Goal: Contribute content: Add original content to the website for others to see

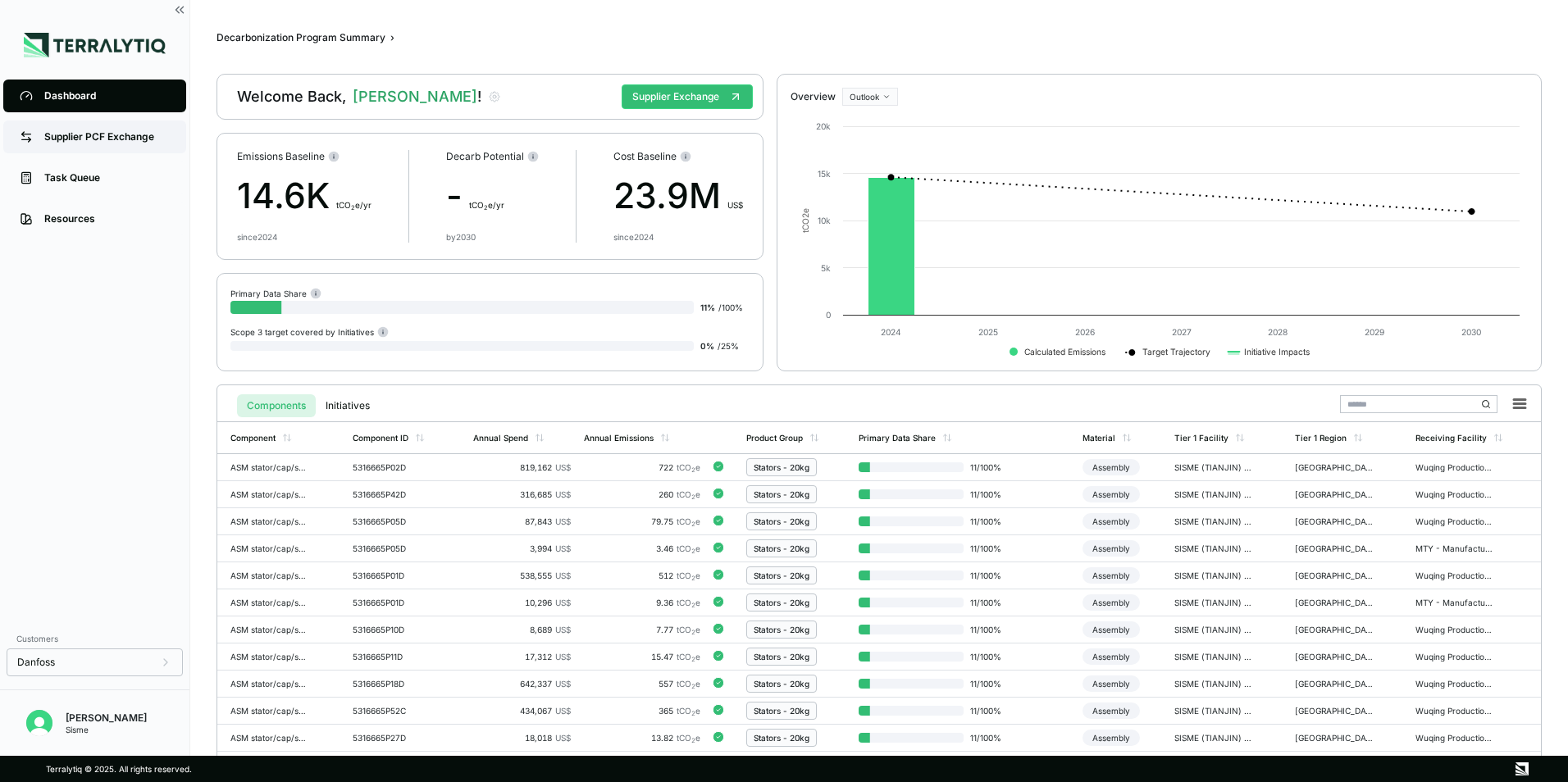
click at [126, 142] on div "Supplier PCF Exchange" at bounding box center [107, 137] width 126 height 13
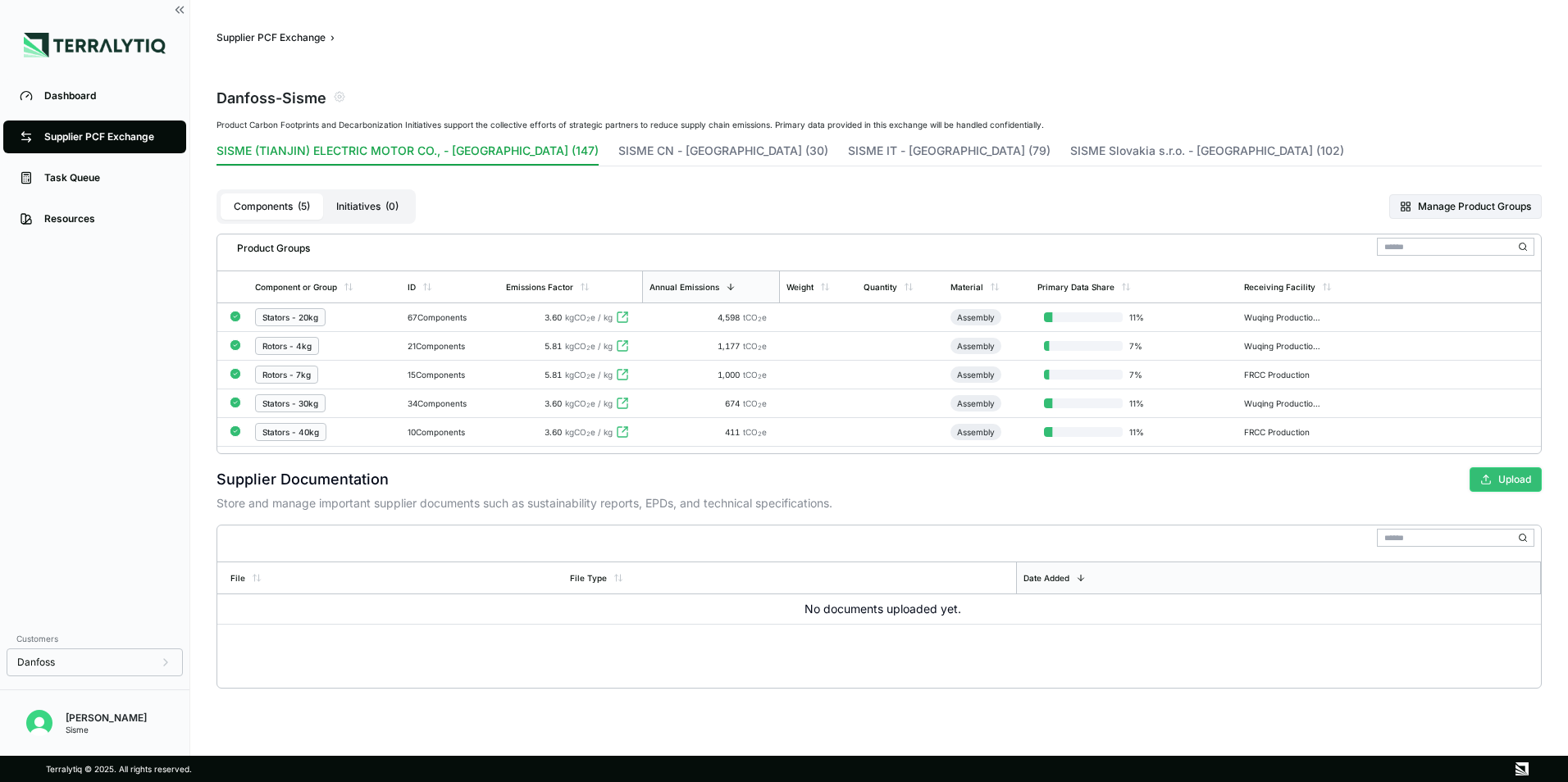
click at [1504, 478] on button "Upload" at bounding box center [1505, 480] width 72 height 25
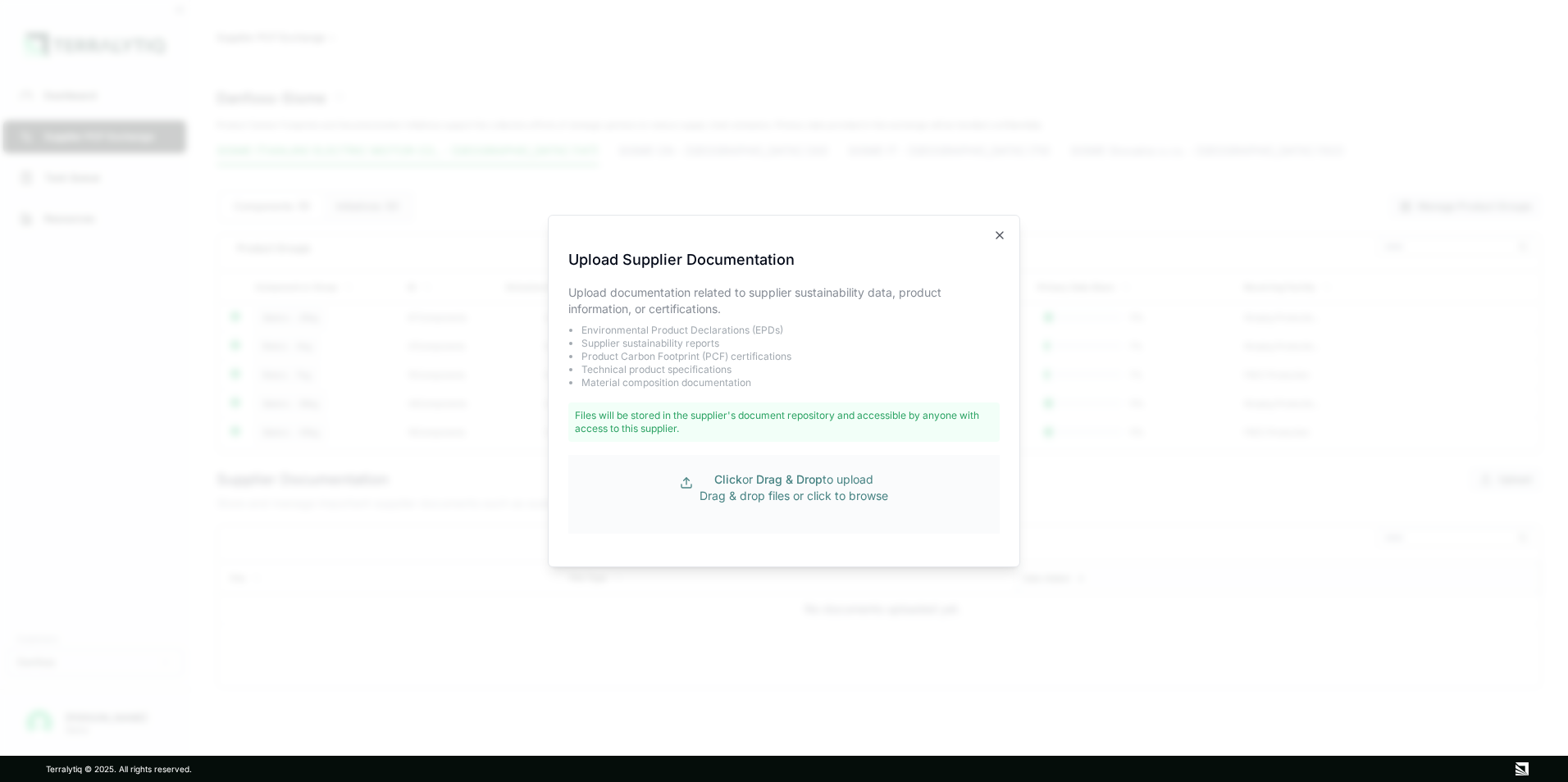
click at [789, 471] on p "Click or Drag & Drop to upload Drag & drop files or click to browse" at bounding box center [793, 487] width 189 height 32
click at [1000, 233] on icon "button" at bounding box center [999, 235] width 13 height 13
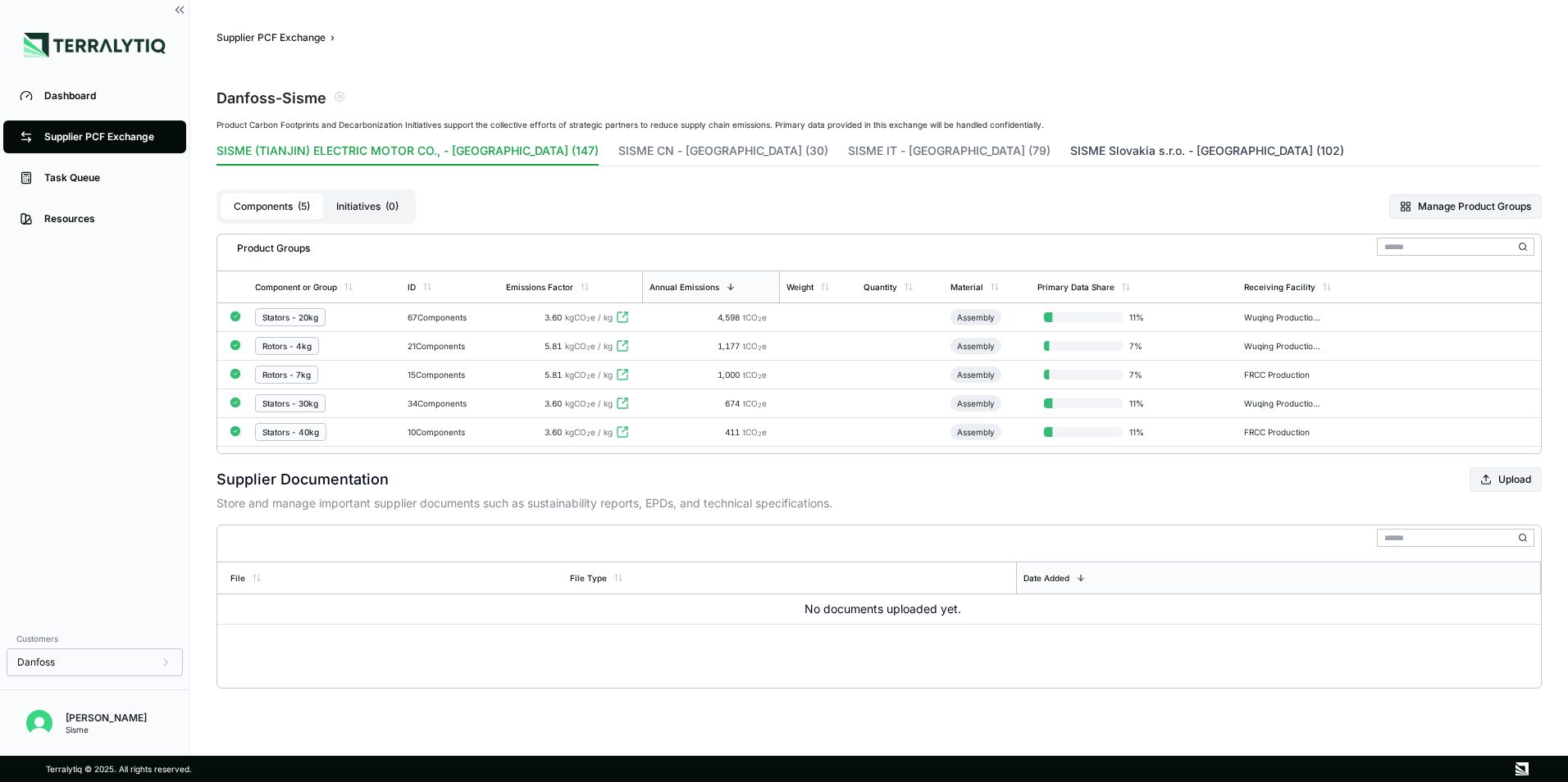
click at [1070, 153] on button "SISME Slovakia s.r.o. - [GEOGRAPHIC_DATA] (102)" at bounding box center [1207, 153] width 274 height 23
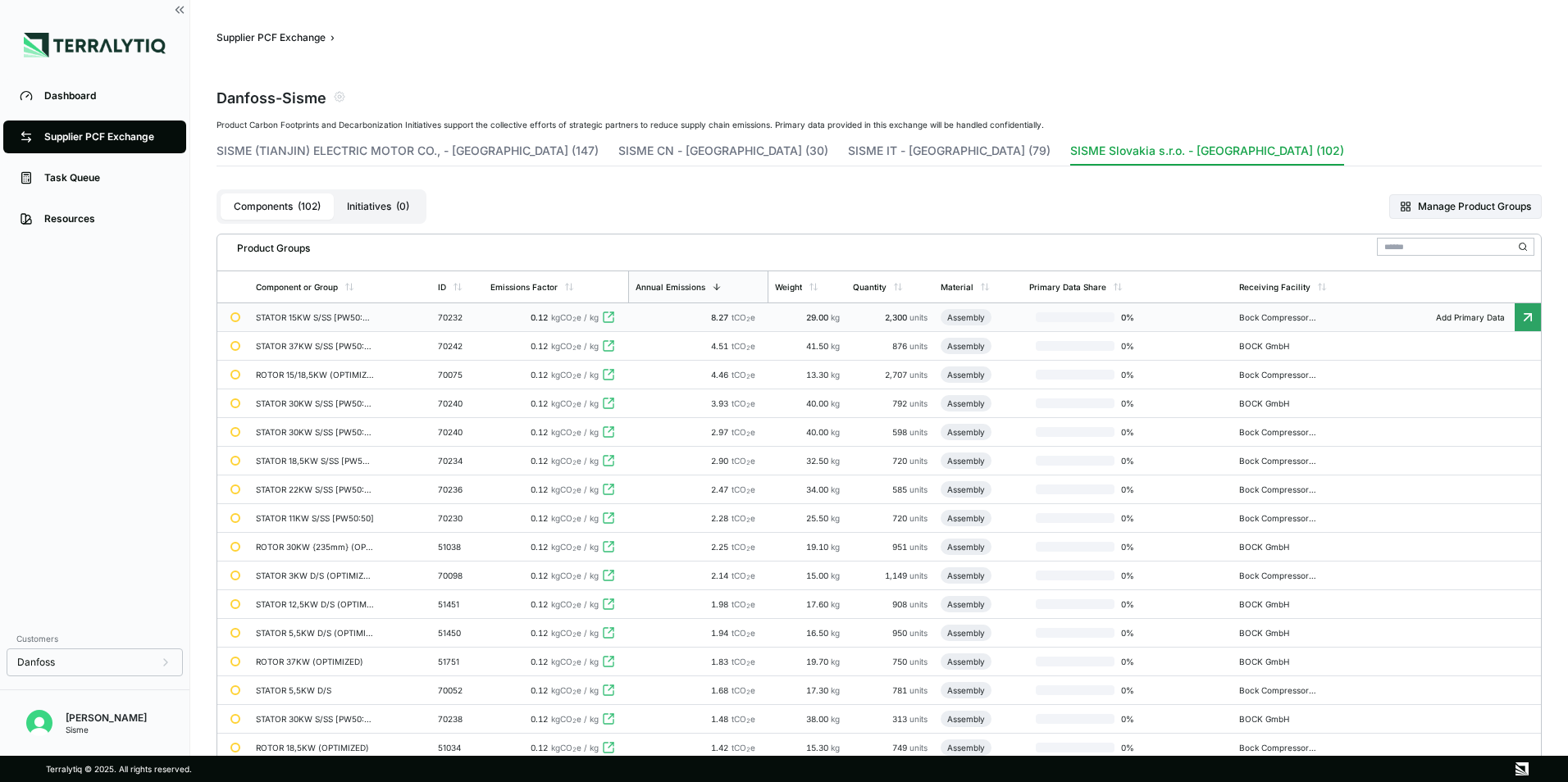
click at [998, 316] on td "Assembly" at bounding box center [978, 317] width 89 height 29
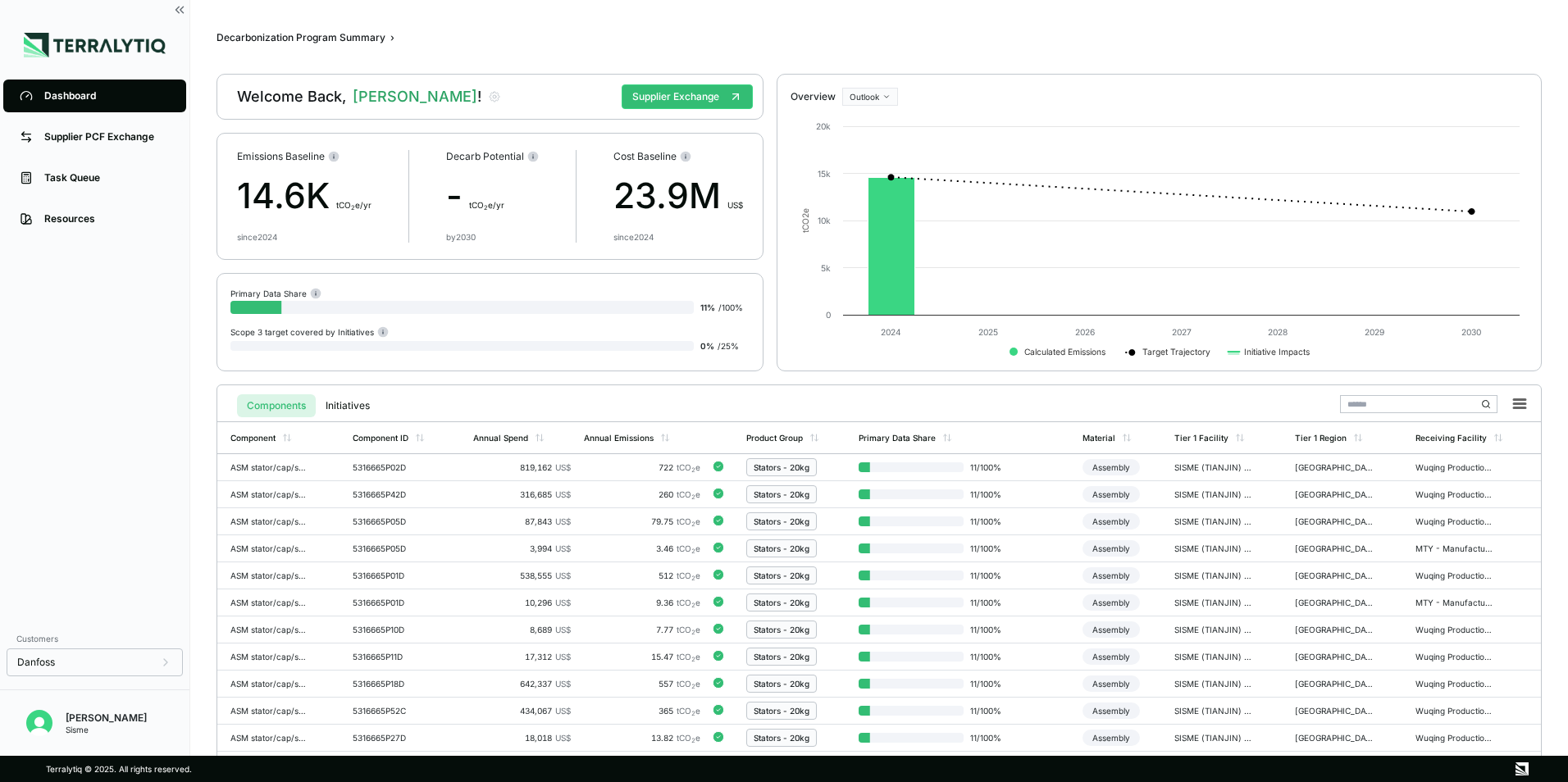
click at [62, 43] on img at bounding box center [94, 44] width 141 height 25
click at [106, 188] on link "Task Queue" at bounding box center [95, 177] width 183 height 32
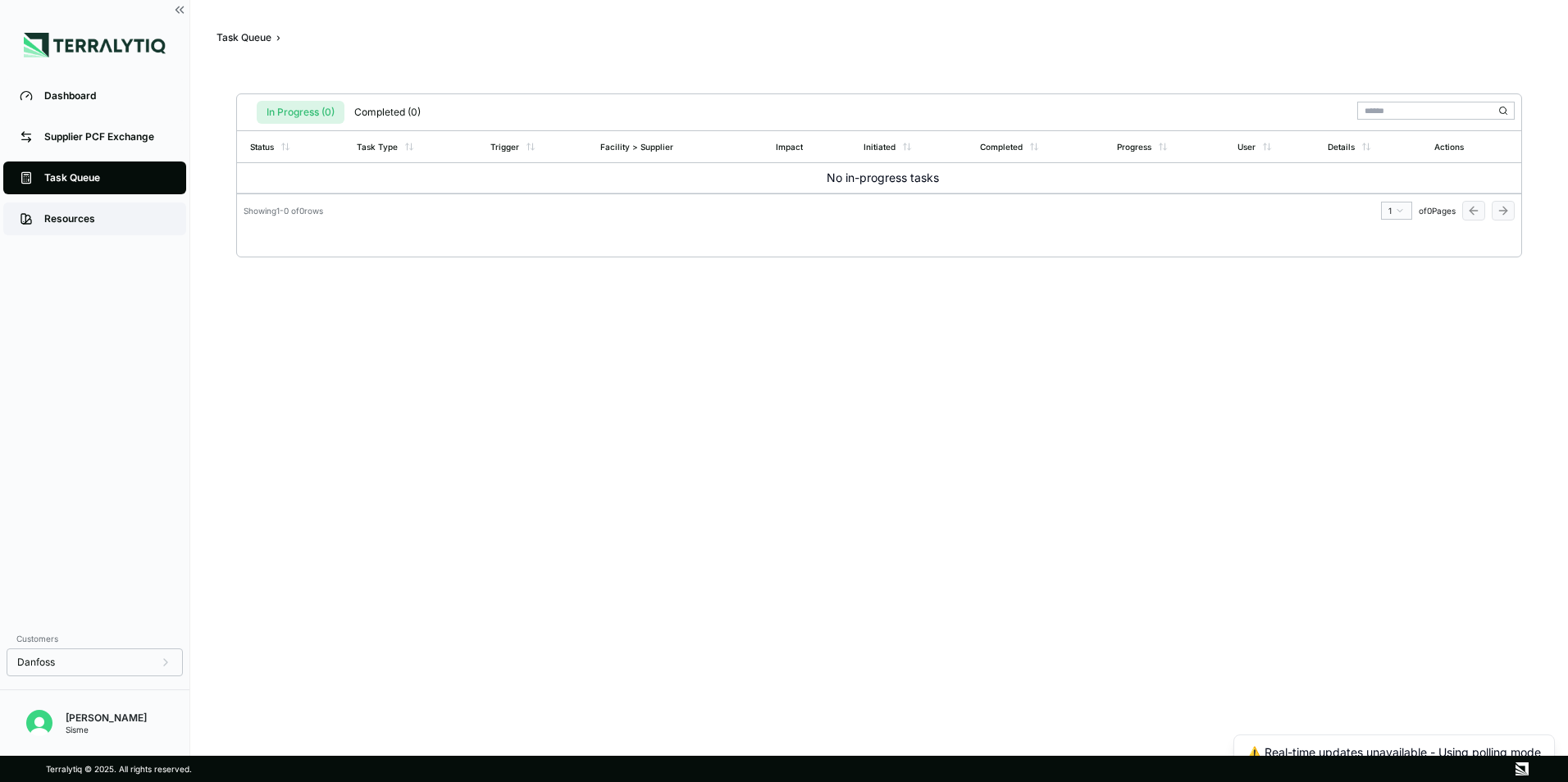
click at [98, 222] on div "Resources" at bounding box center [107, 219] width 126 height 13
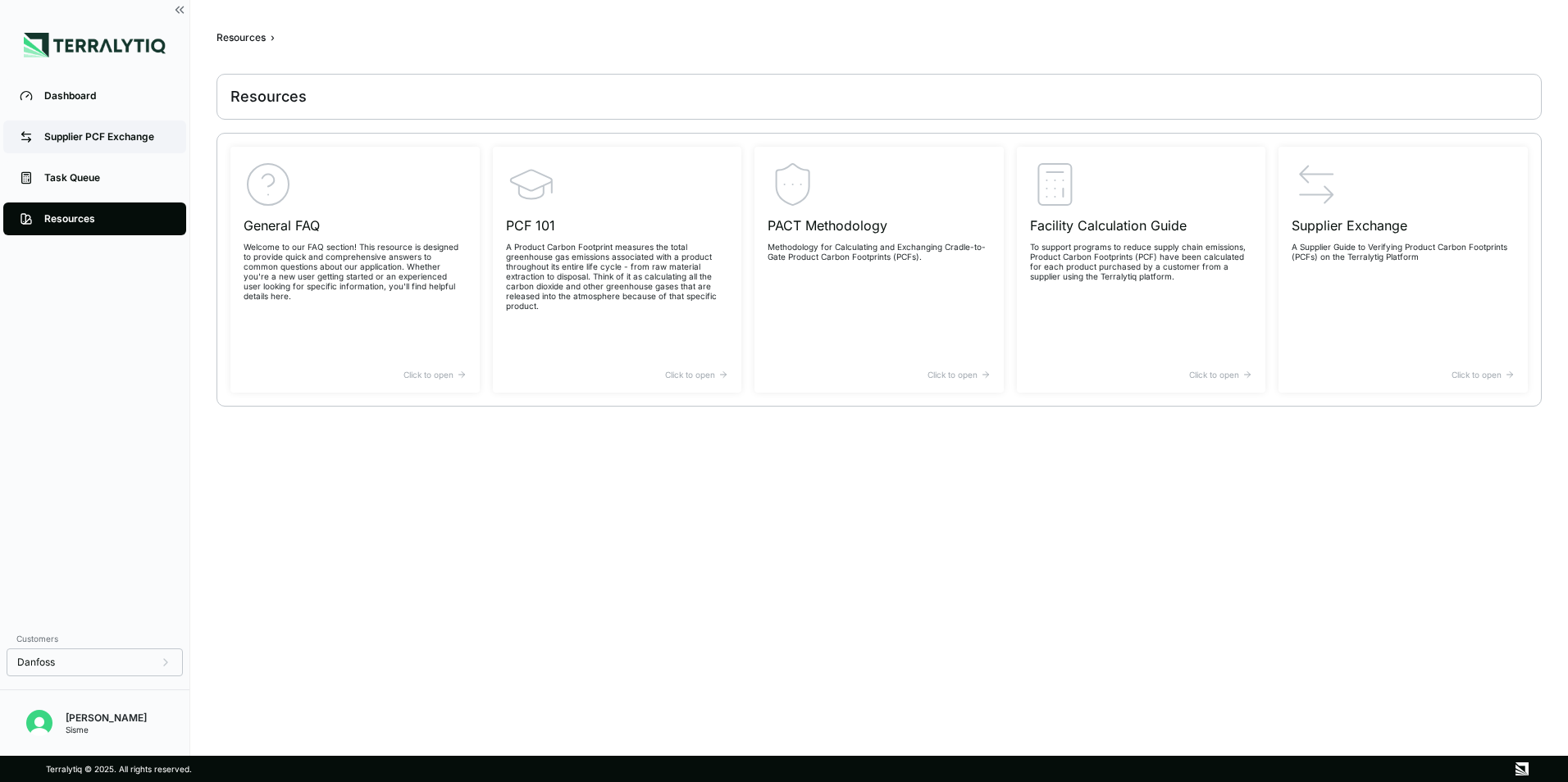
click at [91, 127] on link "Supplier PCF Exchange" at bounding box center [95, 136] width 183 height 32
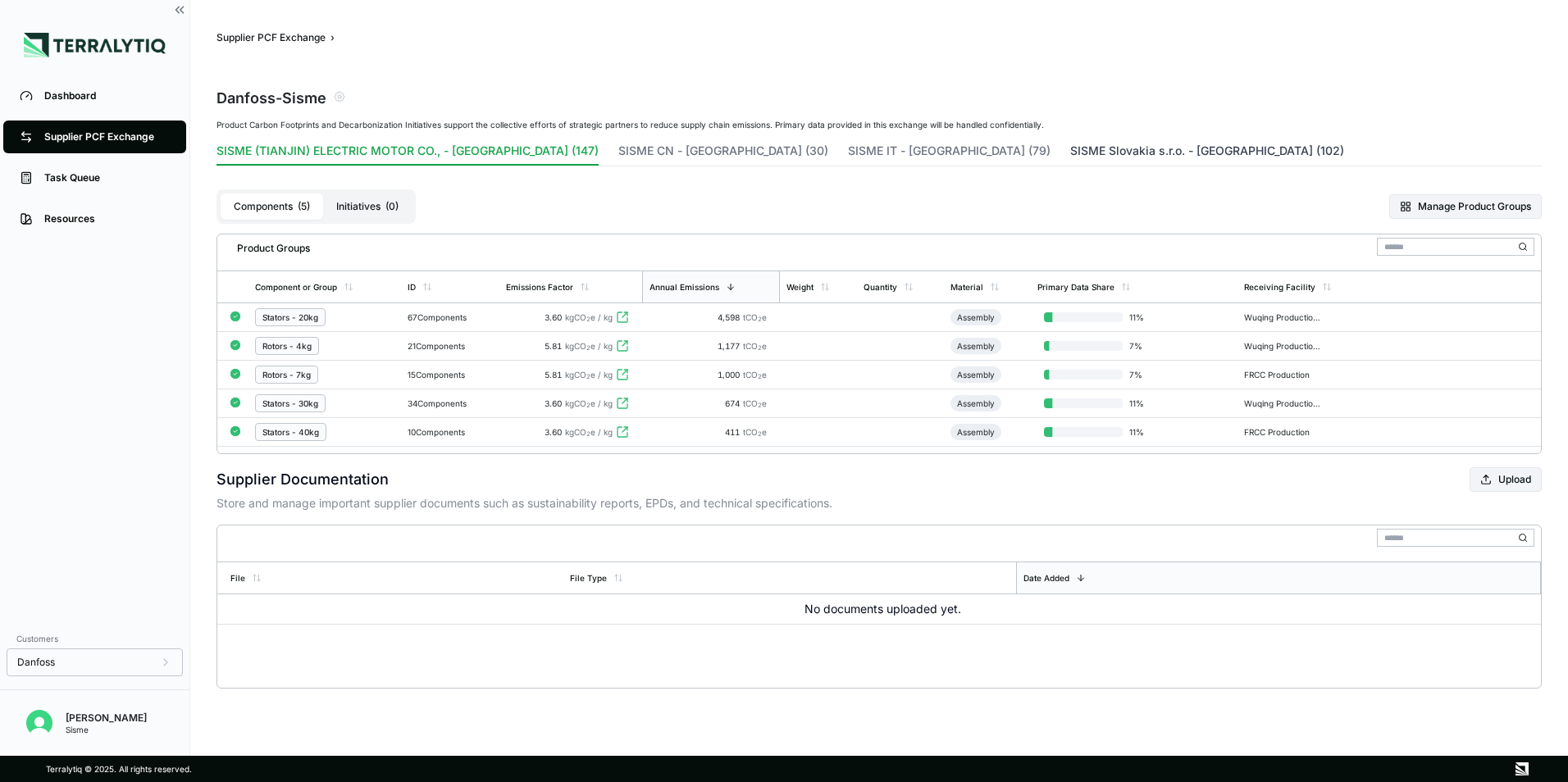
click at [1070, 151] on button "SISME Slovakia s.r.o. - [GEOGRAPHIC_DATA] (102)" at bounding box center [1207, 153] width 274 height 23
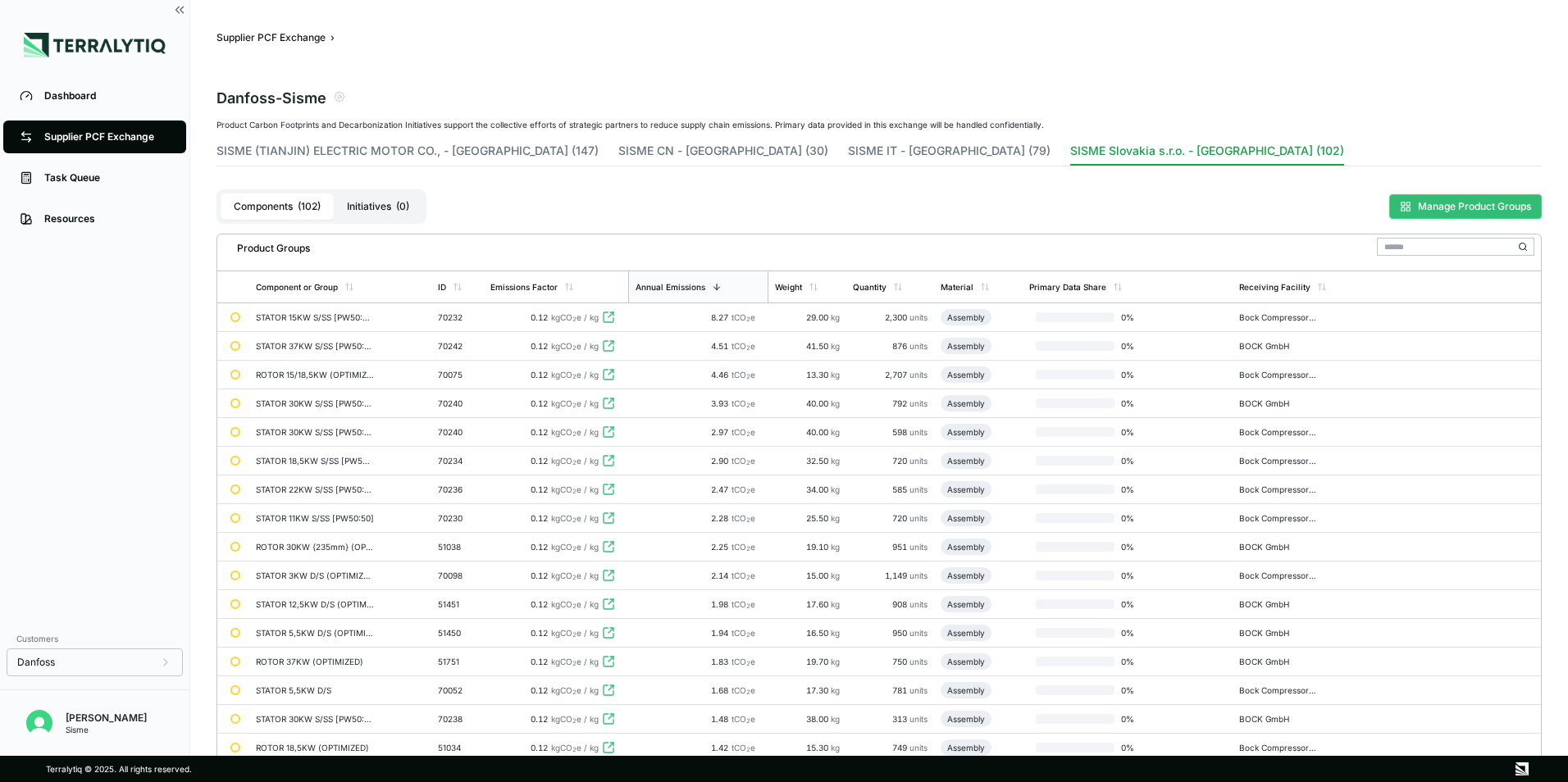
click at [1459, 214] on button "Manage Product Groups" at bounding box center [1464, 206] width 153 height 25
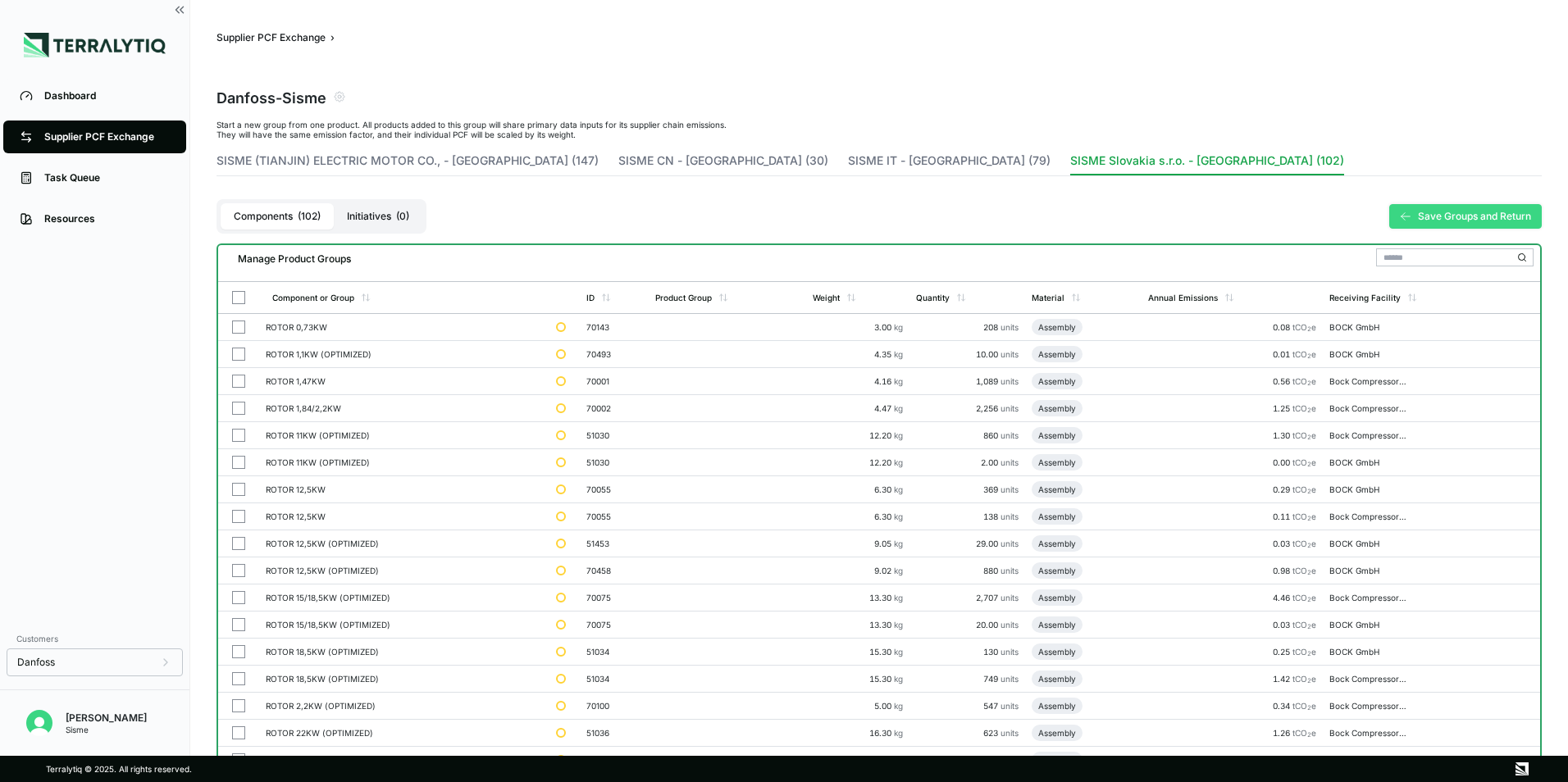
click at [1418, 215] on button "Save Groups and Return" at bounding box center [1464, 216] width 153 height 25
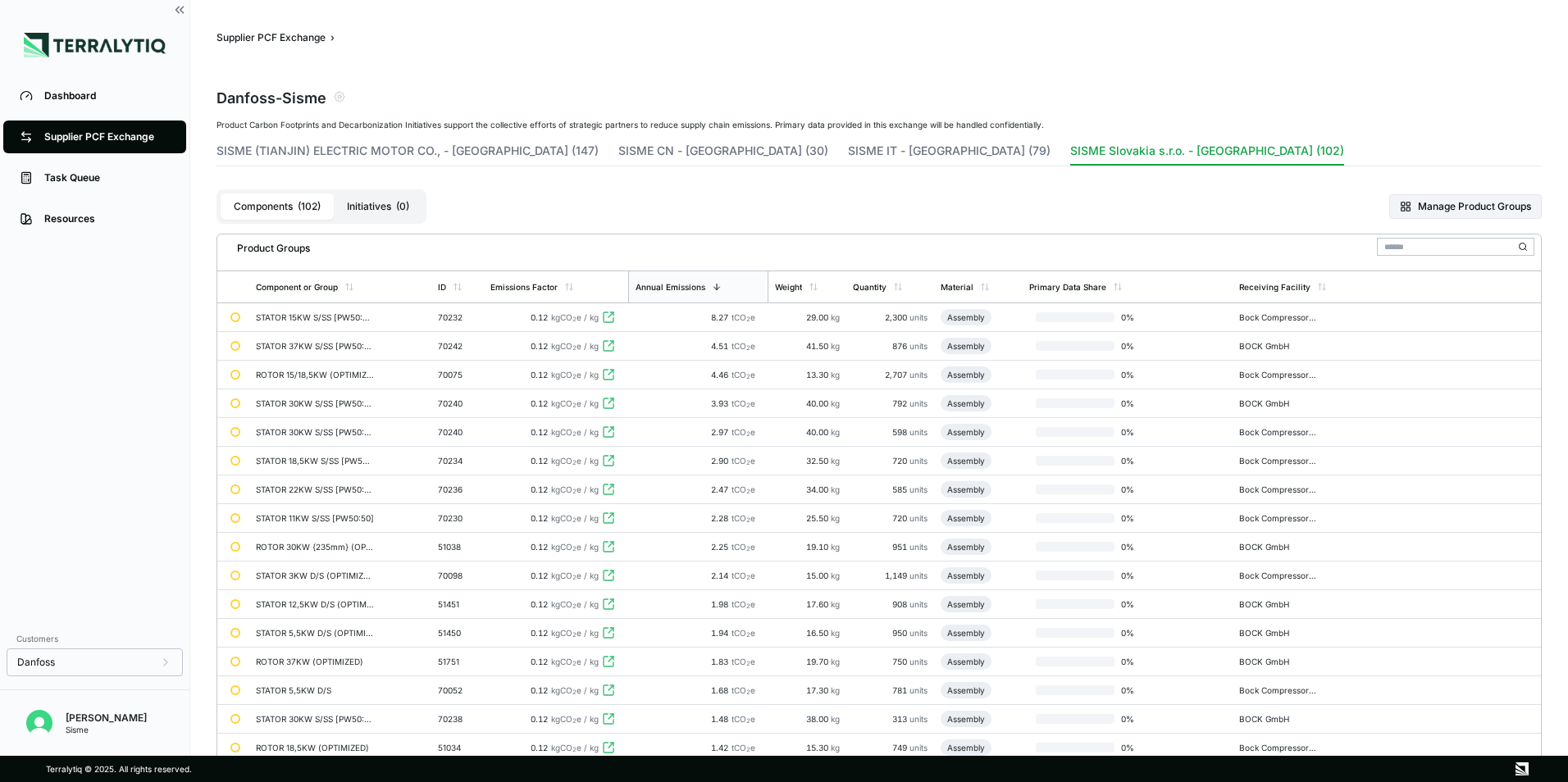
click at [550, 224] on div "Components ( 102 ) Initiatives ( 0 ) Manage Product Groups" at bounding box center [878, 206] width 1325 height 55
click at [387, 208] on button "Initiatives ( 0 )" at bounding box center [378, 206] width 89 height 26
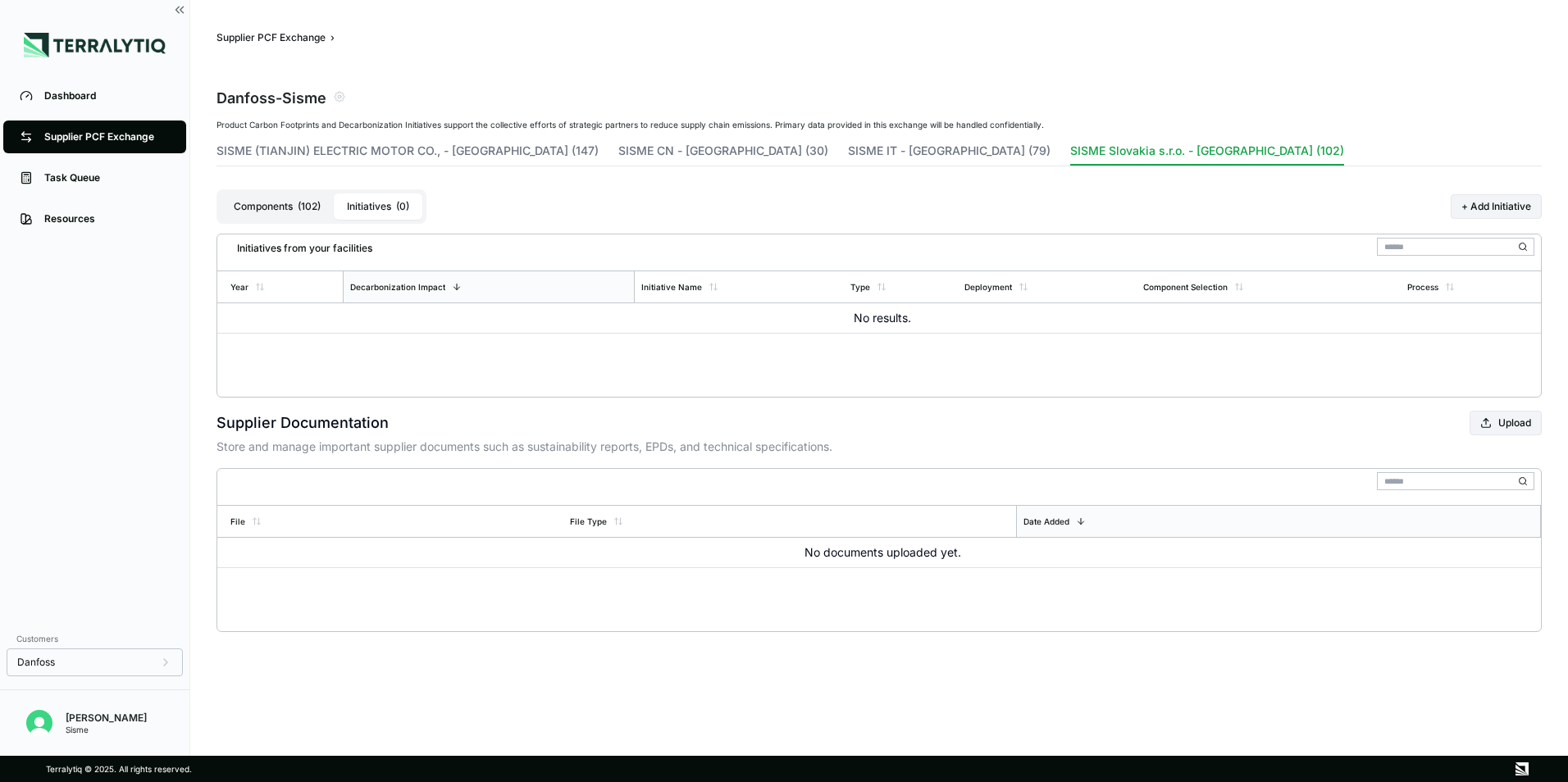
click at [298, 212] on button "Components ( 102 )" at bounding box center [277, 206] width 113 height 26
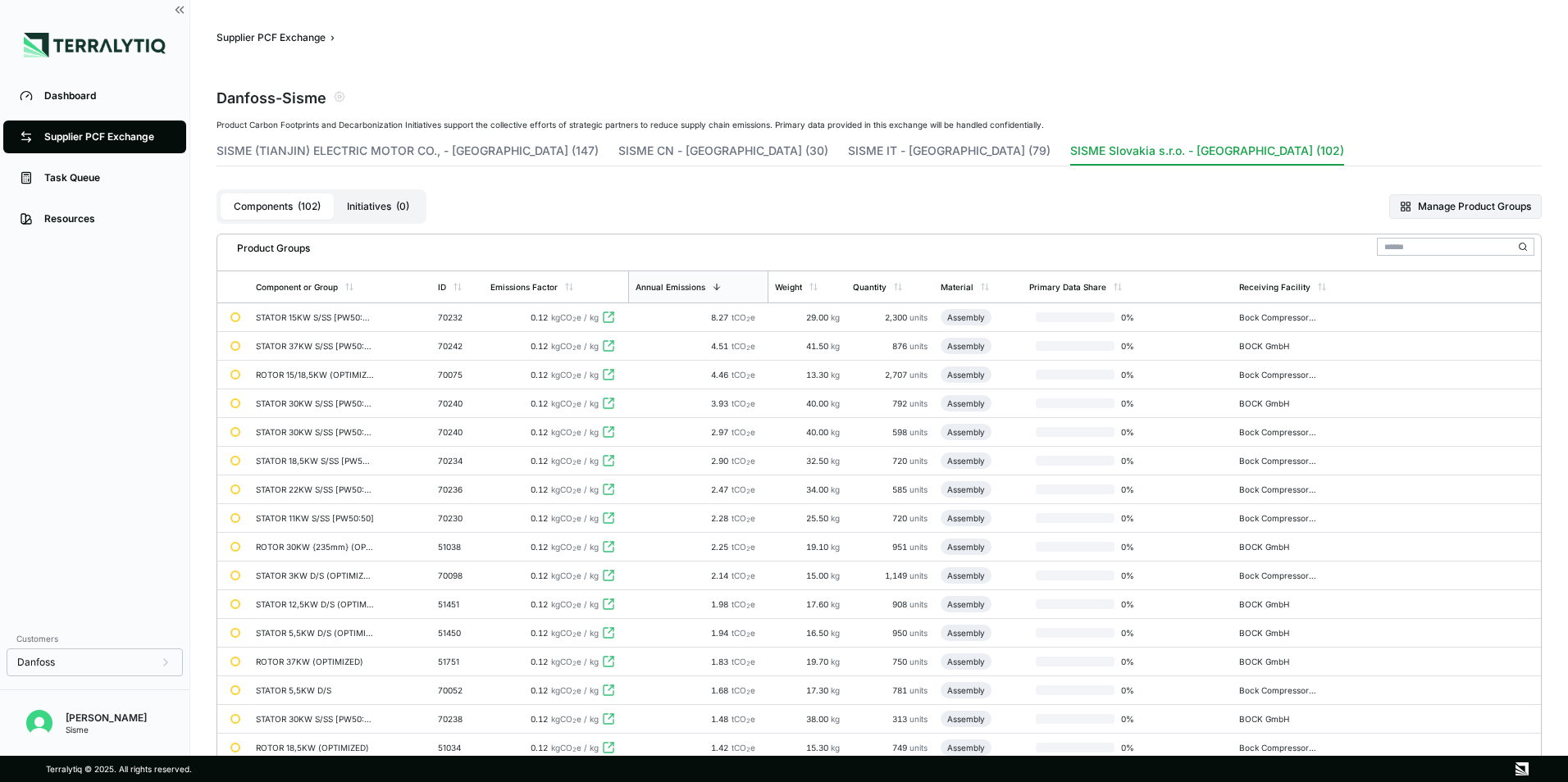
click at [350, 208] on button "Initiatives ( 0 )" at bounding box center [378, 206] width 89 height 26
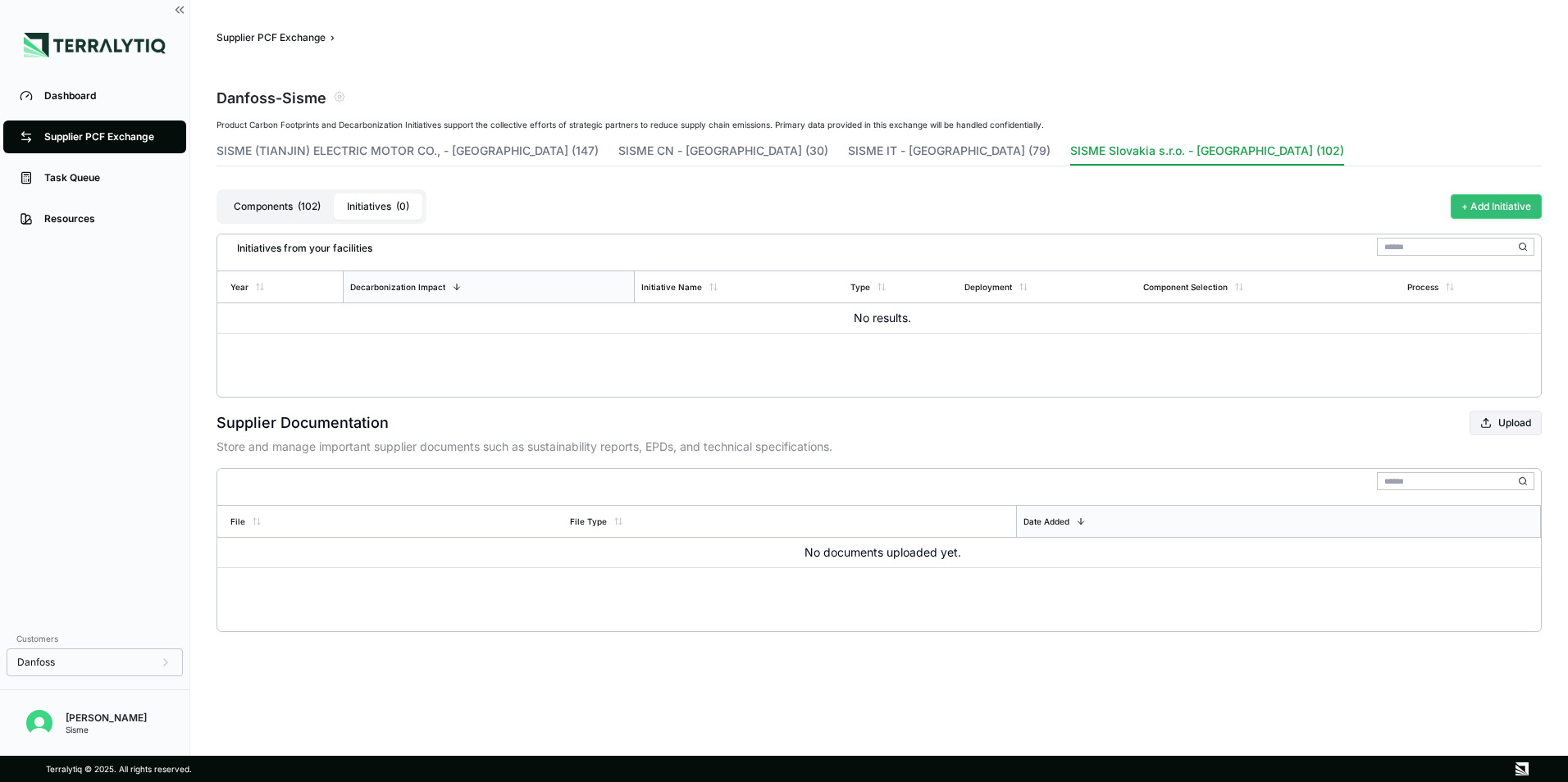
click at [1511, 196] on button "+ Add Initiative" at bounding box center [1496, 206] width 91 height 25
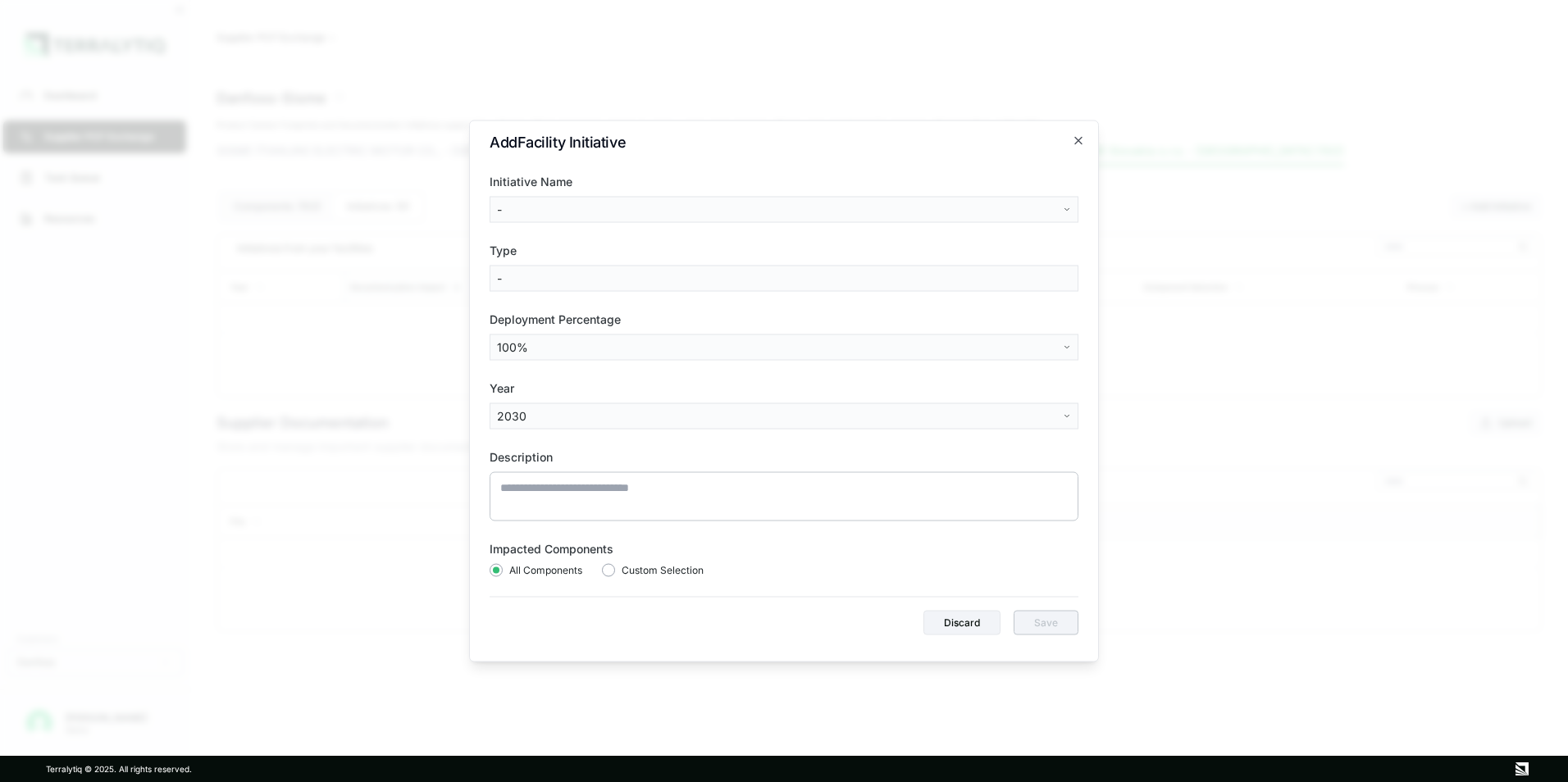
click at [1070, 145] on h2 "Add Facility Initiative" at bounding box center [783, 142] width 589 height 23
click at [1075, 140] on icon "button" at bounding box center [1078, 141] width 13 height 13
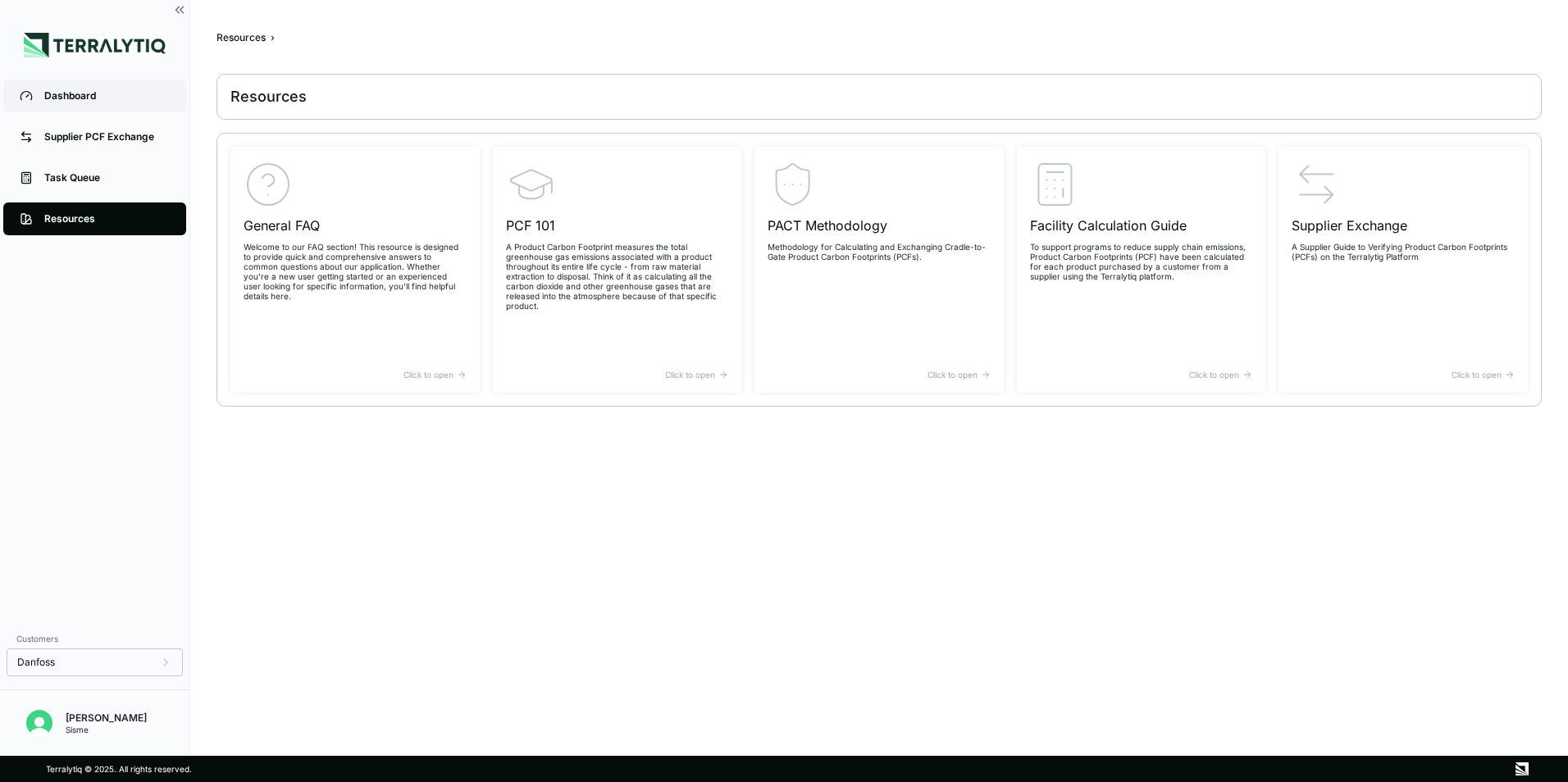
click at [40, 103] on link "Dashboard" at bounding box center [95, 95] width 183 height 32
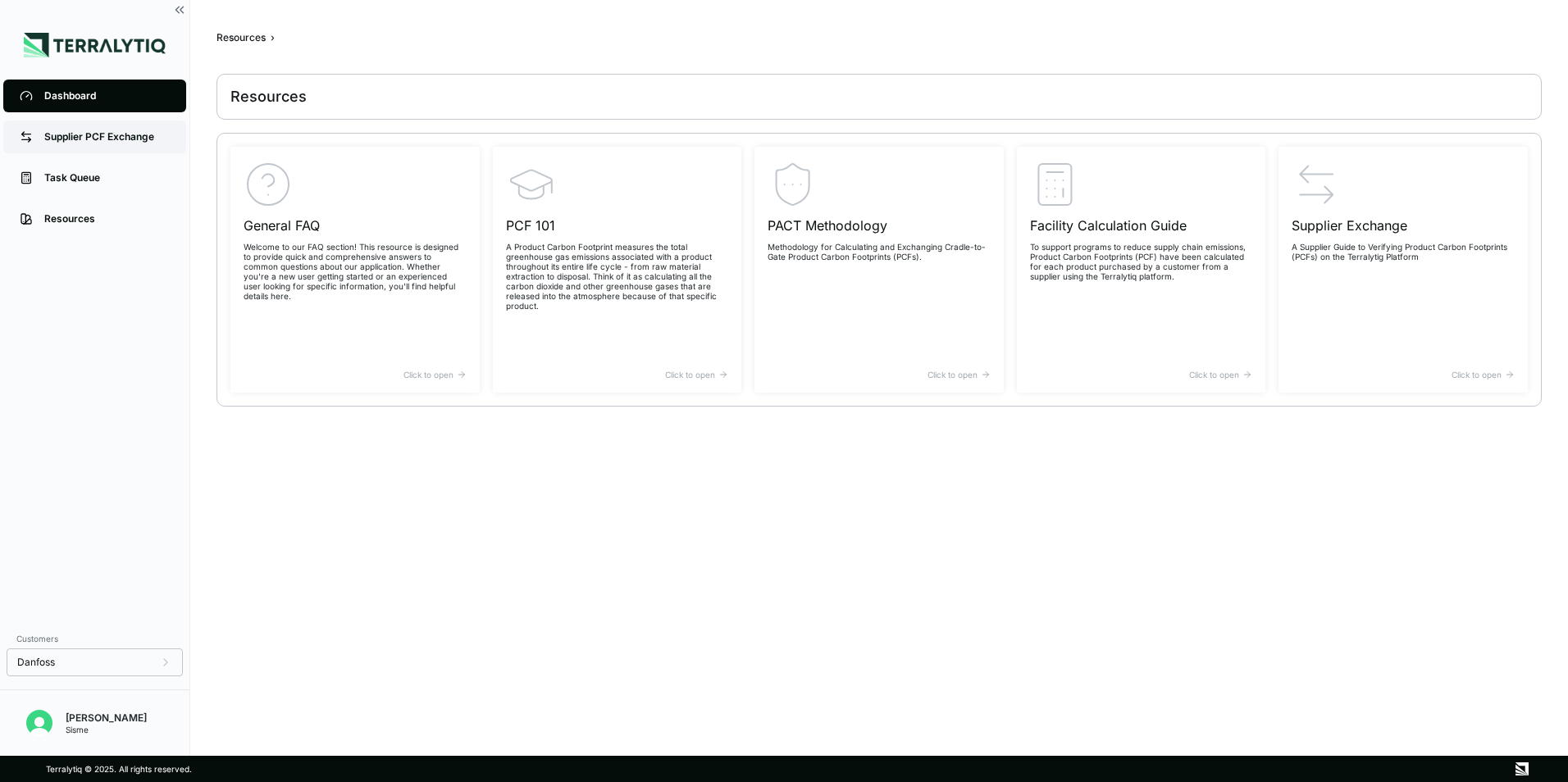
click at [57, 126] on link "Supplier PCF Exchange" at bounding box center [95, 136] width 183 height 32
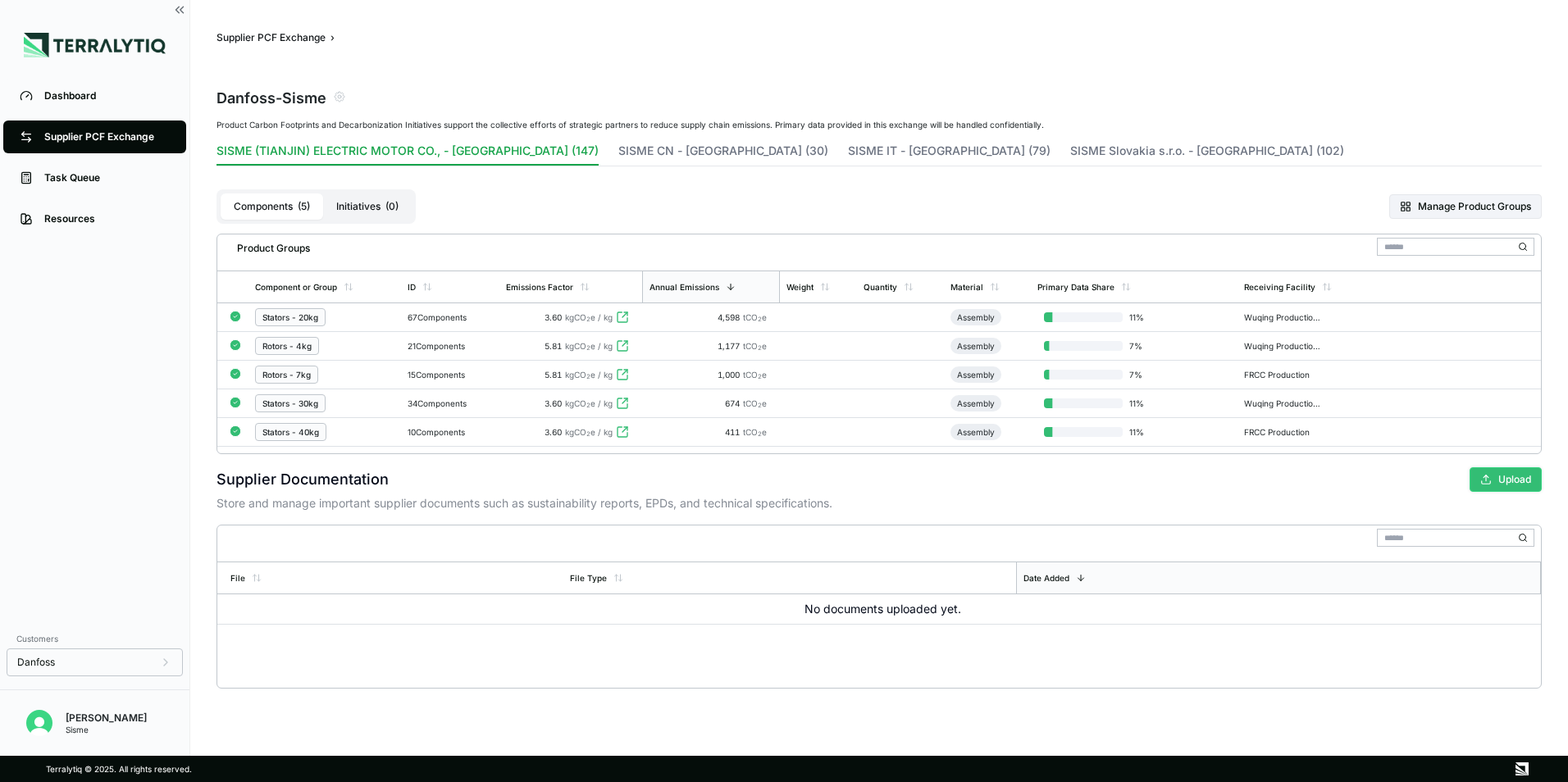
click at [1504, 473] on button "Upload" at bounding box center [1505, 480] width 72 height 25
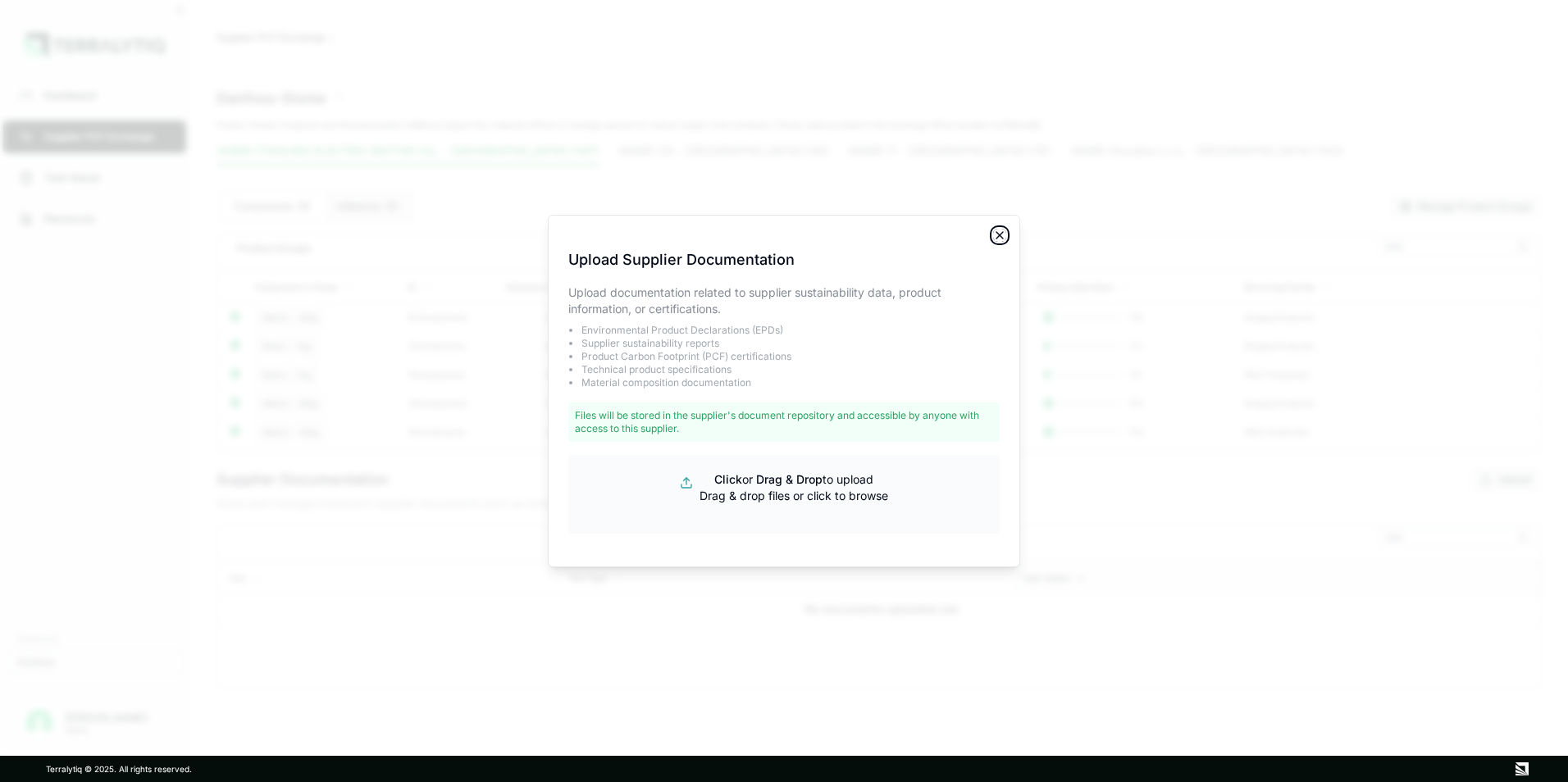
click at [1004, 235] on icon "button" at bounding box center [999, 235] width 13 height 13
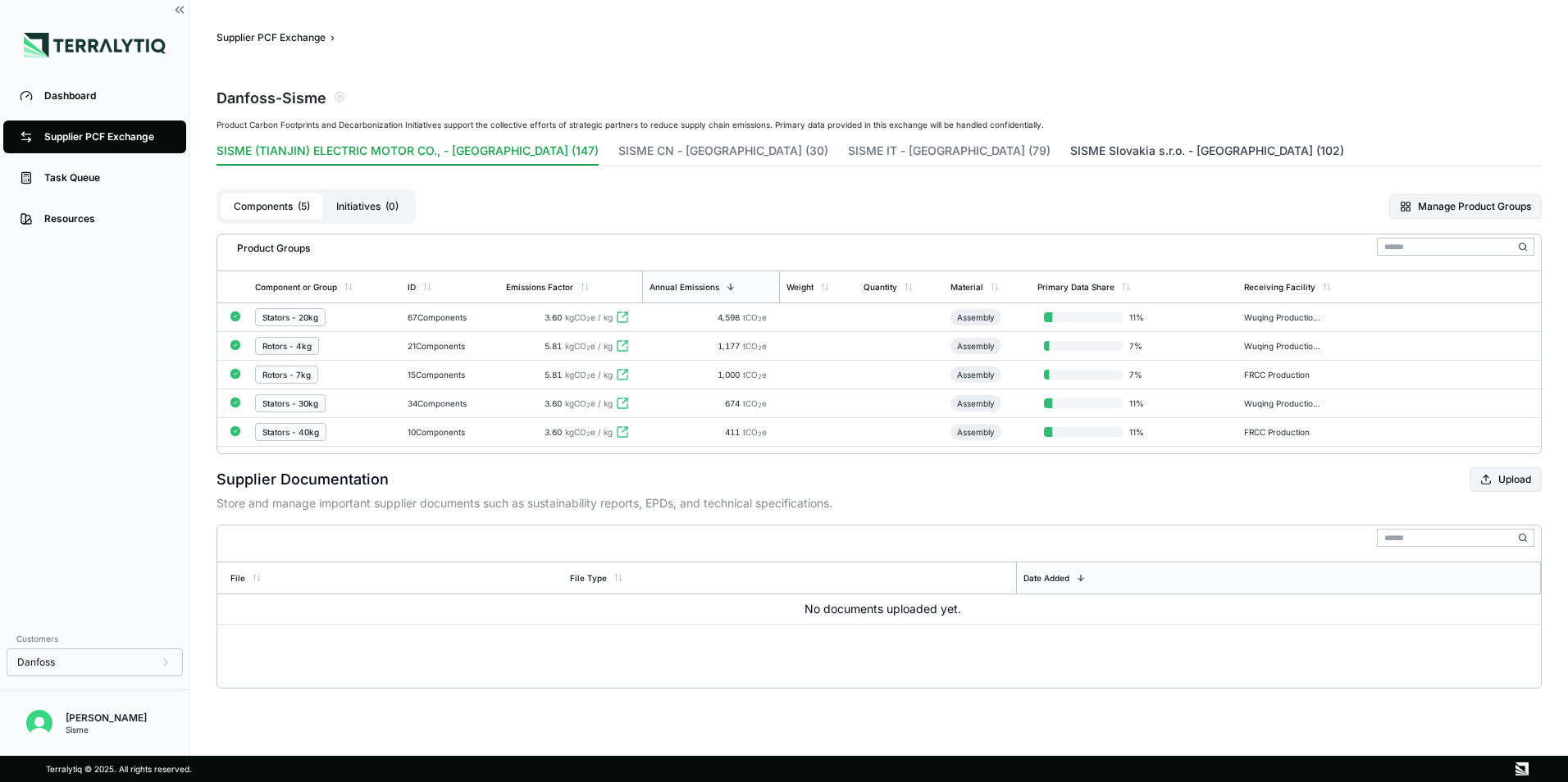
click at [1070, 149] on button "SISME Slovakia s.r.o. - [GEOGRAPHIC_DATA] (102)" at bounding box center [1207, 153] width 274 height 23
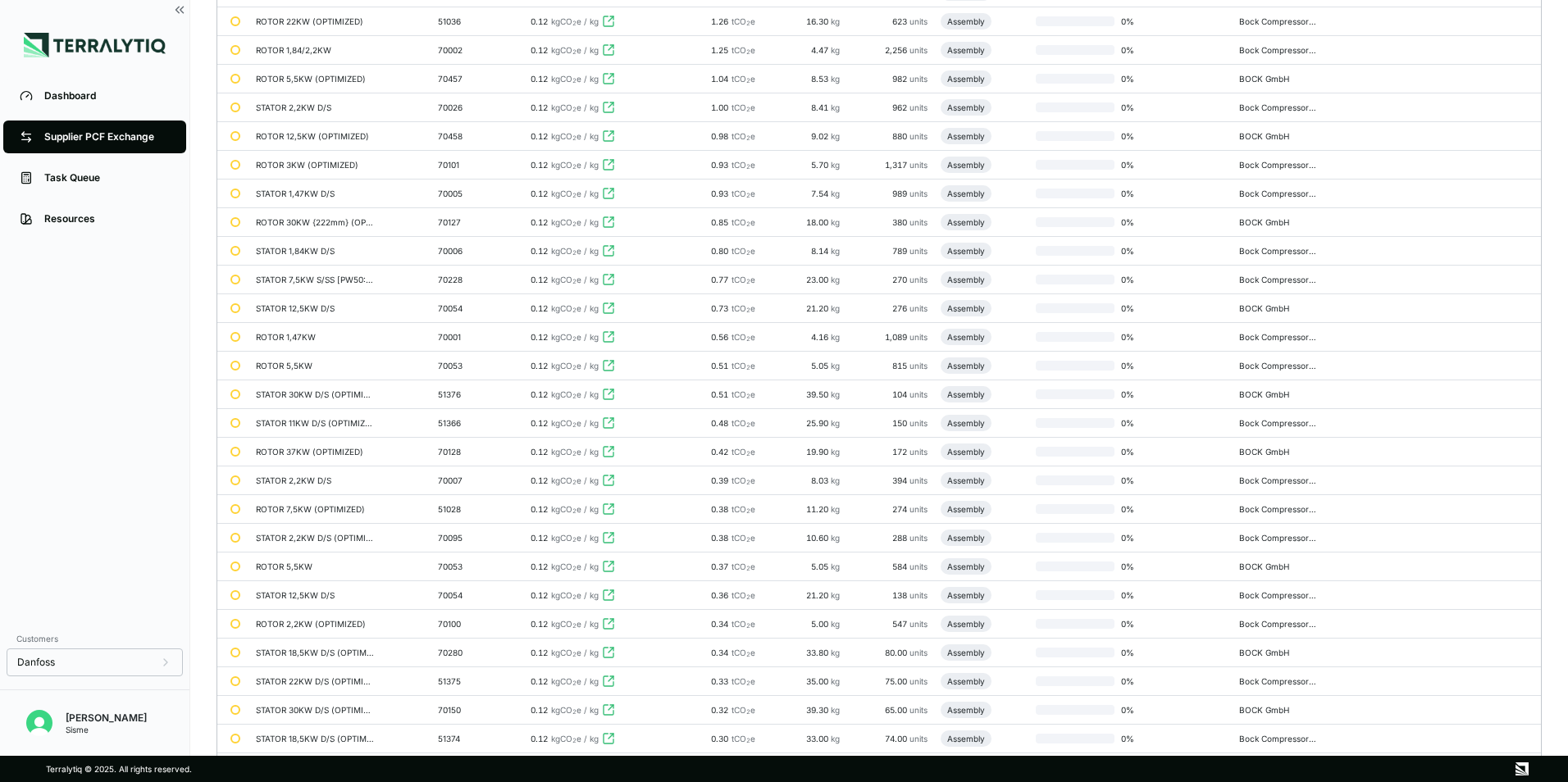
scroll to position [214, 0]
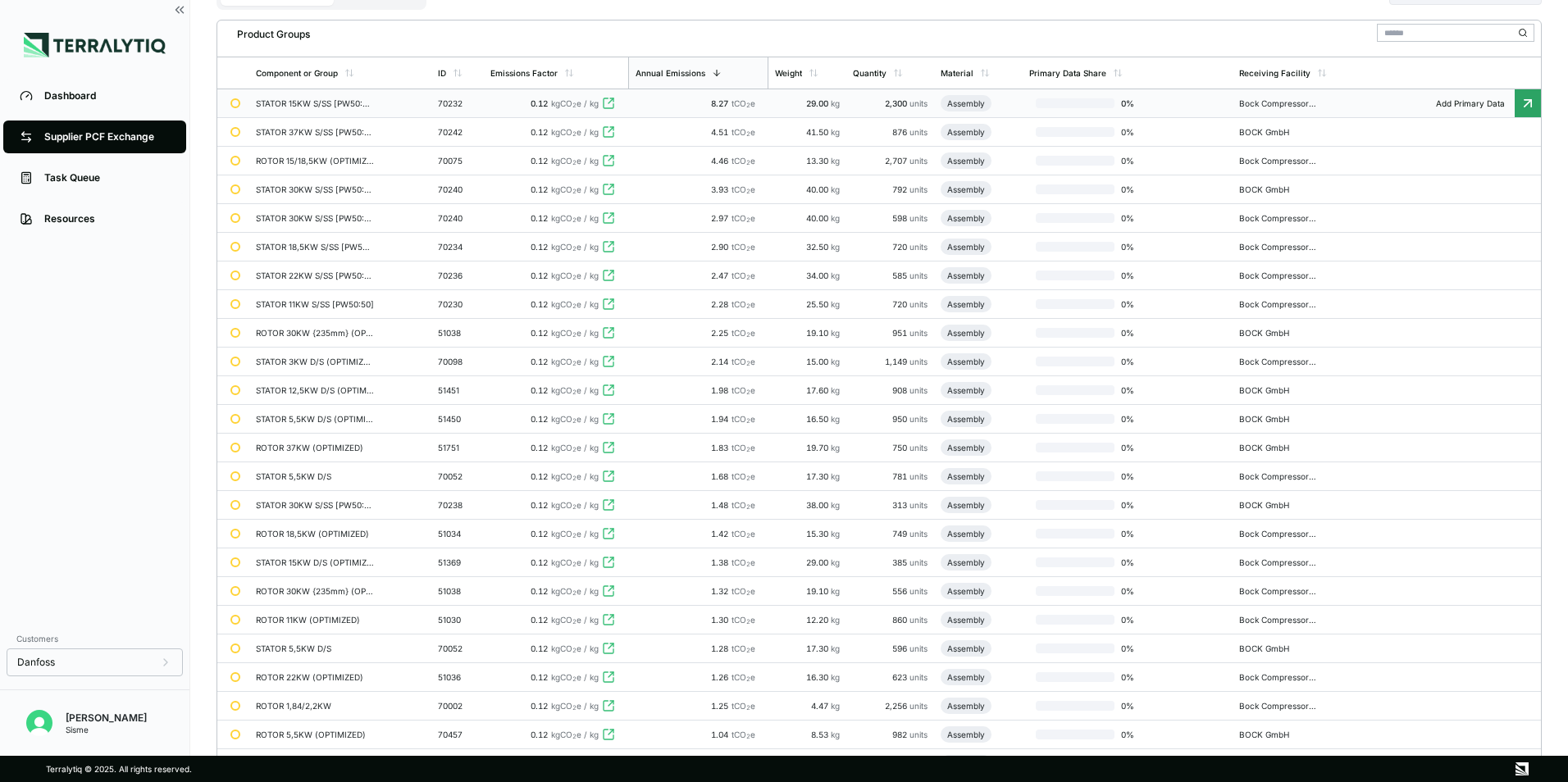
click at [1520, 99] on icon at bounding box center [1527, 104] width 17 height 17
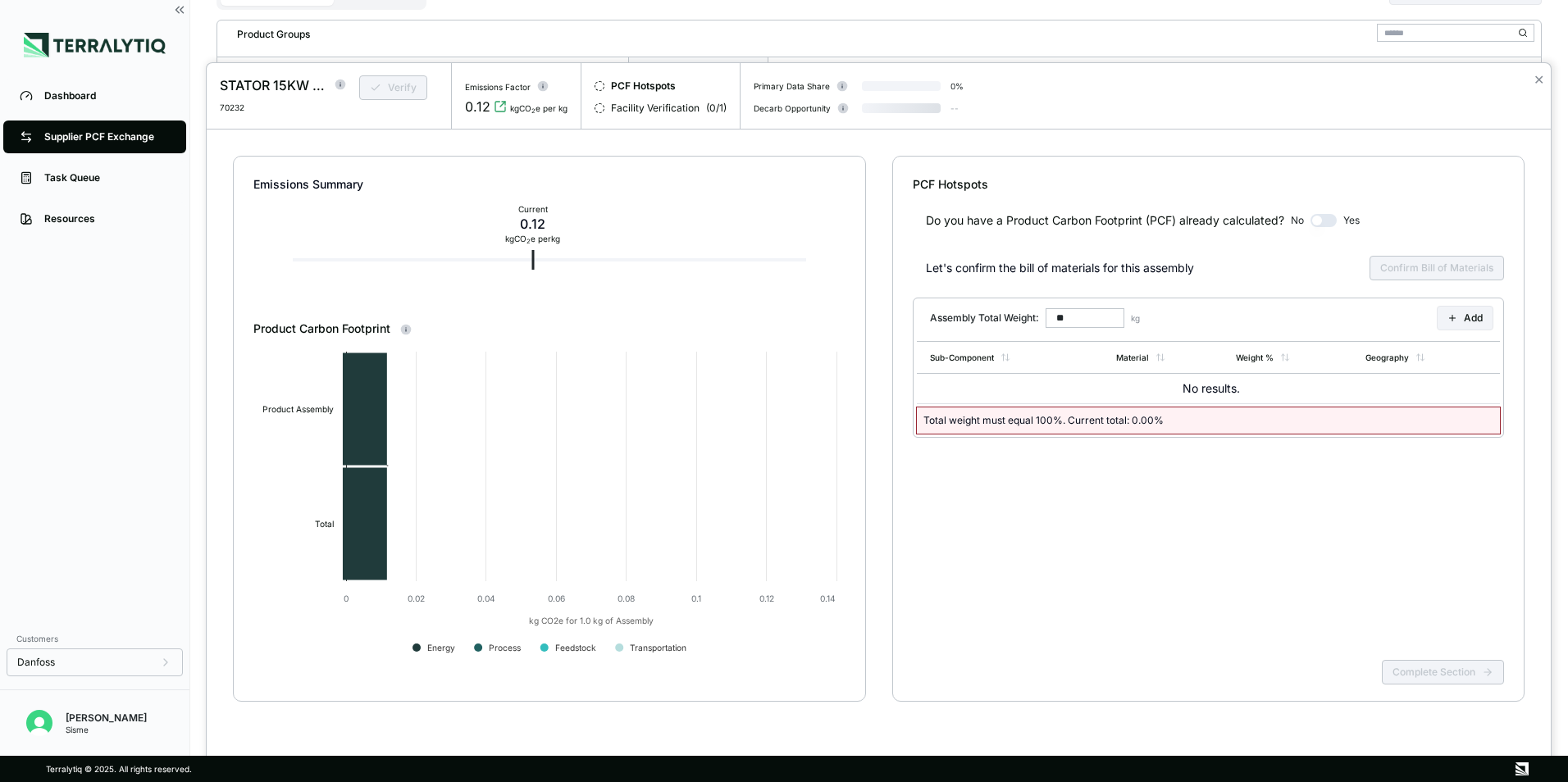
scroll to position [31, 0]
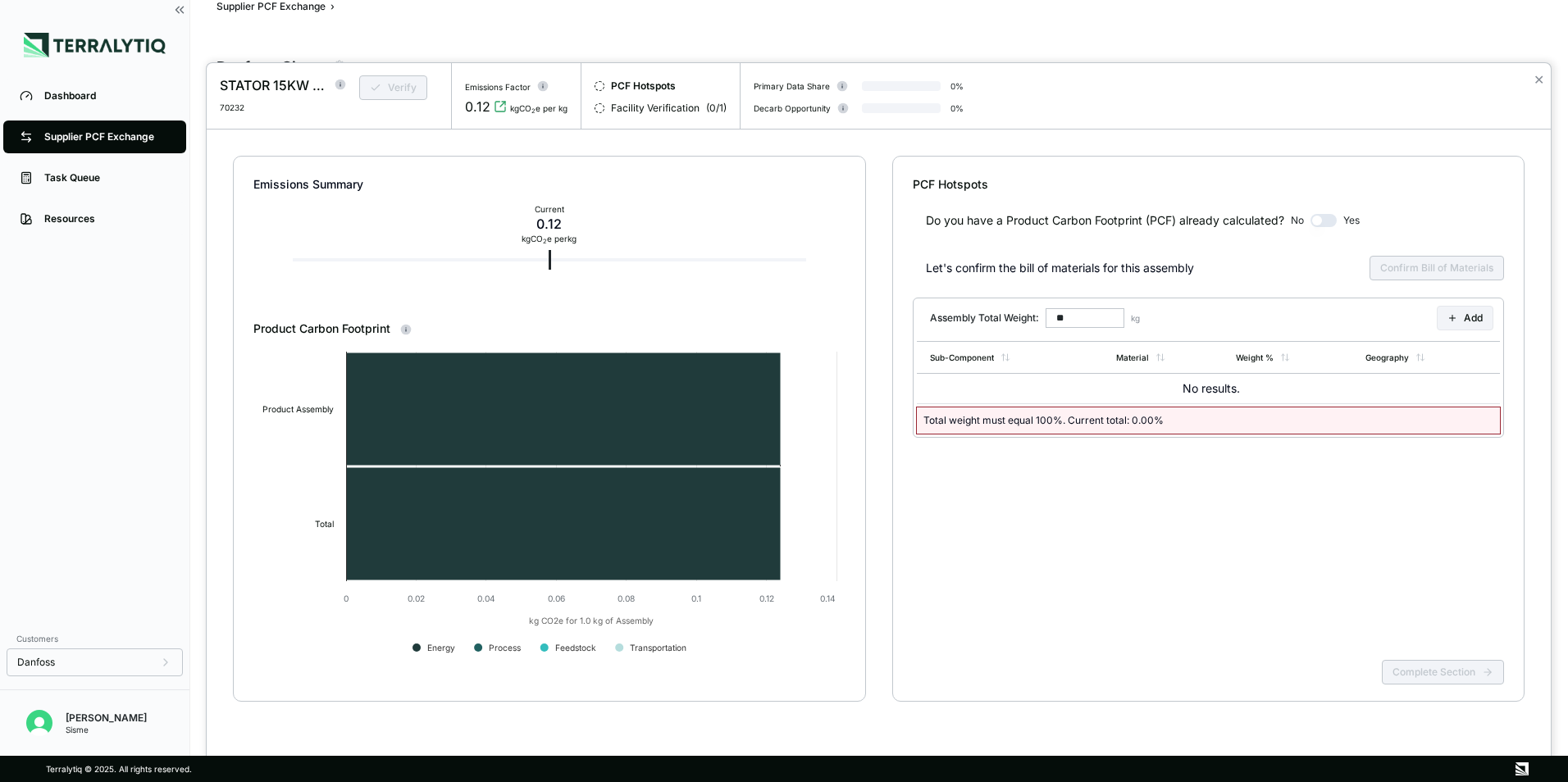
click at [1084, 317] on input "**" at bounding box center [1084, 317] width 79 height 19
click at [1465, 324] on button "Add" at bounding box center [1464, 318] width 56 height 25
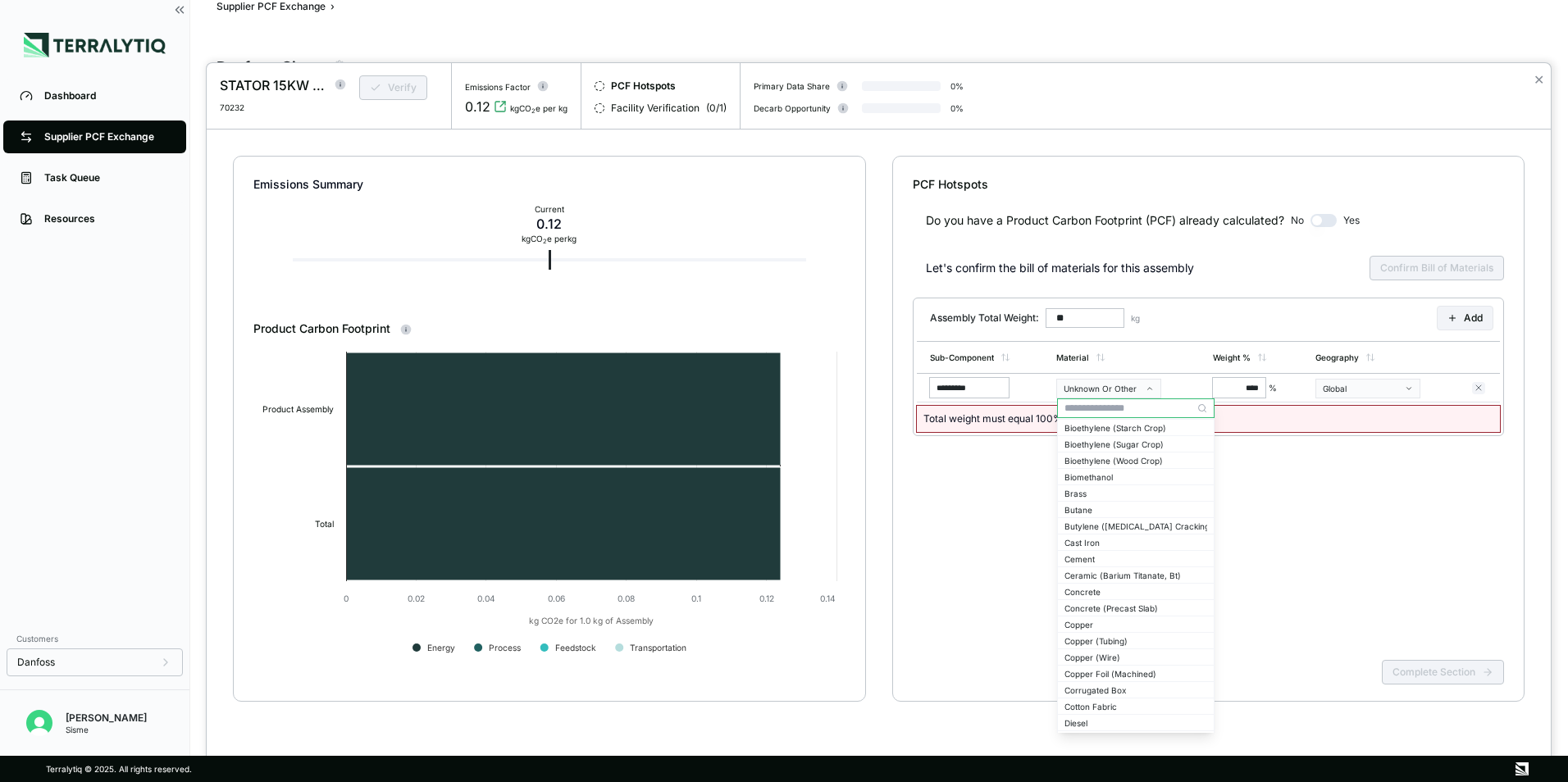
scroll to position [492, 0]
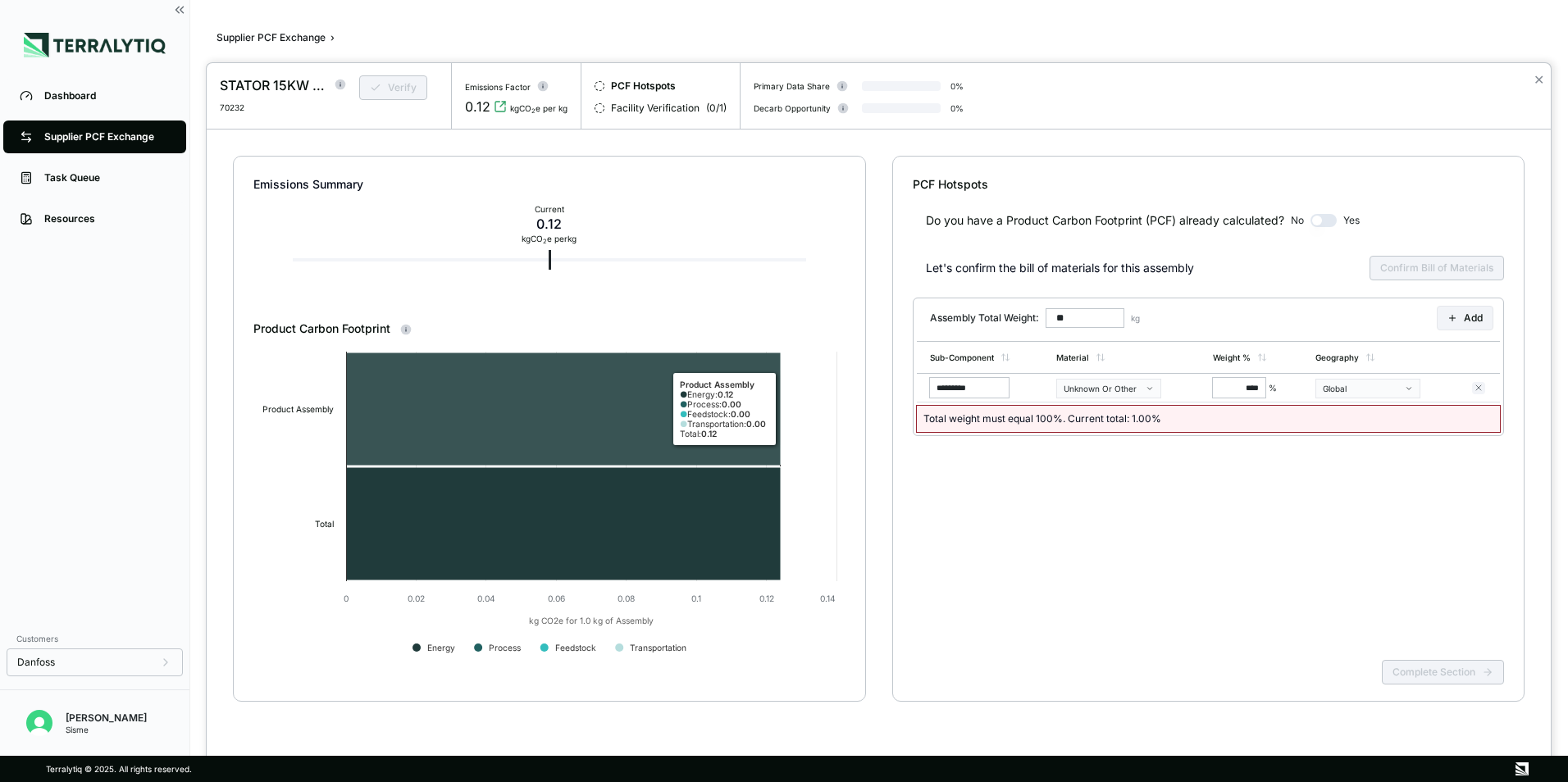
scroll to position [31, 0]
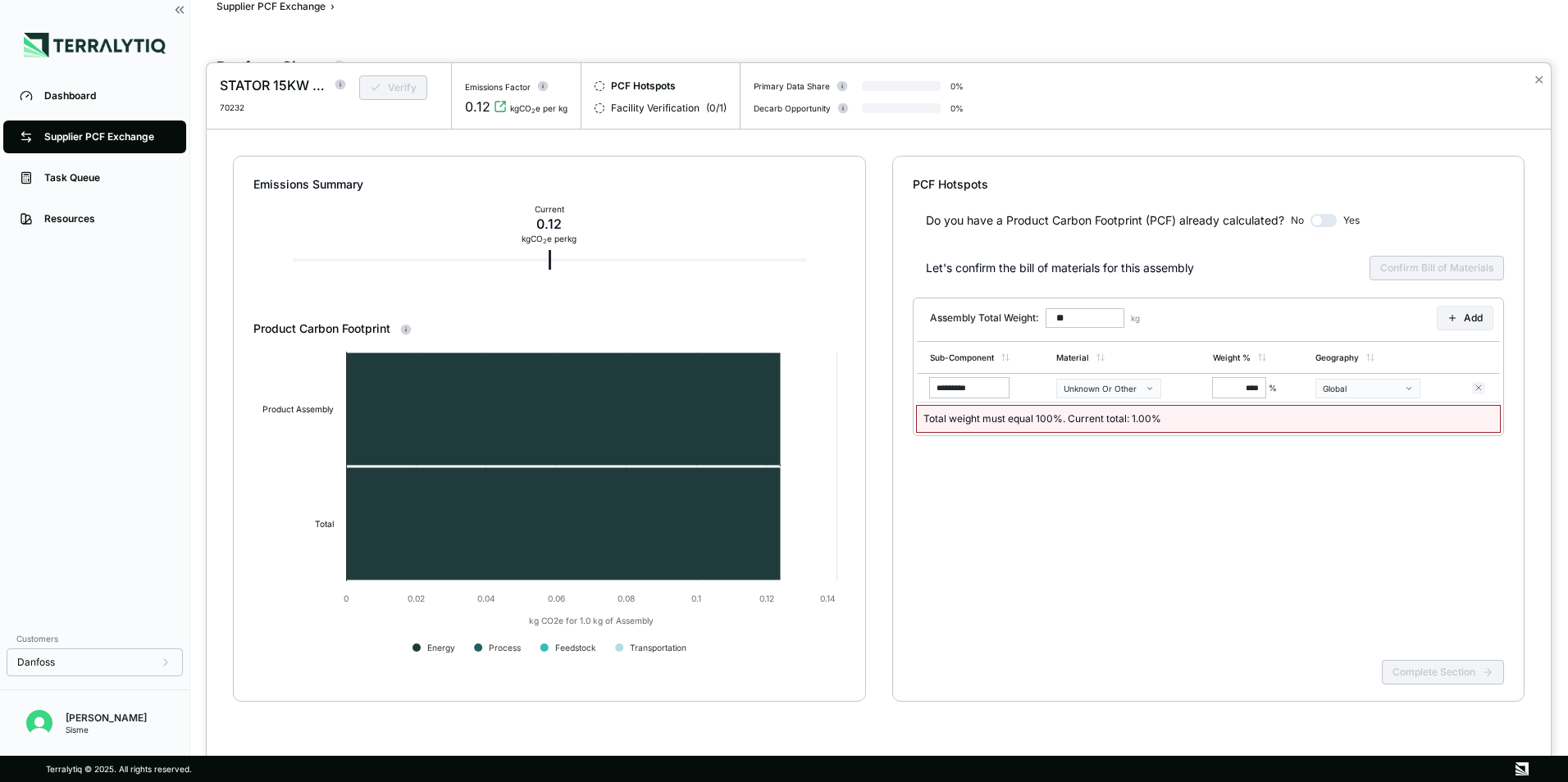
click at [99, 100] on div at bounding box center [784, 391] width 1568 height 782
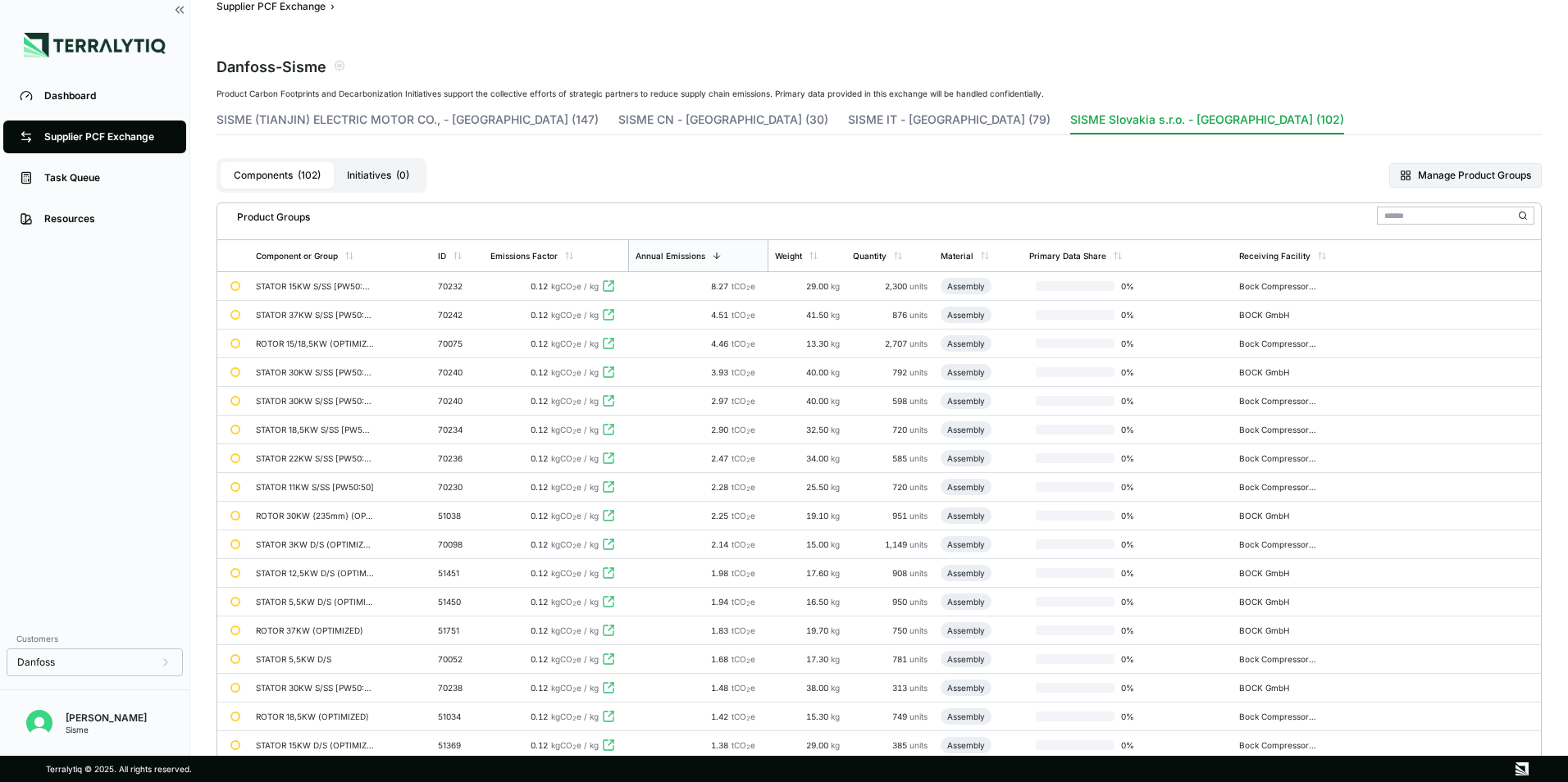
click at [354, 170] on button "Initiatives ( 0 )" at bounding box center [378, 176] width 89 height 26
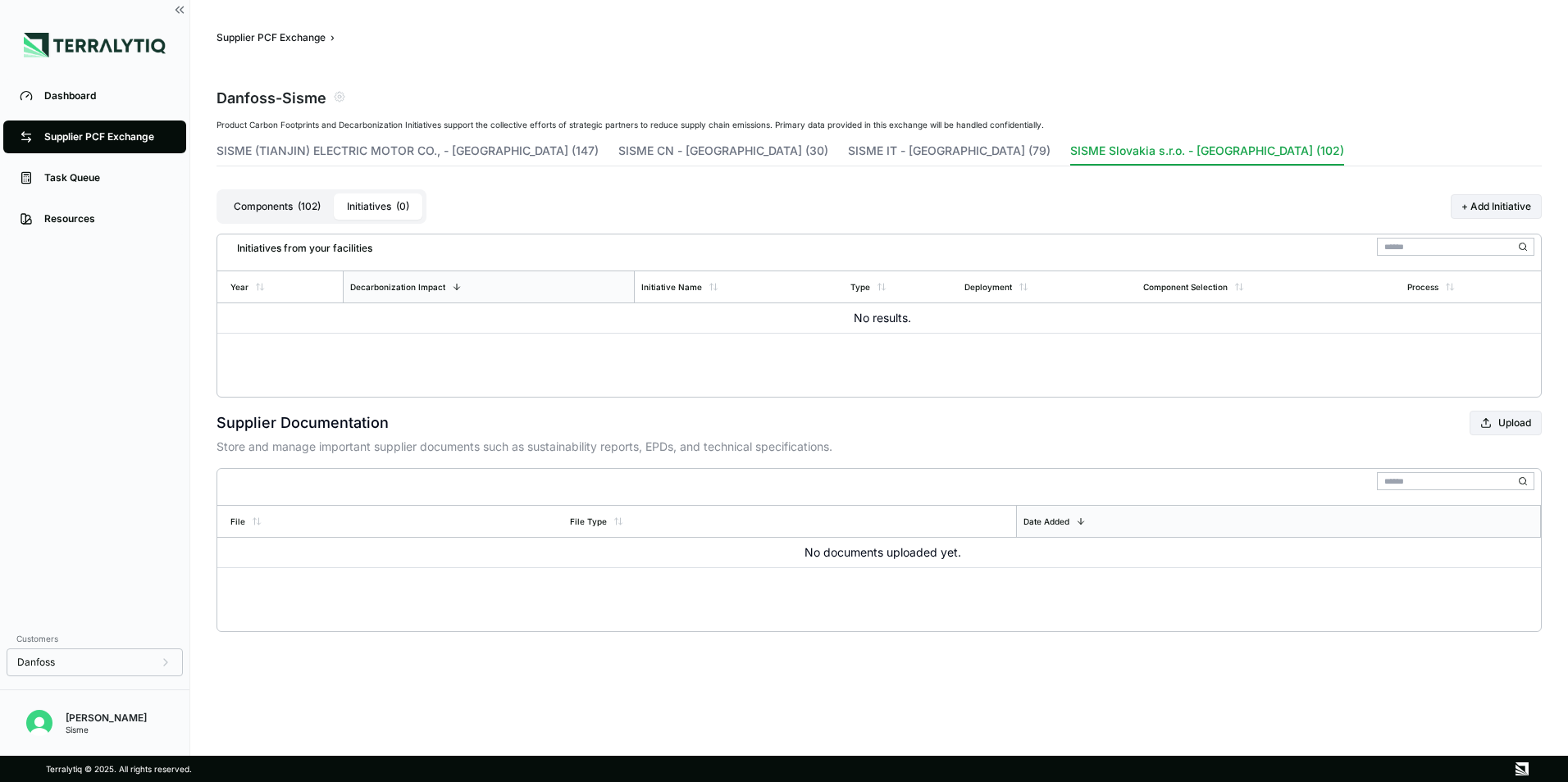
click at [307, 209] on span "( 102 )" at bounding box center [309, 206] width 23 height 13
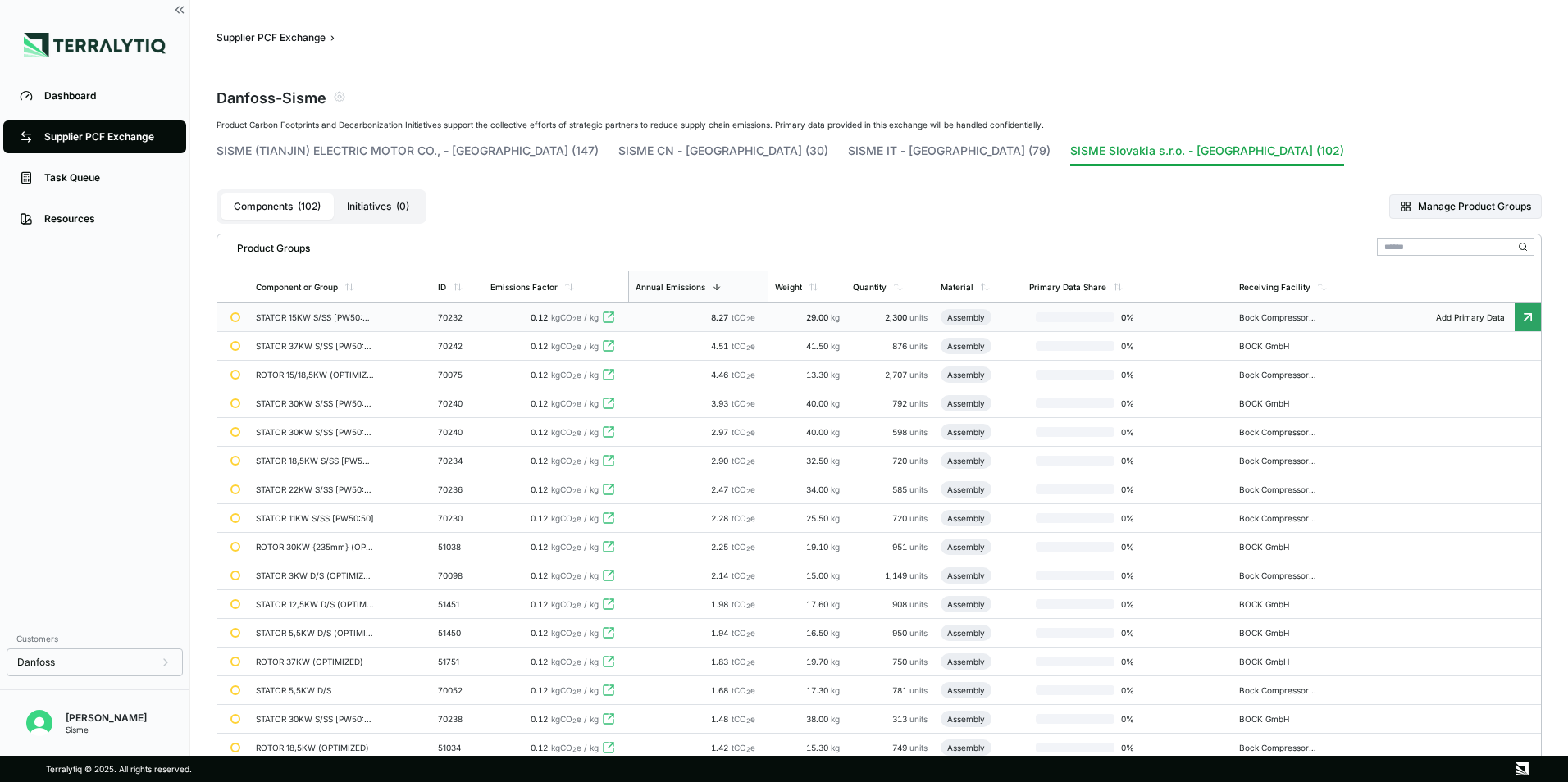
click at [355, 313] on div "STATOR 15KW S/SS [PW50:50]" at bounding box center [315, 317] width 118 height 10
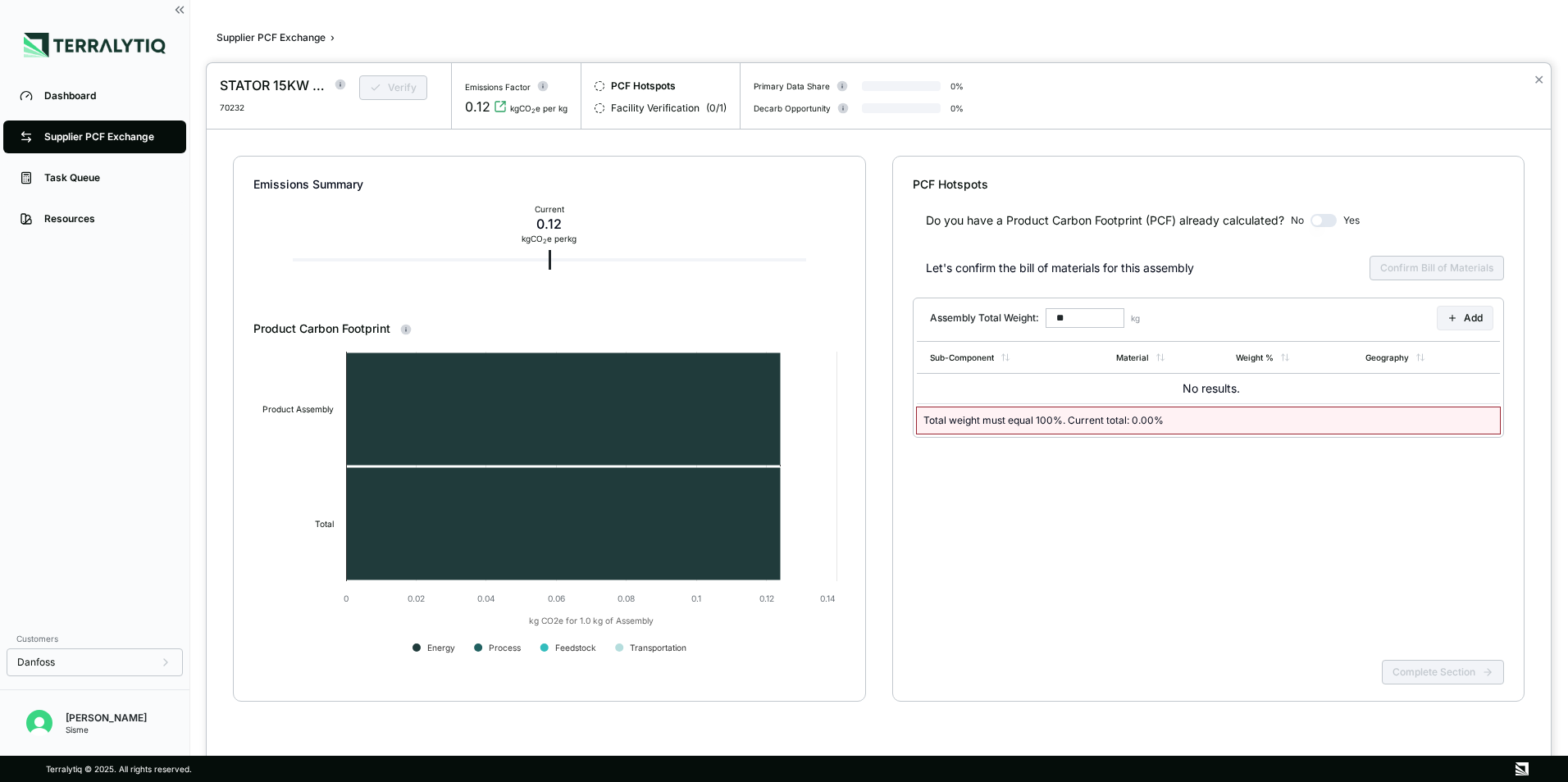
click at [1427, 29] on div at bounding box center [784, 391] width 1568 height 782
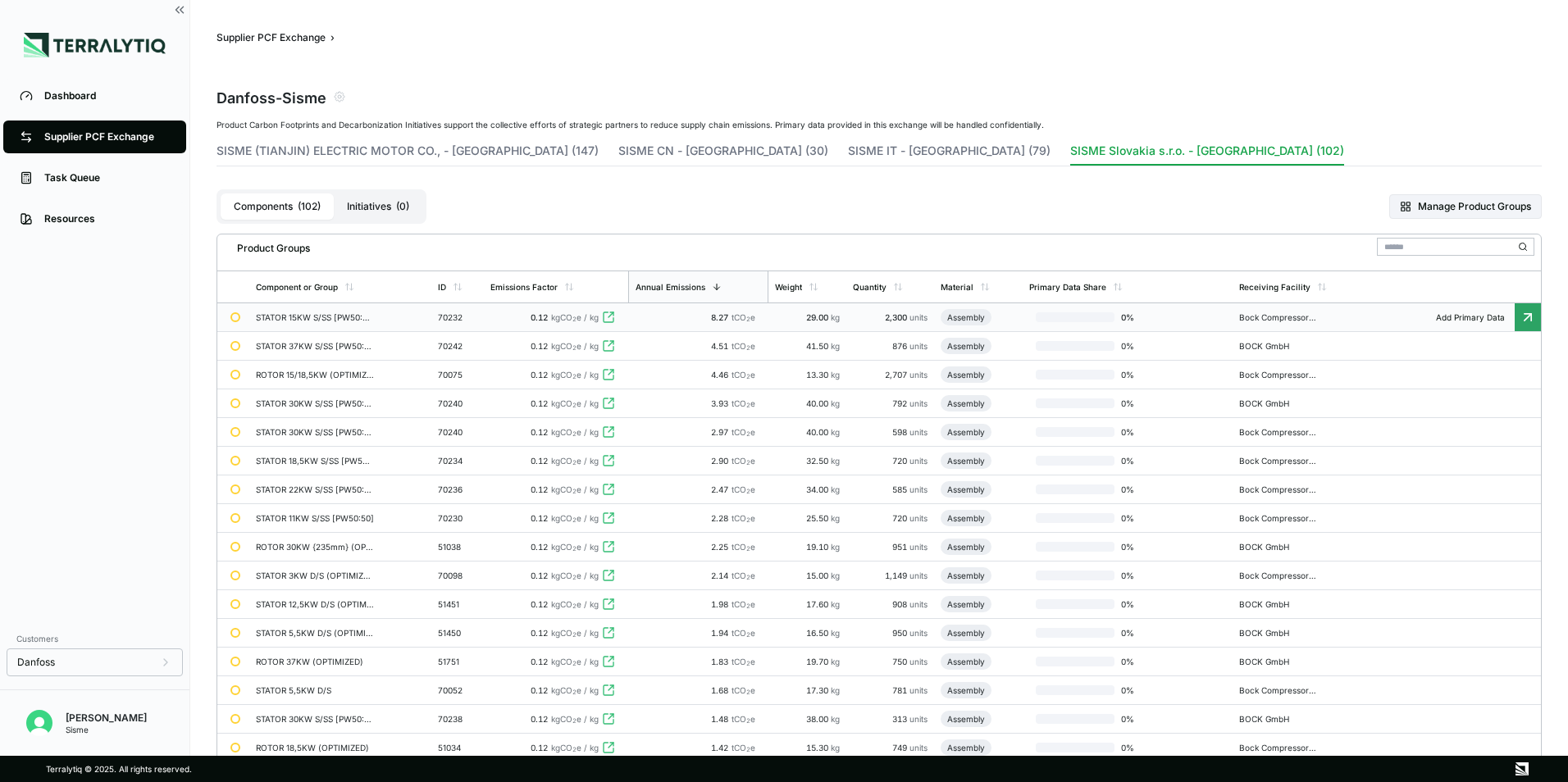
click at [1540, 76] on div "Danfoss - Sisme" at bounding box center [878, 97] width 1325 height 46
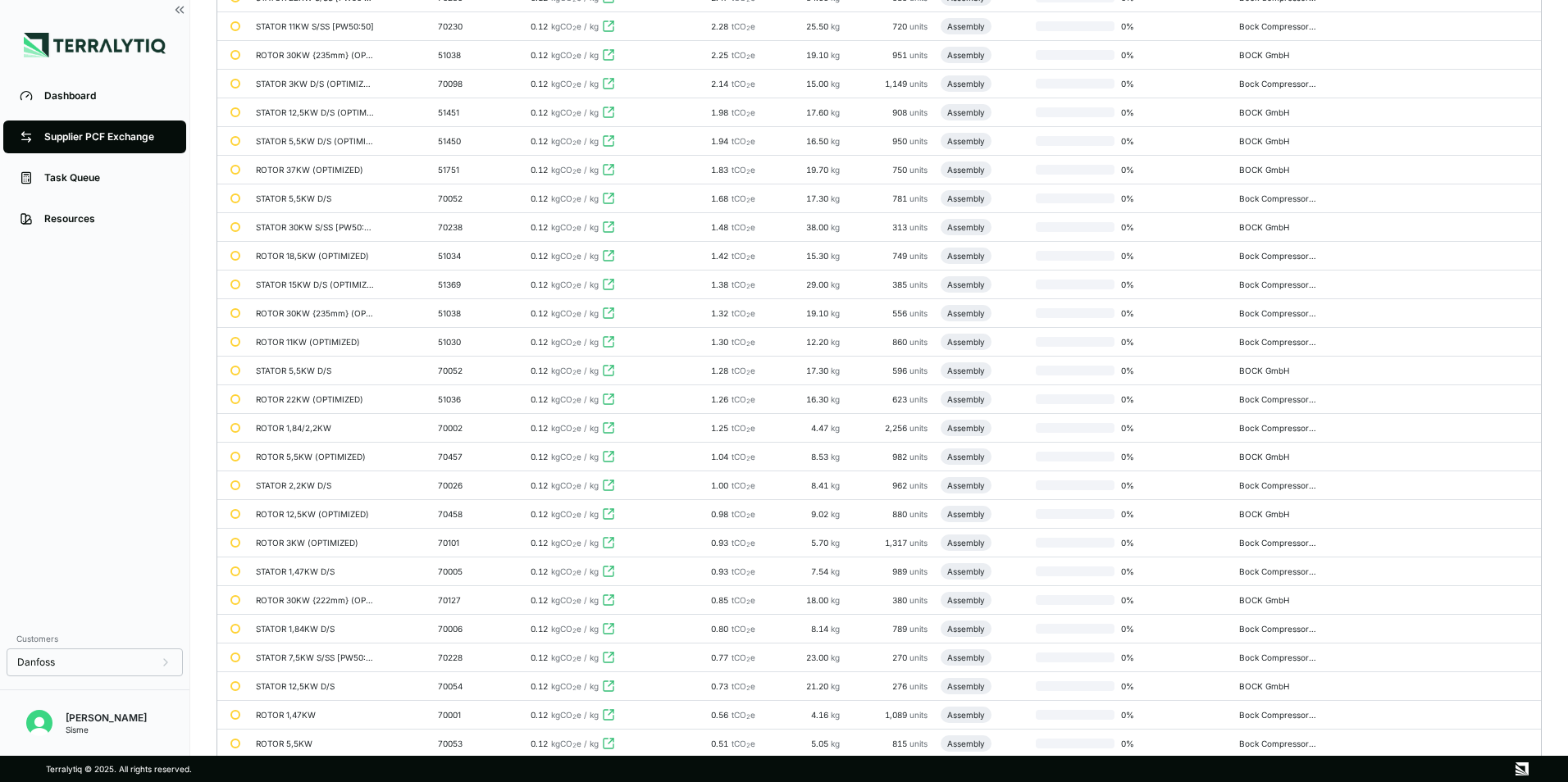
scroll to position [164, 0]
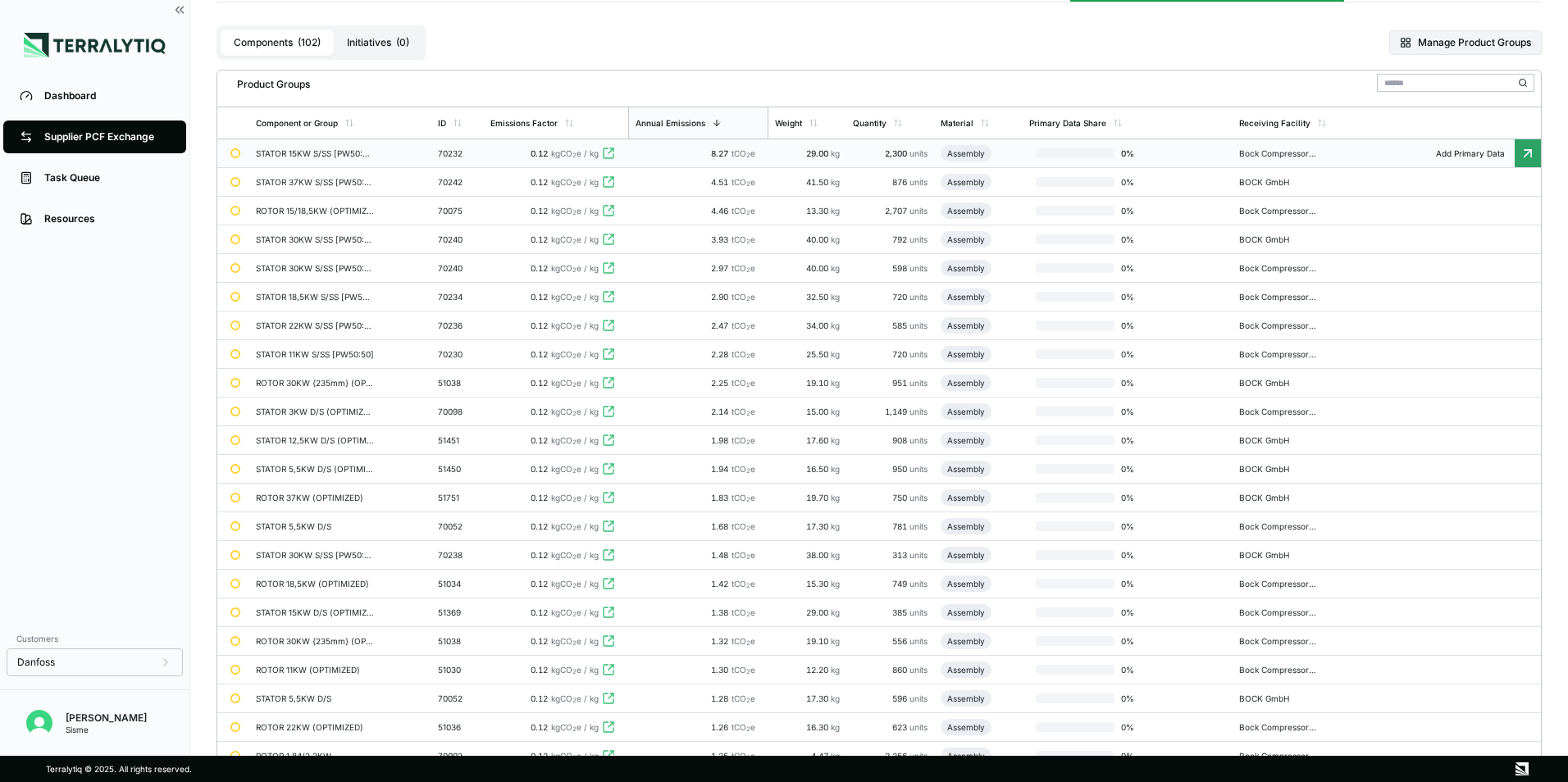
click at [1521, 153] on icon at bounding box center [1527, 153] width 17 height 17
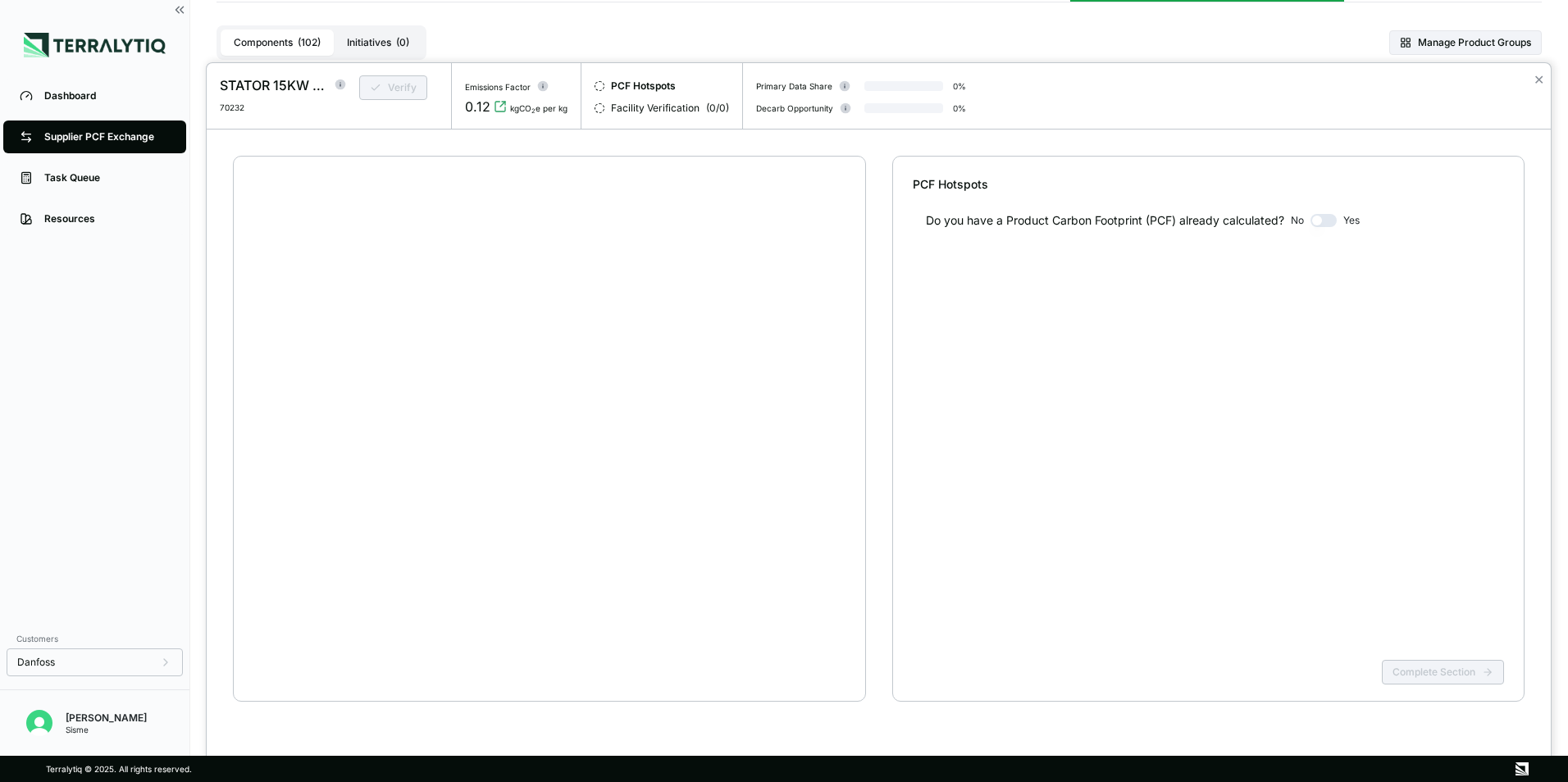
scroll to position [31, 0]
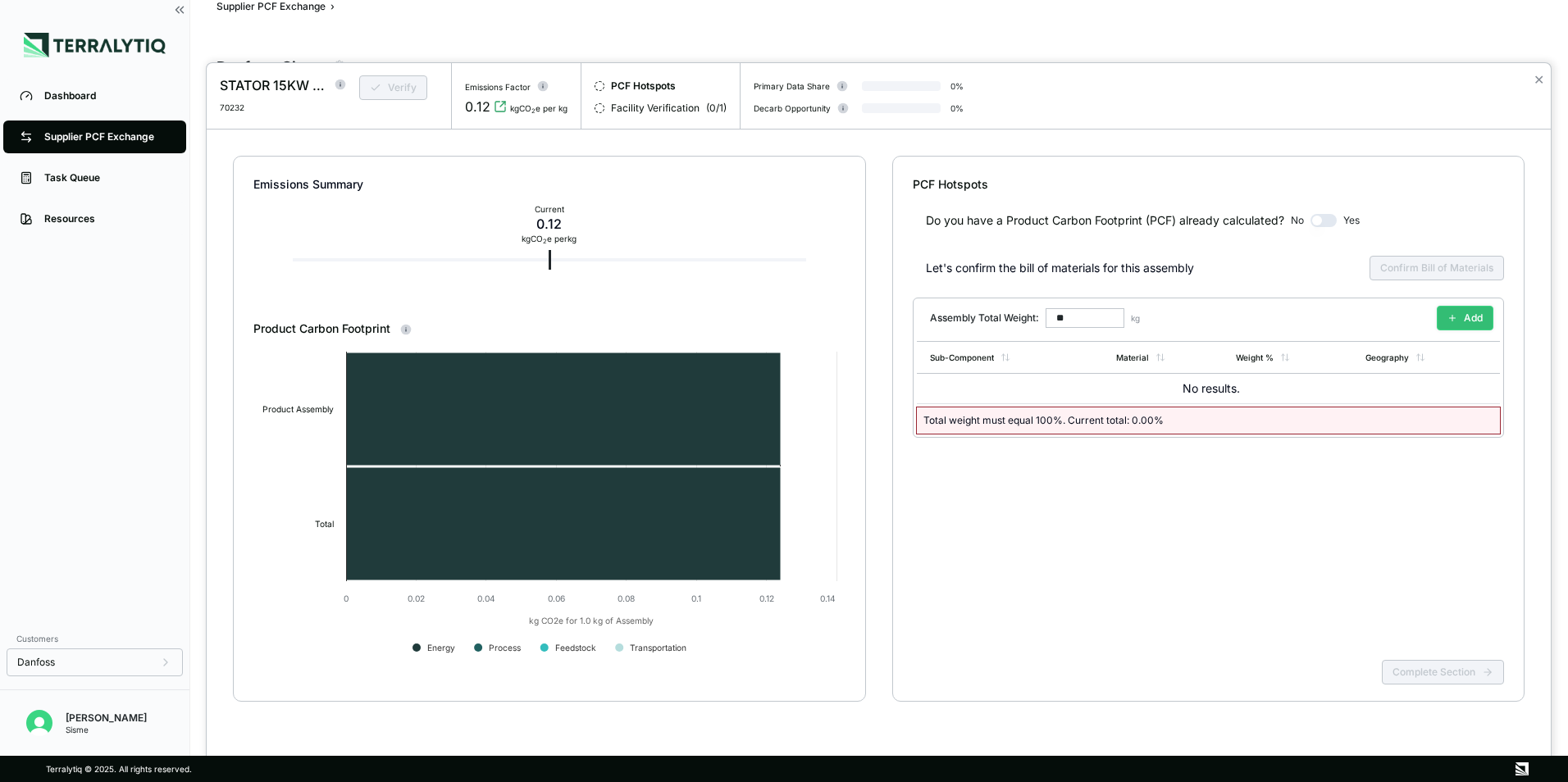
click at [1465, 322] on button "Add" at bounding box center [1464, 318] width 56 height 25
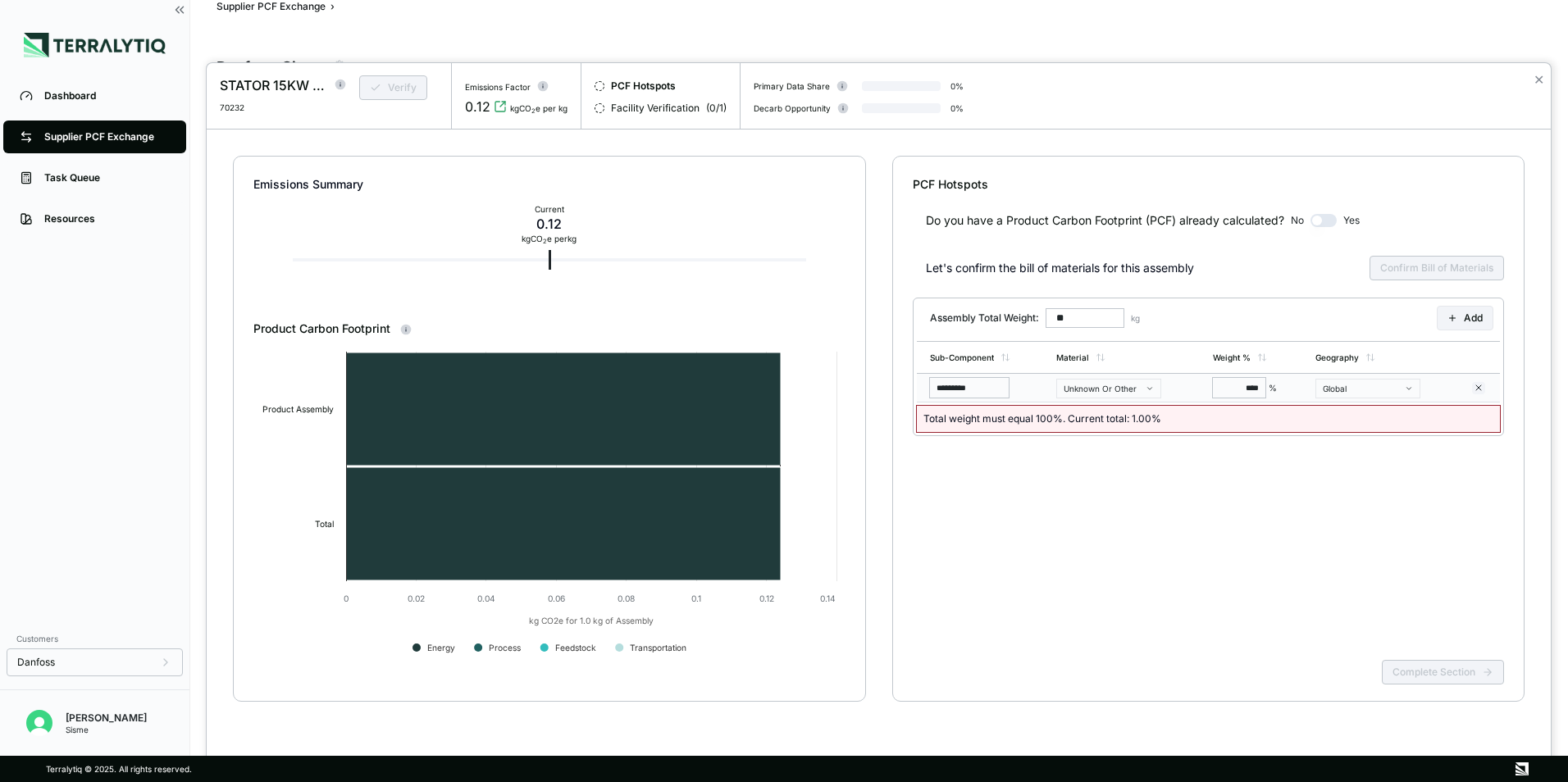
click at [985, 390] on input "*********" at bounding box center [969, 387] width 79 height 19
click at [1000, 390] on input "*********" at bounding box center [969, 387] width 79 height 19
drag, startPoint x: 967, startPoint y: 387, endPoint x: 901, endPoint y: 389, distance: 66.0
click at [901, 389] on div "PCF Hotspots Do you have a Product Carbon Footprint (PCF) already calculated? N…" at bounding box center [1208, 429] width 633 height 546
click at [1118, 387] on div "Unknown Or Other" at bounding box center [1102, 388] width 79 height 10
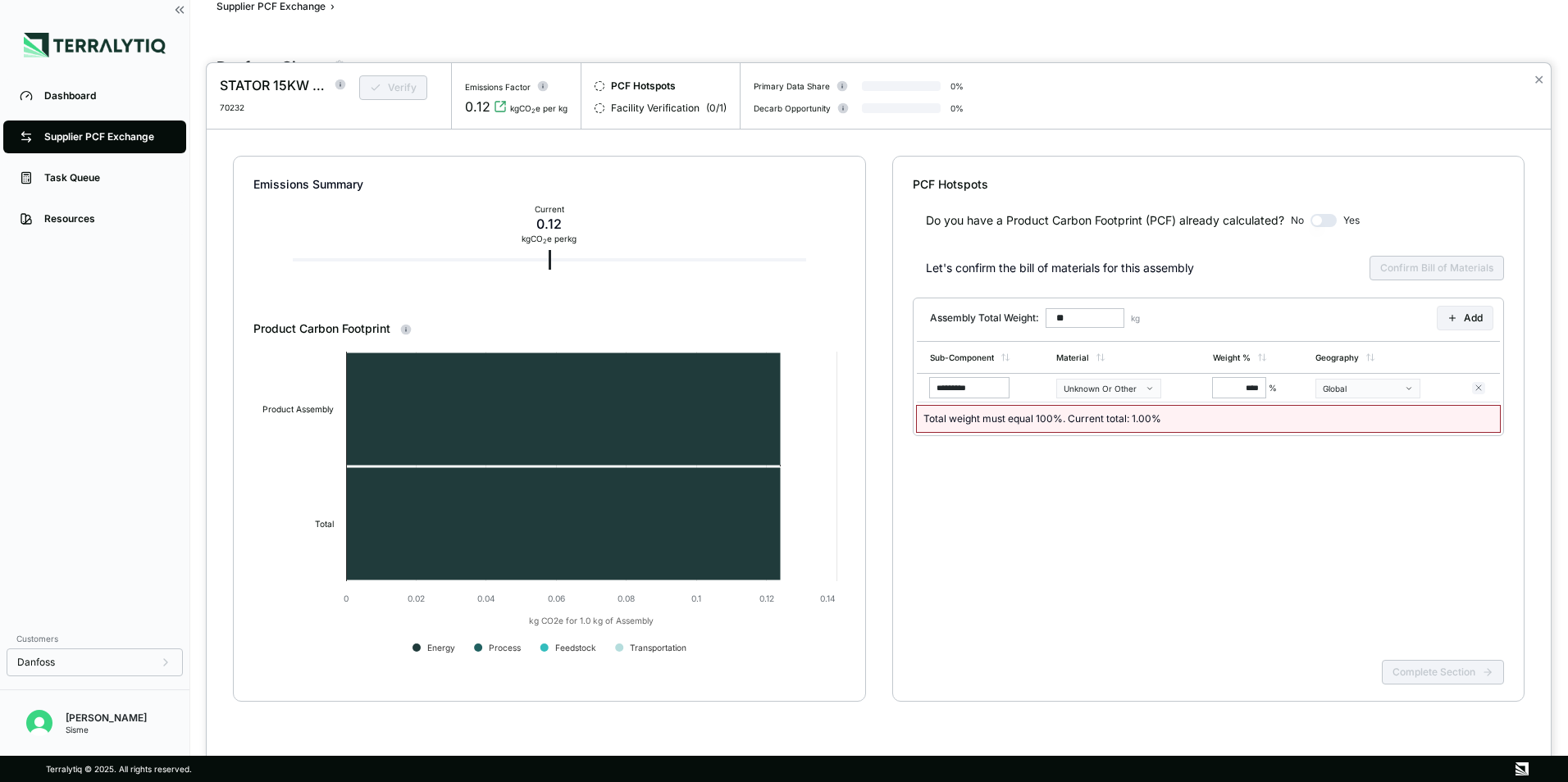
scroll to position [17, 0]
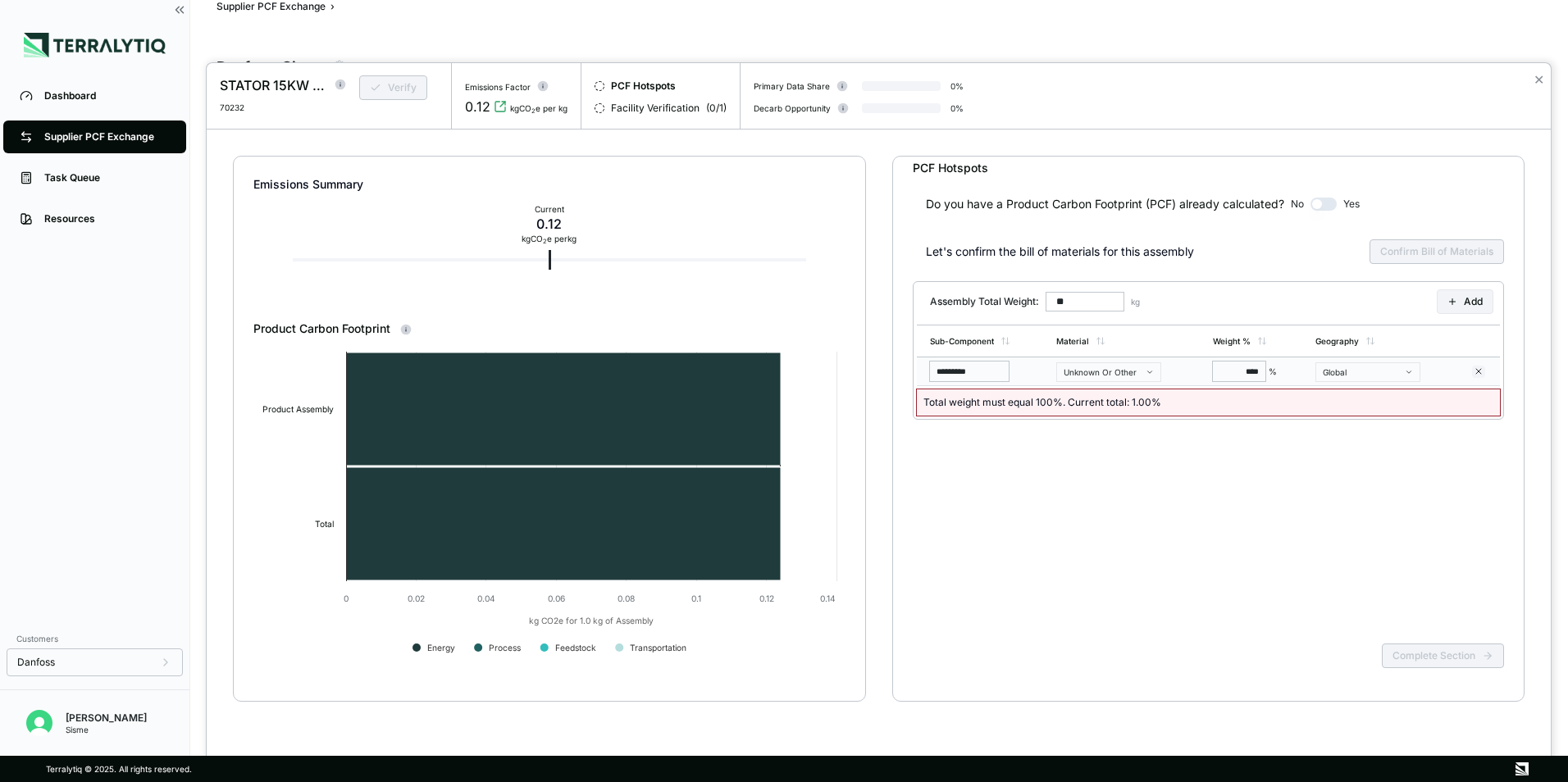
click at [994, 375] on input "*********" at bounding box center [969, 371] width 79 height 19
type input "*"
drag, startPoint x: 1004, startPoint y: 366, endPoint x: 986, endPoint y: 363, distance: 18.2
click at [986, 363] on td "*********" at bounding box center [984, 372] width 133 height 29
click at [983, 363] on input "**********" at bounding box center [969, 371] width 79 height 19
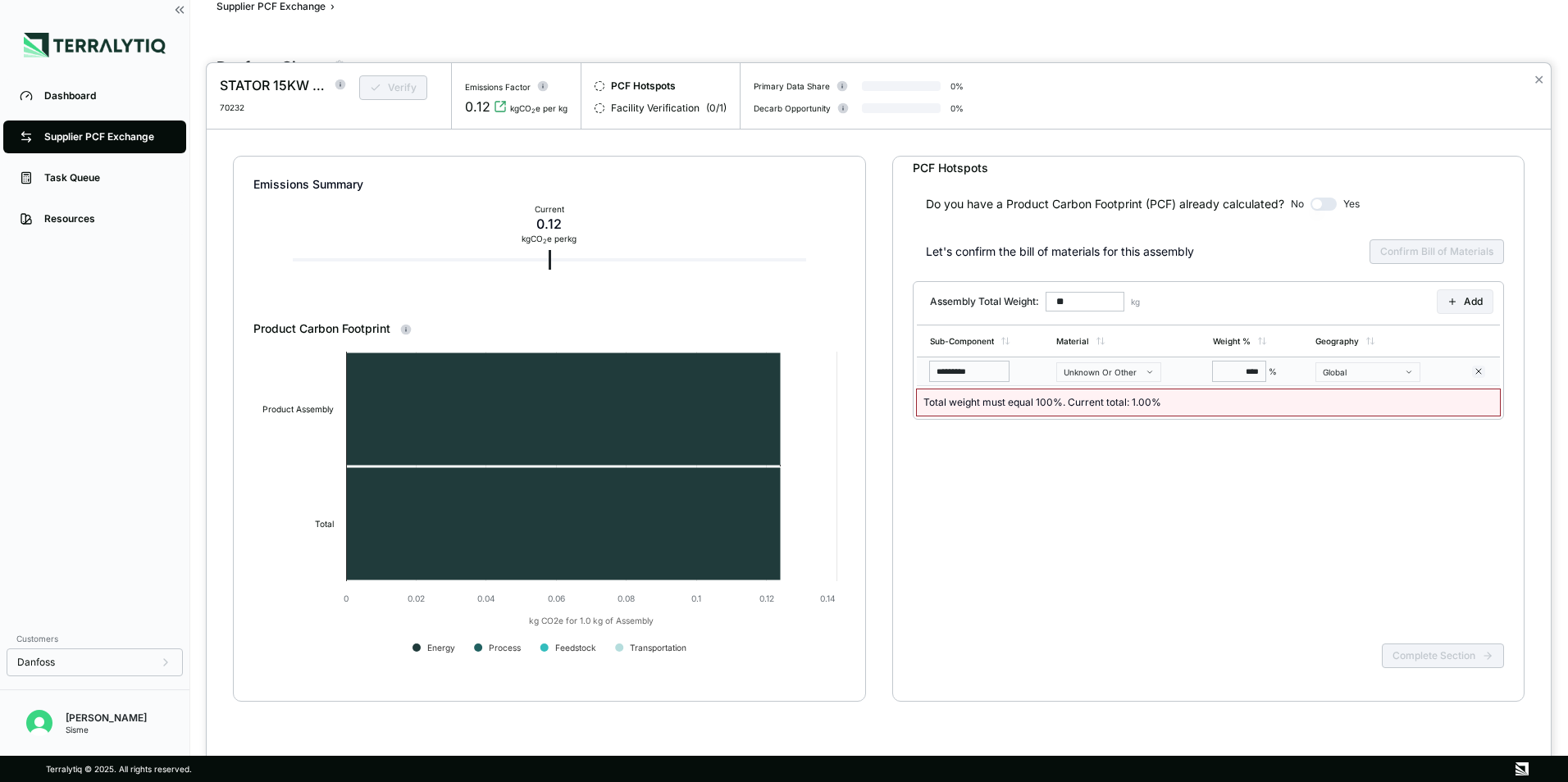
type input "********"
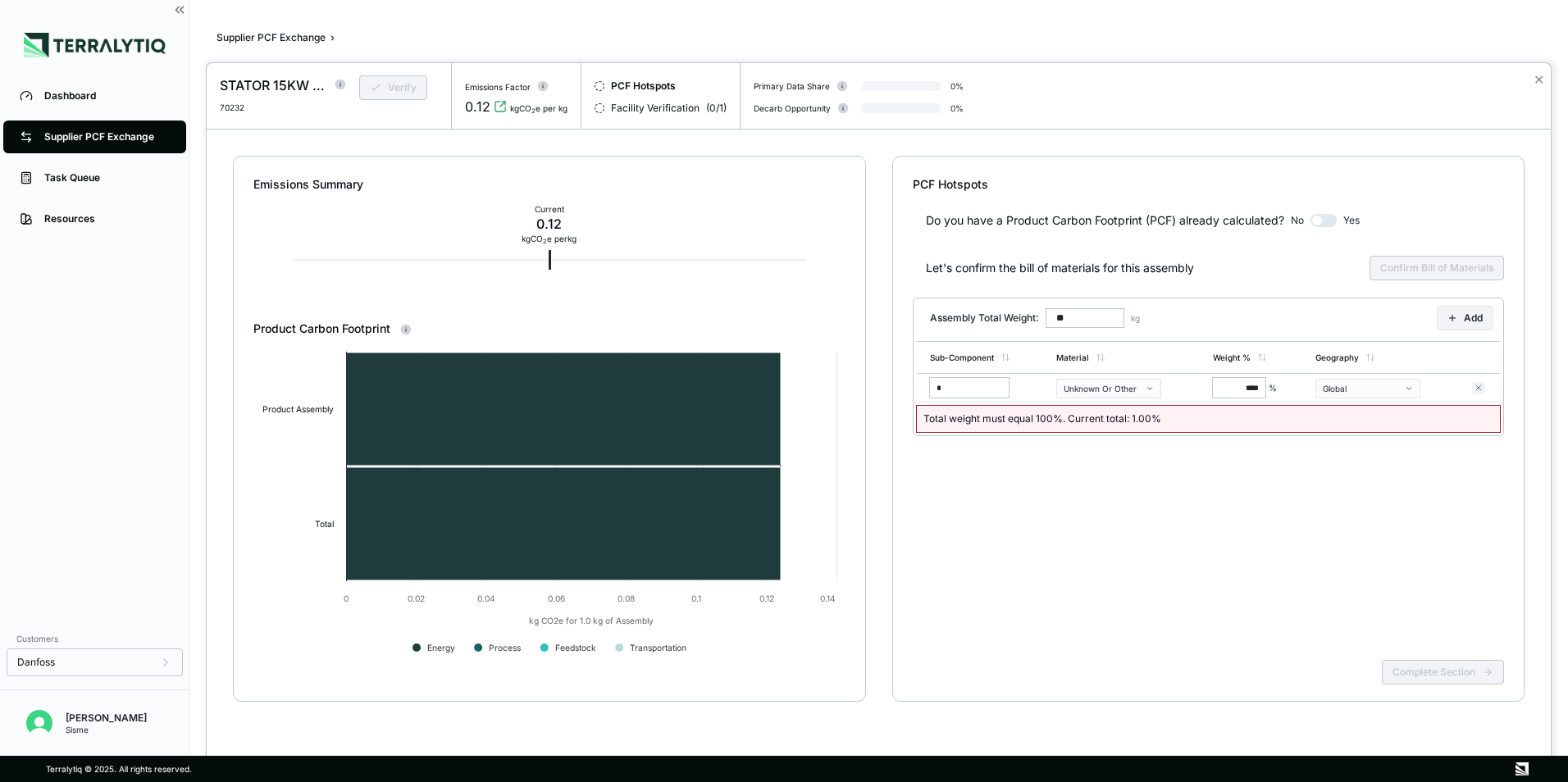
scroll to position [17, 0]
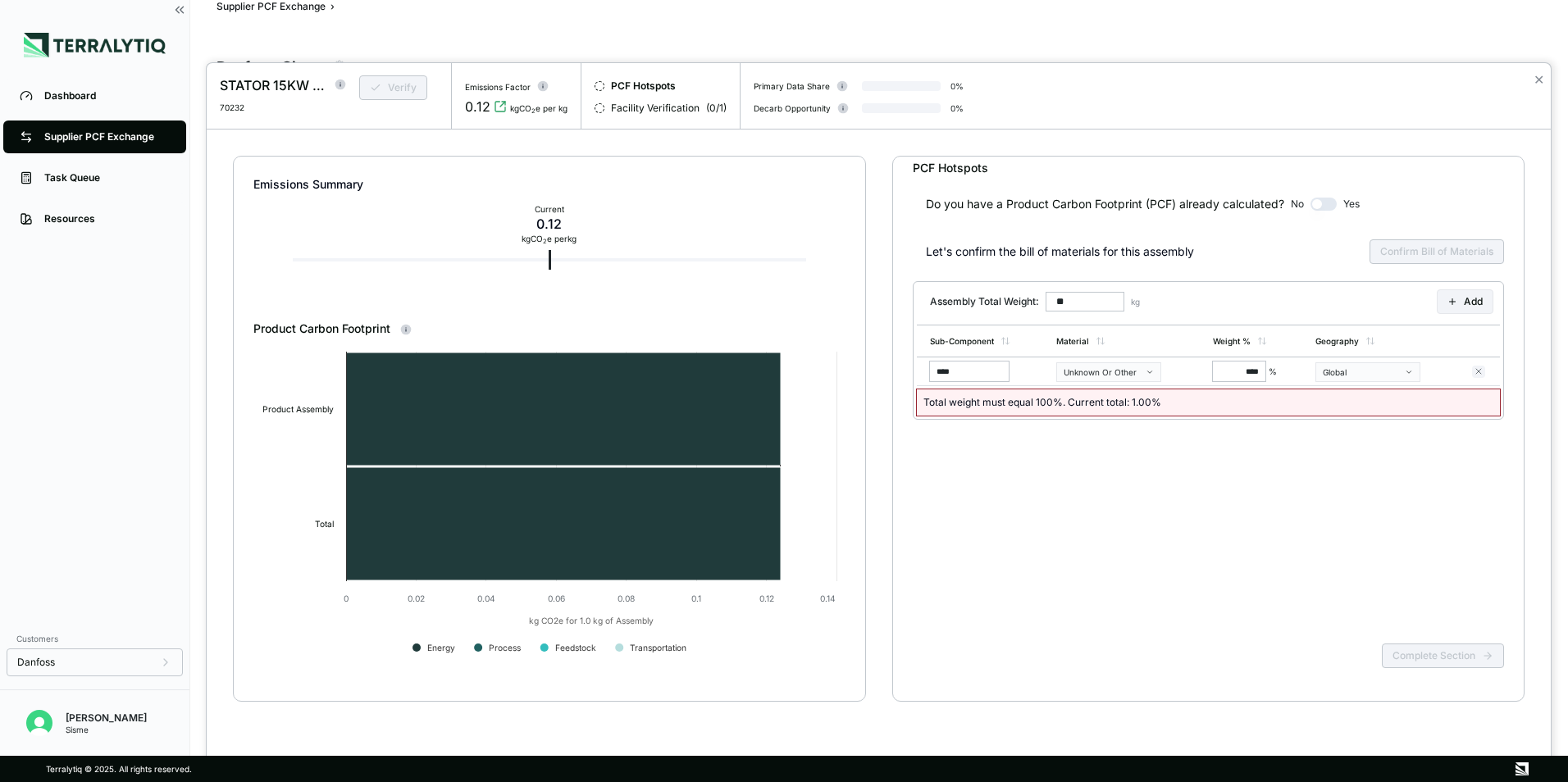
type input "*****"
click at [1124, 375] on div "Unknown Or Other" at bounding box center [1102, 372] width 79 height 10
click at [1140, 376] on div "Unknown Or Other" at bounding box center [1102, 372] width 79 height 10
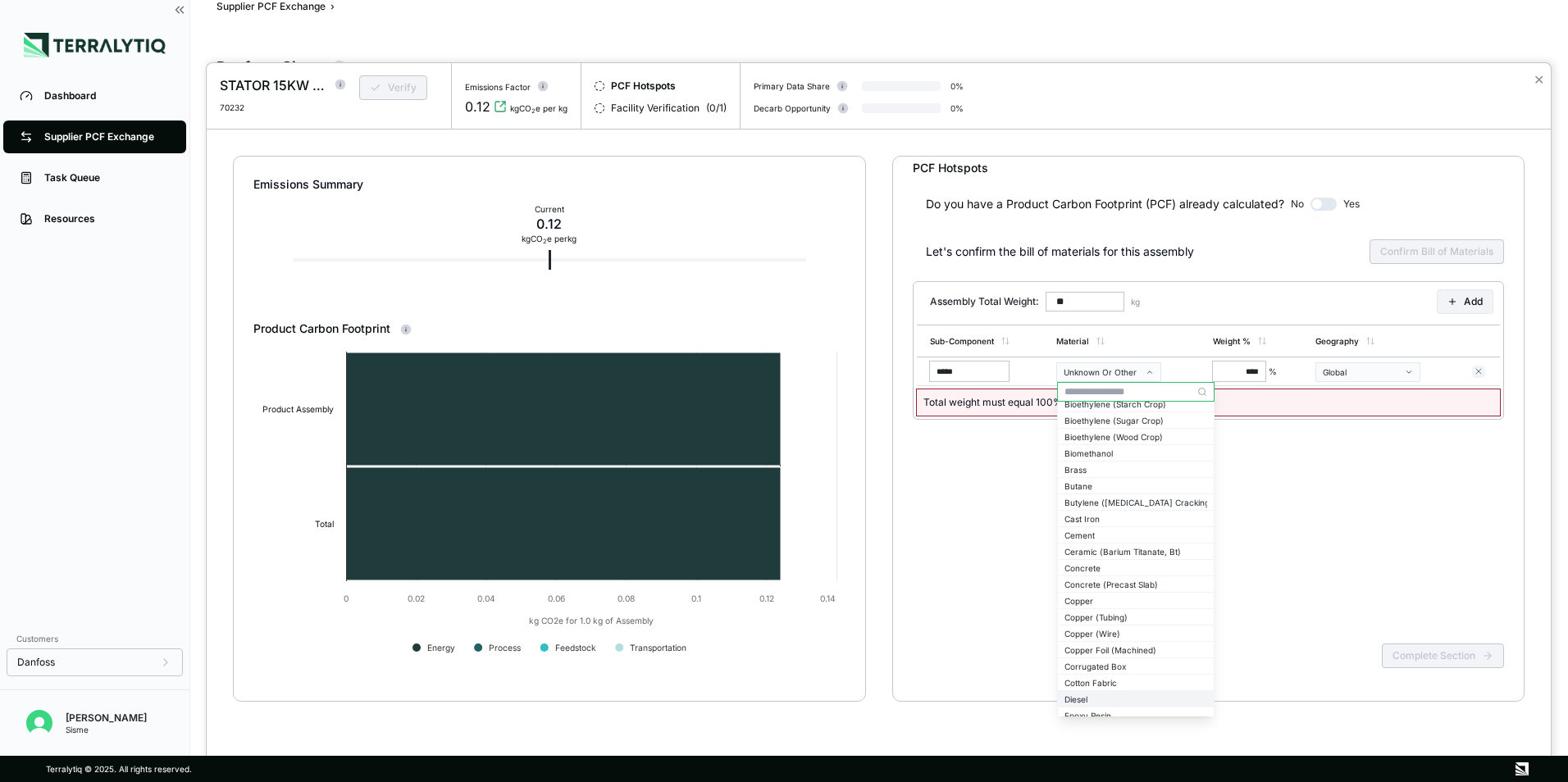
scroll to position [574, 0]
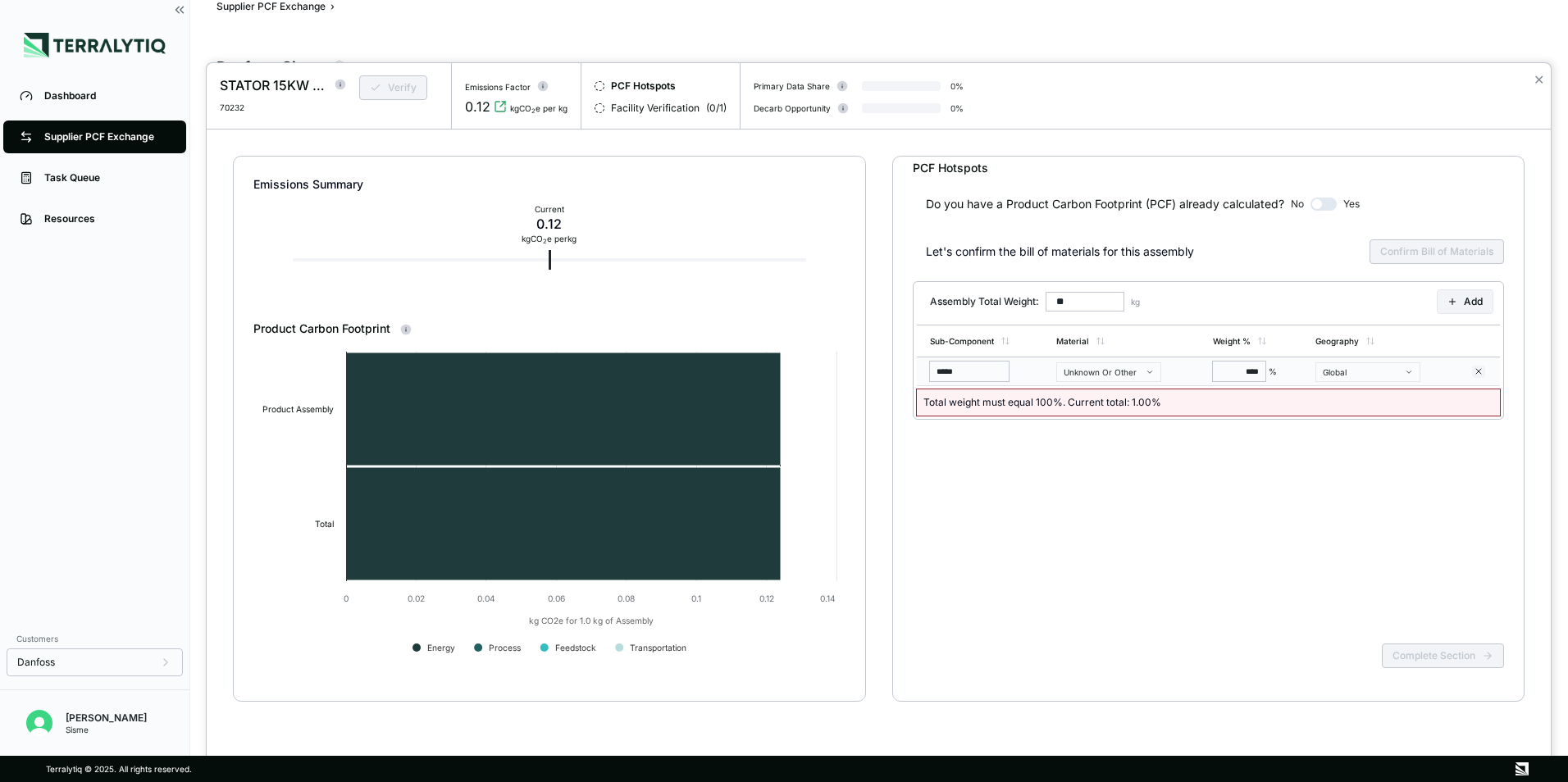
click at [1143, 383] on td "Unknown Or Other" at bounding box center [1127, 372] width 156 height 29
click at [1148, 377] on button "Unknown Or Other" at bounding box center [1109, 372] width 105 height 19
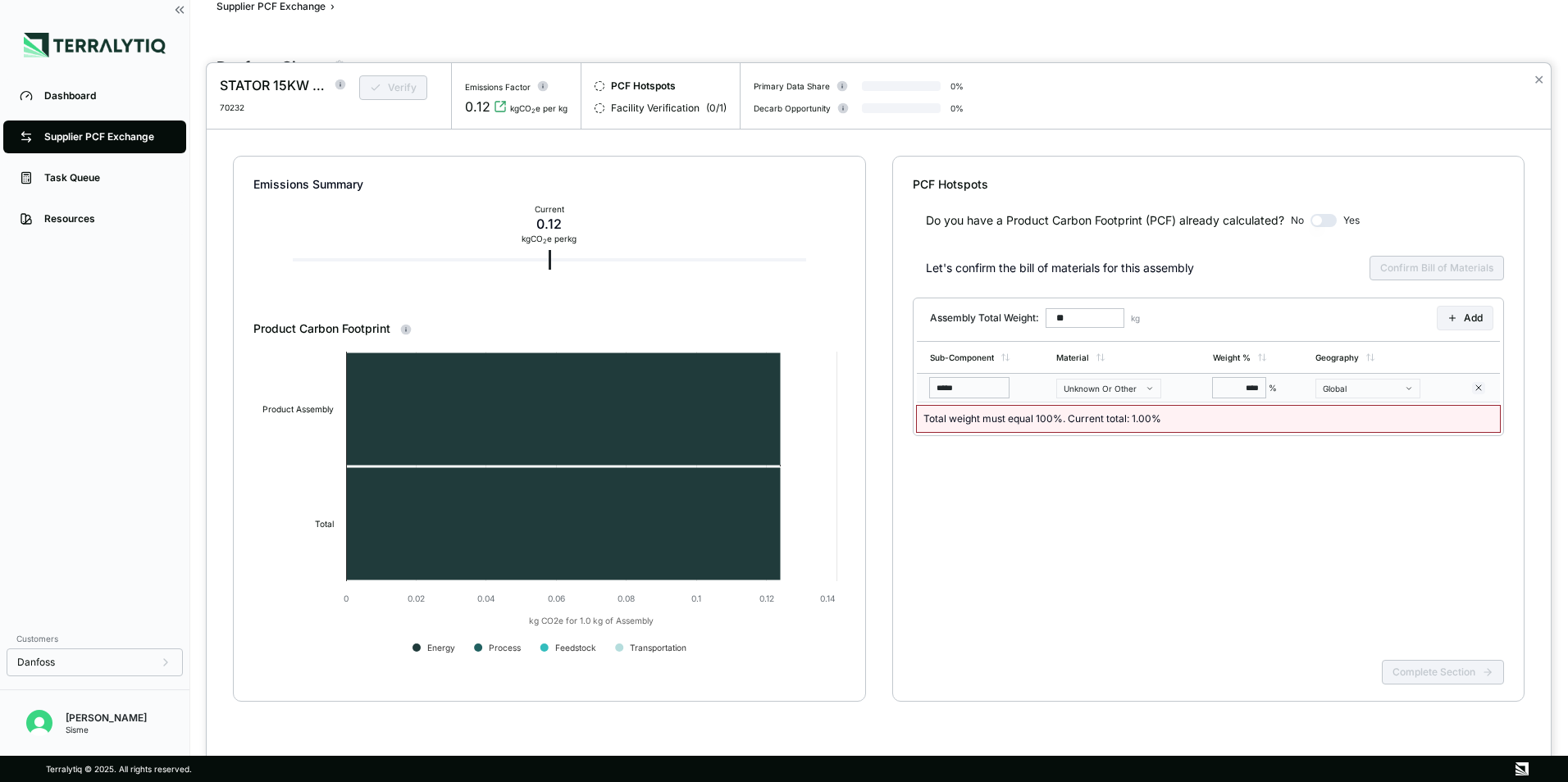
click at [1136, 386] on div "Unknown Or Other" at bounding box center [1102, 388] width 79 height 10
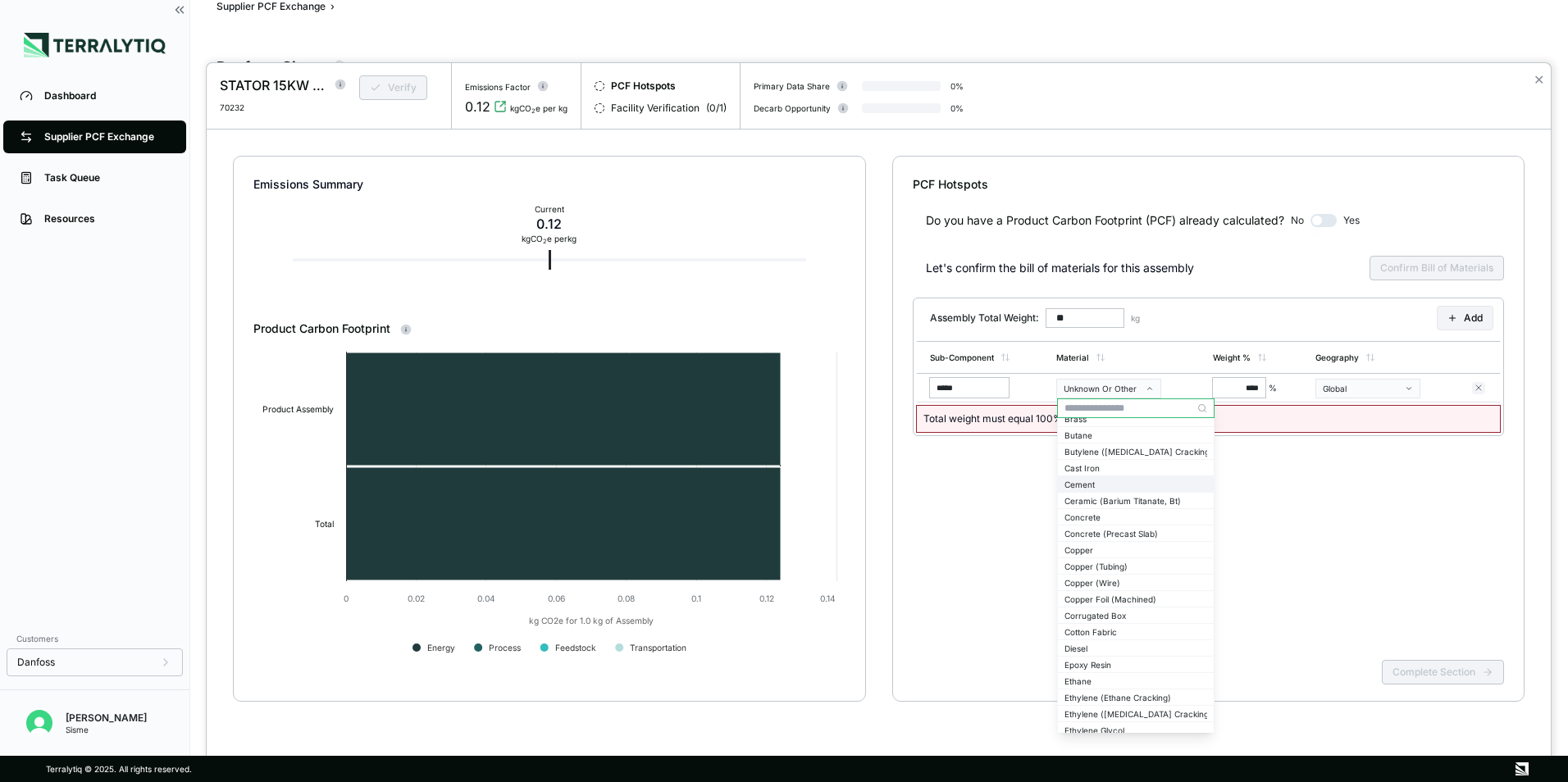
scroll to position [409, 0]
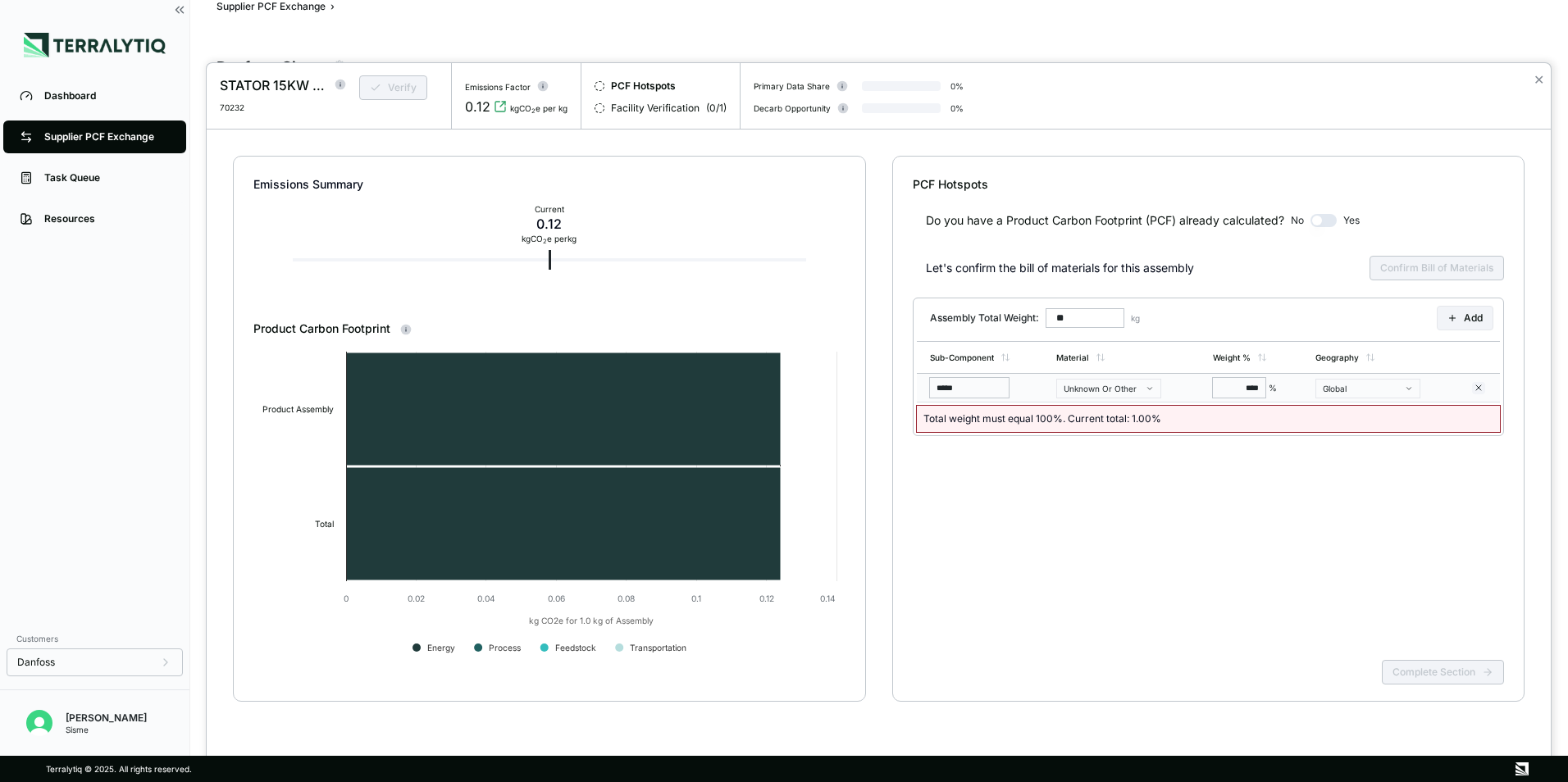
click at [1144, 392] on button "Unknown Or Other" at bounding box center [1109, 388] width 105 height 19
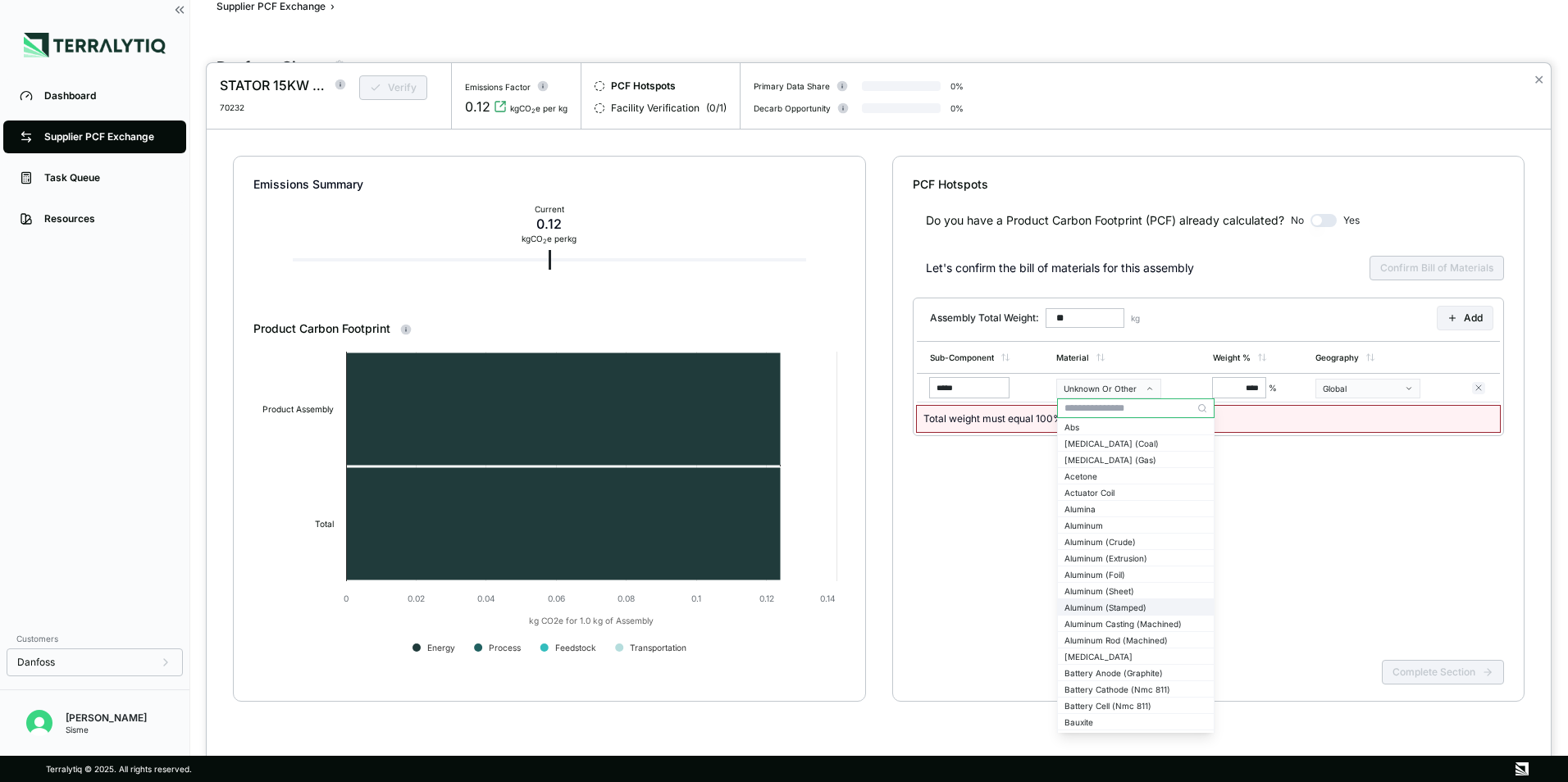
scroll to position [164, 0]
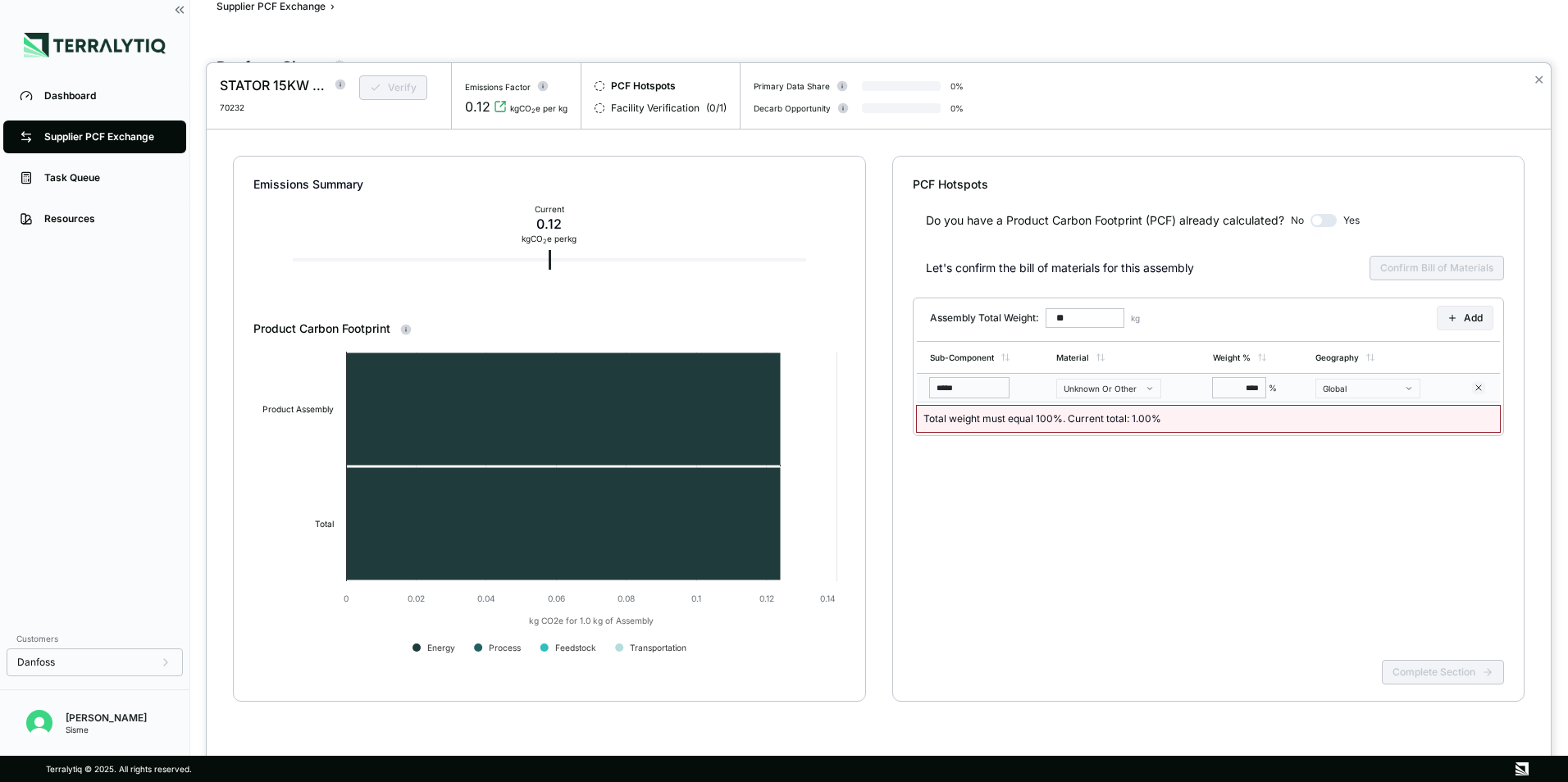
click at [1157, 383] on button "Unknown Or Other" at bounding box center [1109, 388] width 105 height 19
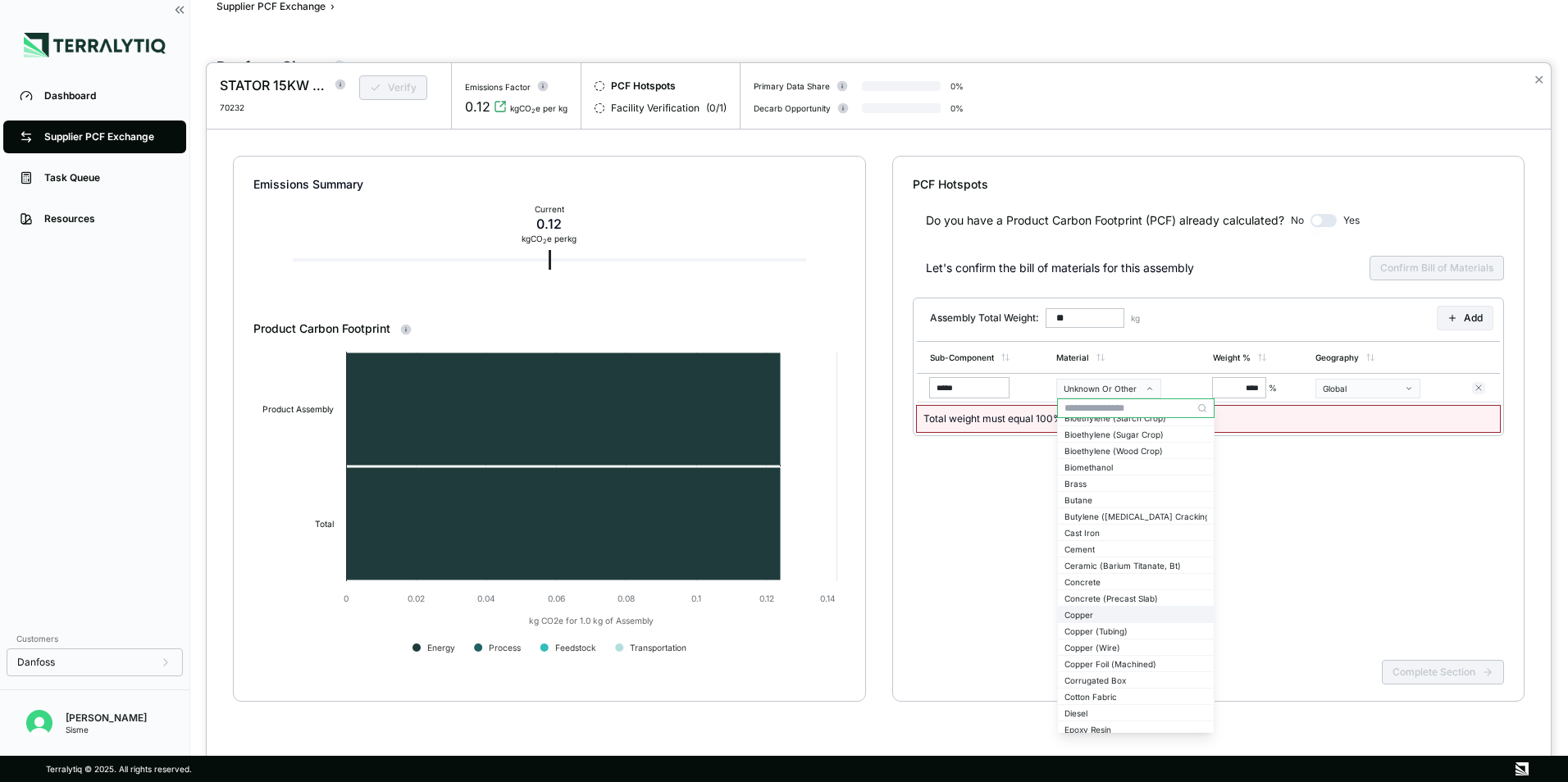
scroll to position [492, 0]
click at [1138, 513] on div "Do you have a Product Carbon Footprint (PCF) already calculated? No Yes Let's c…" at bounding box center [1208, 422] width 592 height 460
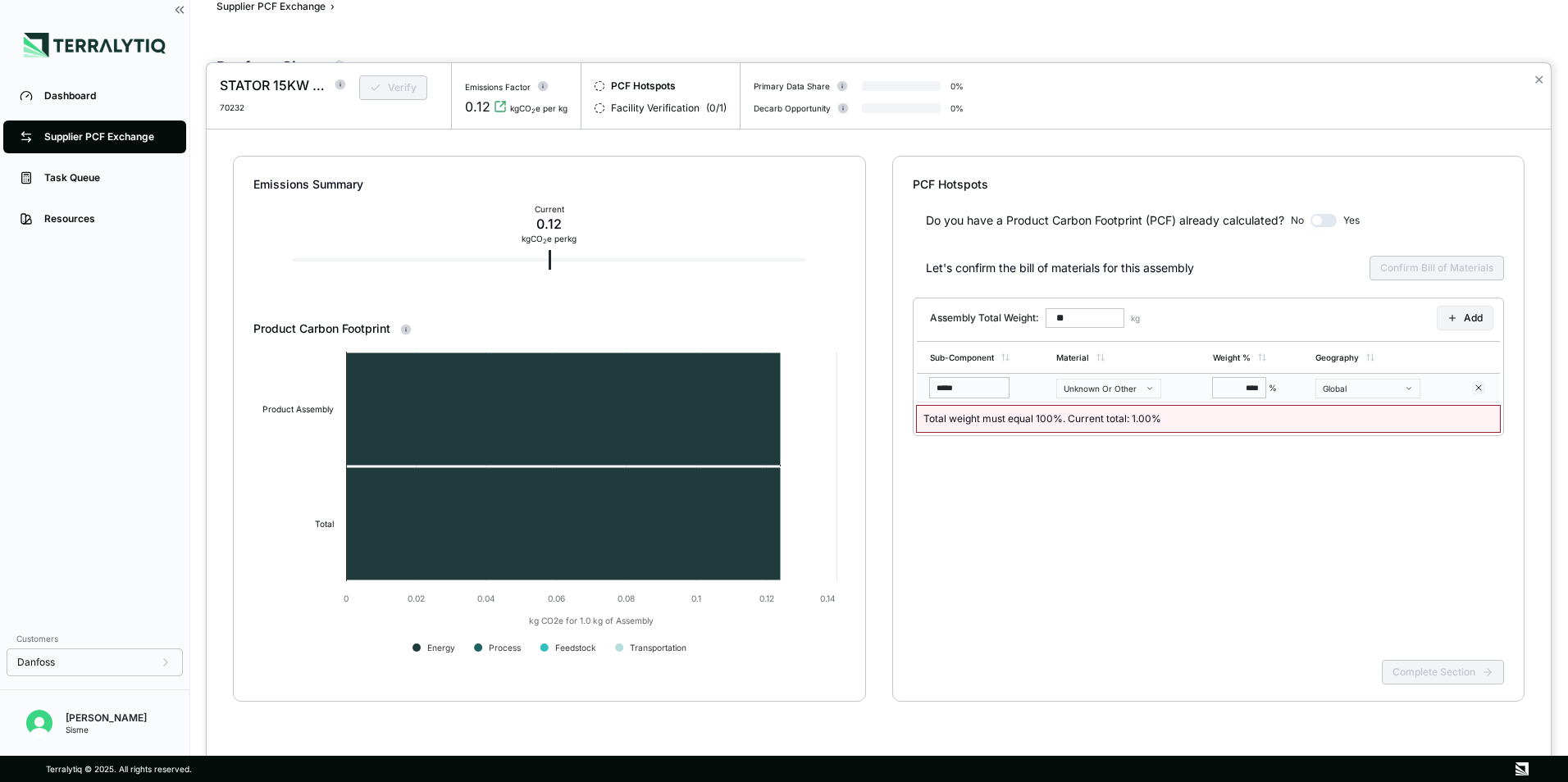
click at [1144, 393] on button "Unknown Or Other" at bounding box center [1109, 388] width 105 height 19
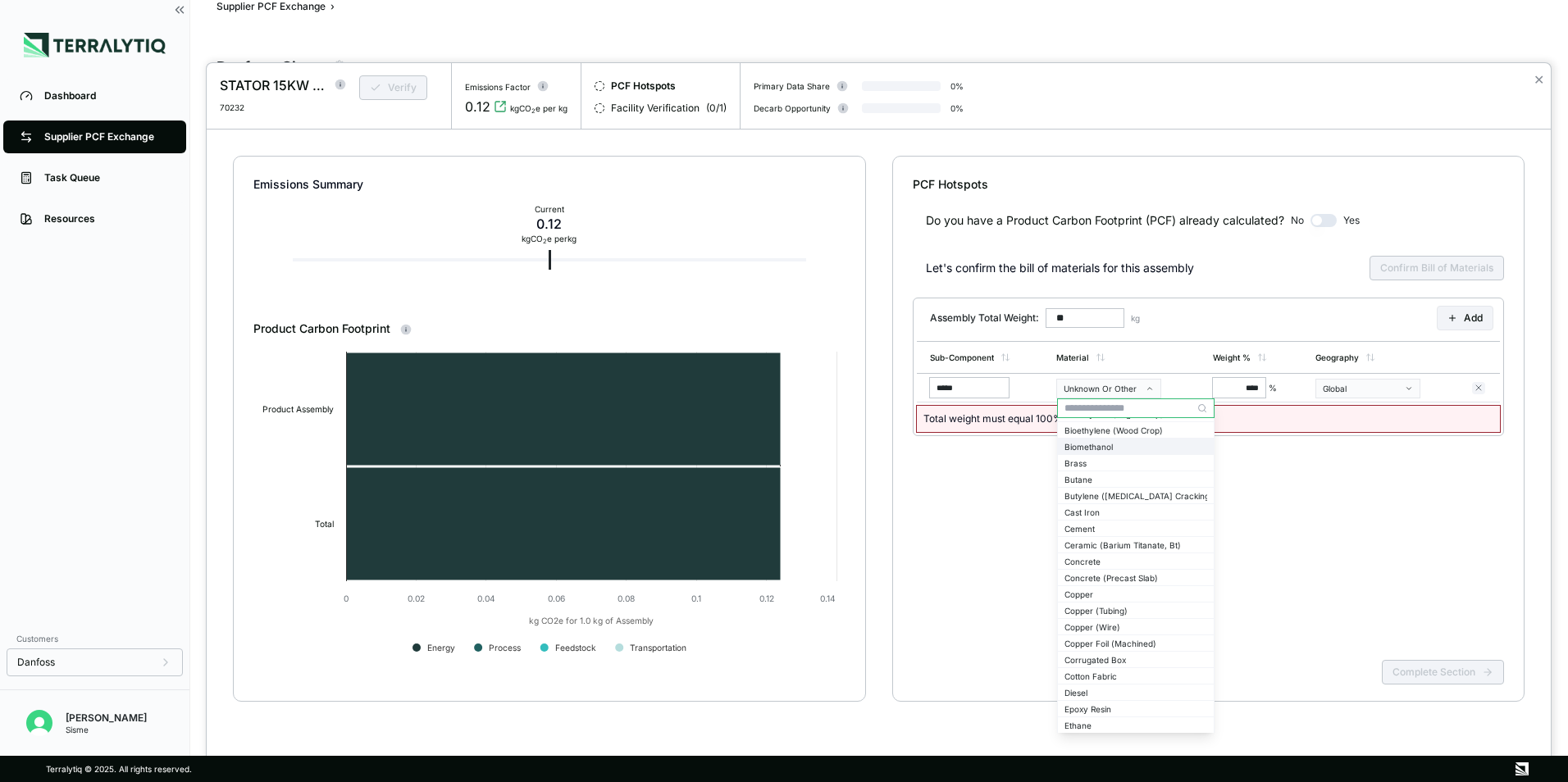
scroll to position [409, 0]
click at [1122, 590] on div "Copper" at bounding box center [1135, 591] width 142 height 10
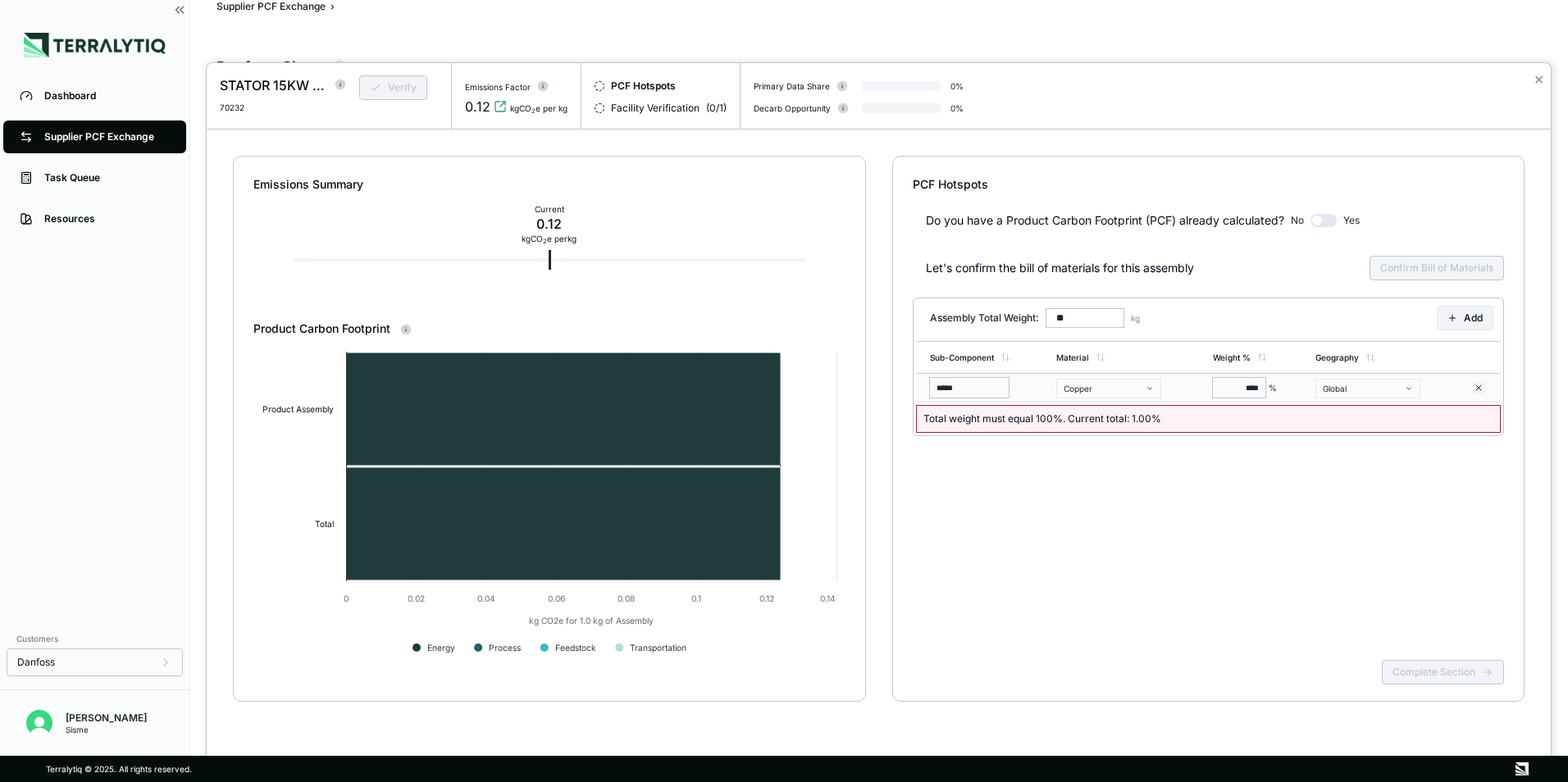
click at [1367, 393] on div "Global" at bounding box center [1362, 388] width 79 height 10
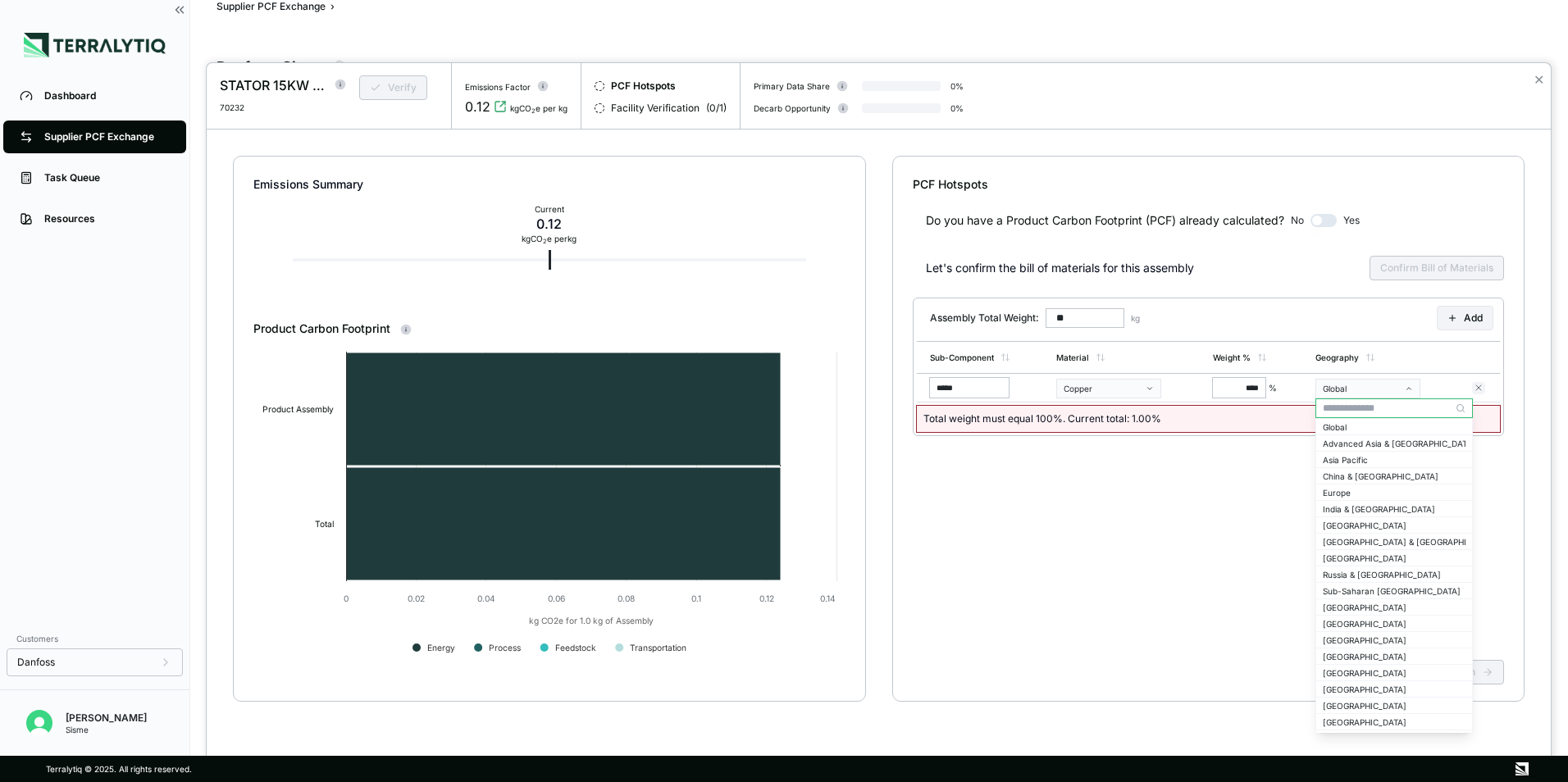
click at [1384, 414] on input "text" at bounding box center [1393, 408] width 156 height 19
type input "***"
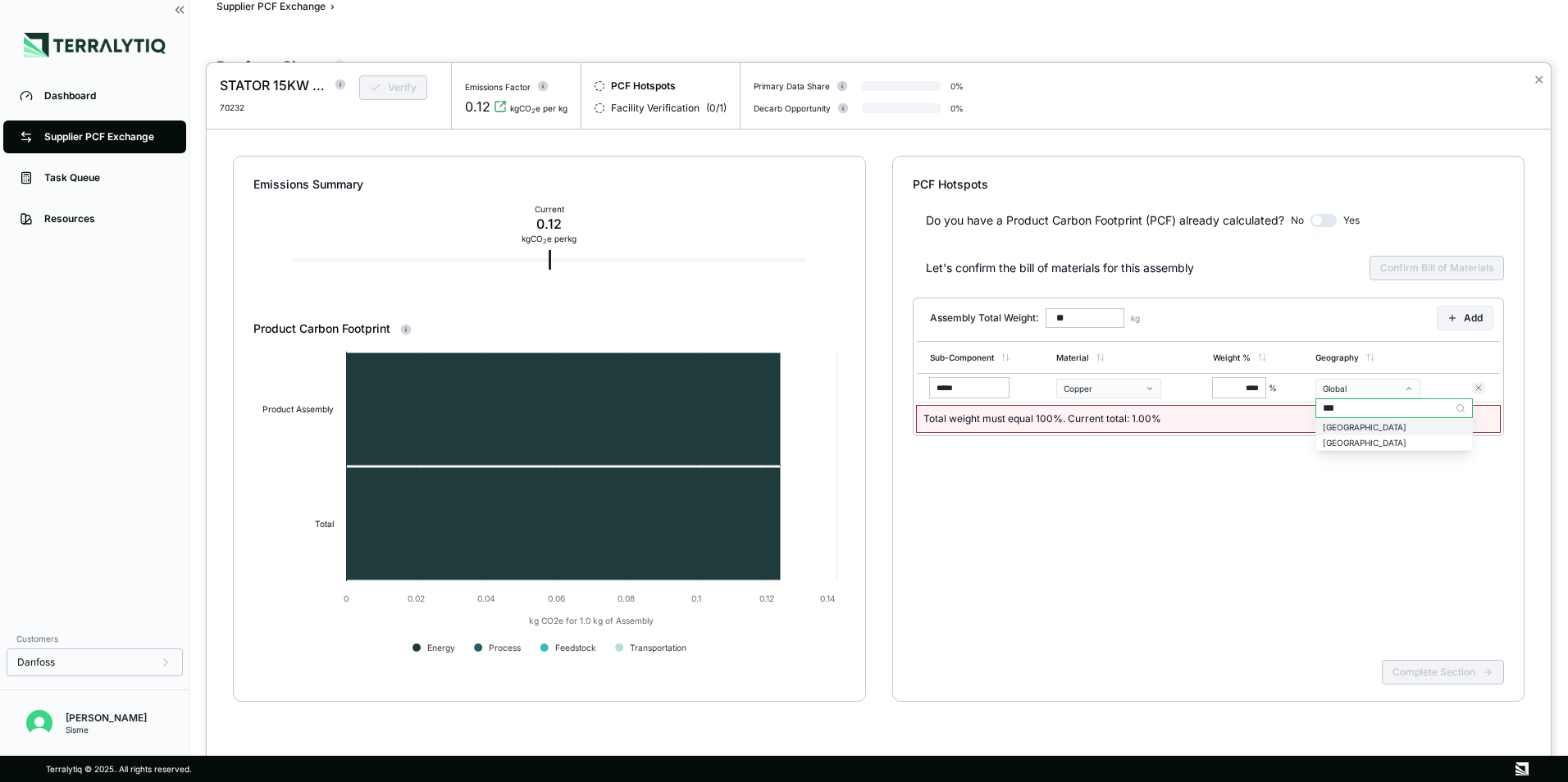
click at [1385, 422] on div "Slovakia" at bounding box center [1394, 427] width 142 height 10
click at [1472, 322] on button "Add" at bounding box center [1464, 318] width 56 height 25
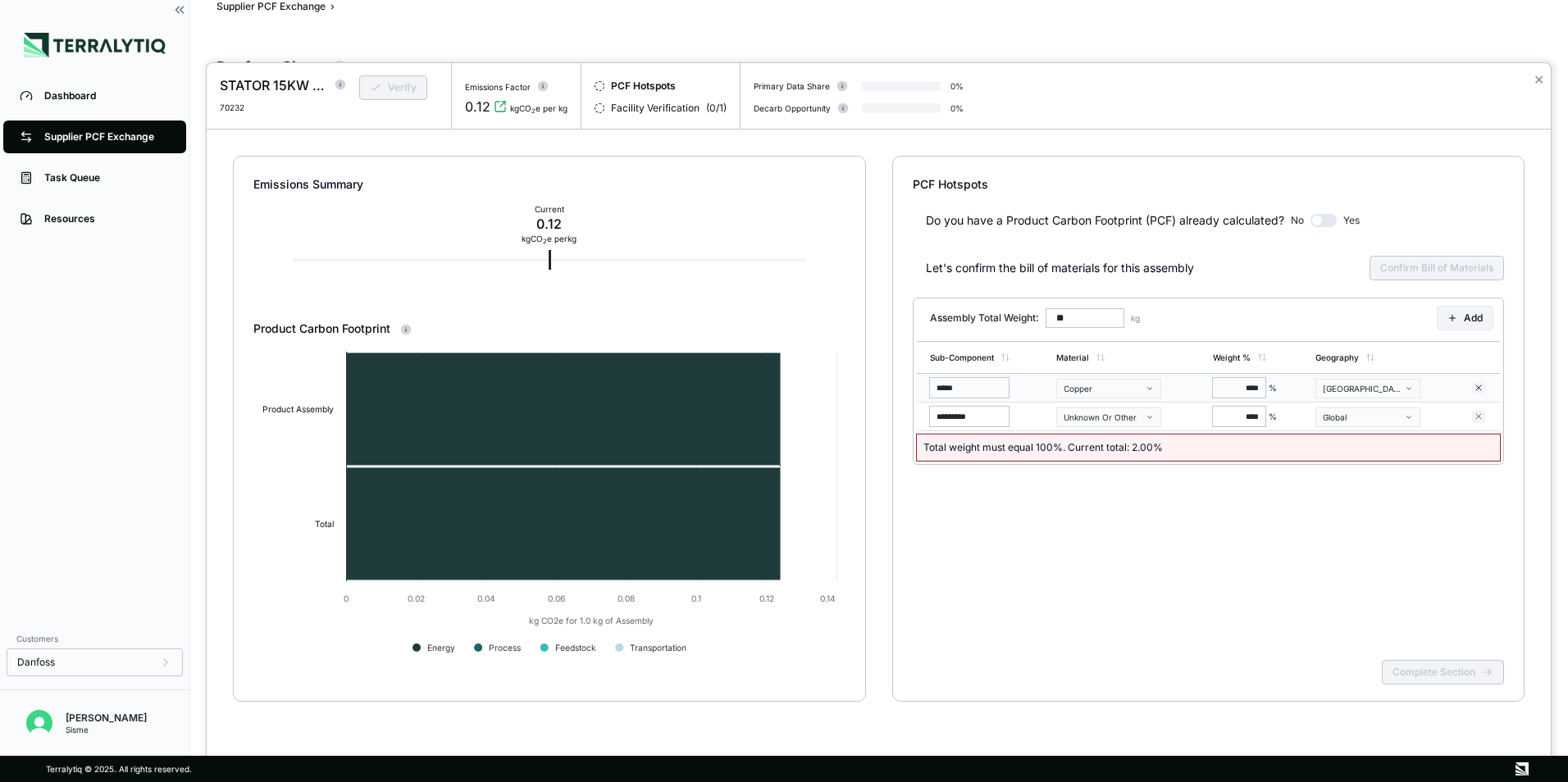
click at [1243, 386] on input "****" at bounding box center [1239, 387] width 53 height 19
click at [1301, 487] on div "Do you have a Product Carbon Footprint (PCF) already calculated? No Yes Let's c…" at bounding box center [1208, 422] width 592 height 460
click at [1330, 222] on button "button" at bounding box center [1323, 220] width 26 height 13
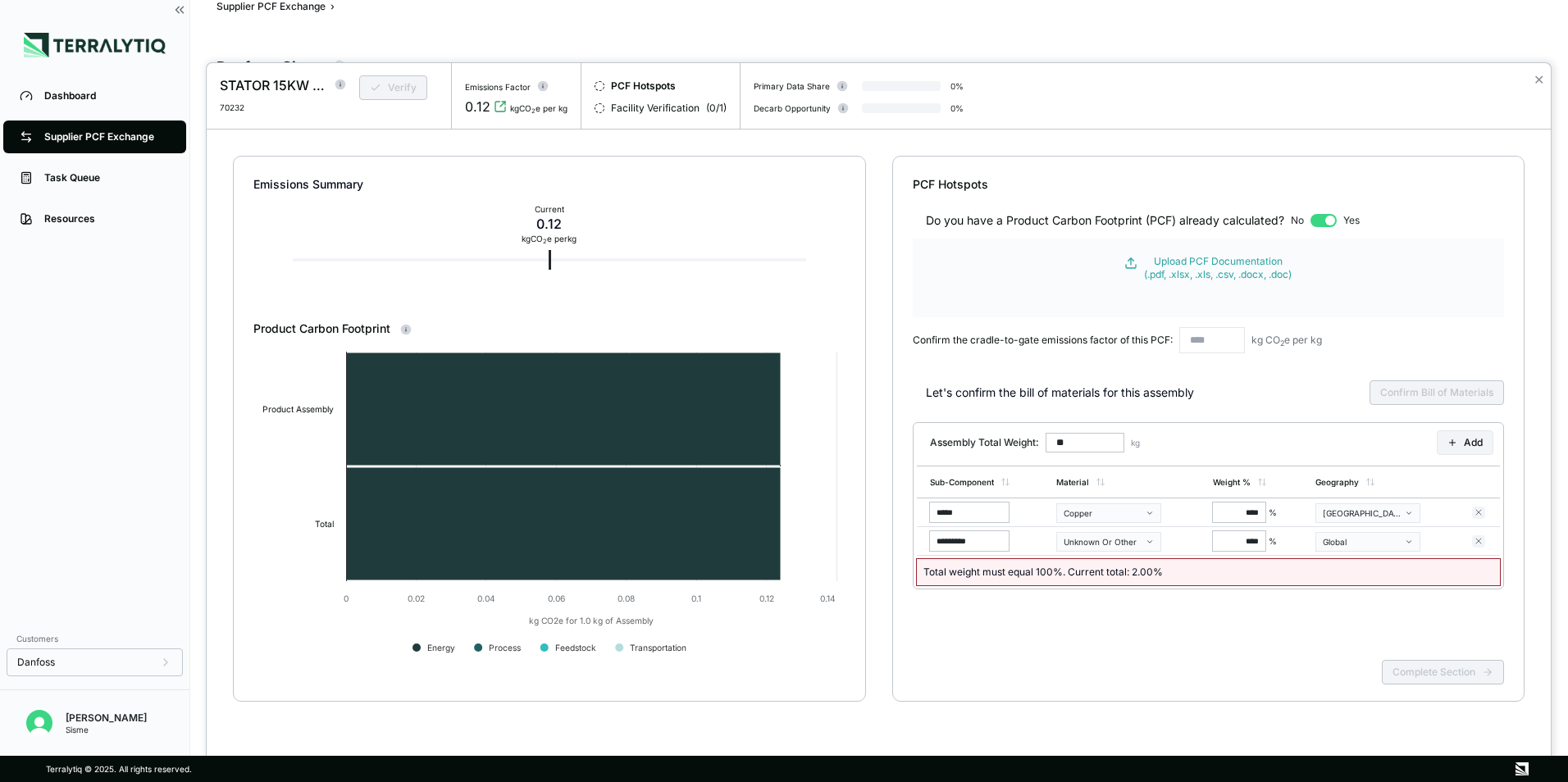
click at [1329, 222] on button "button" at bounding box center [1323, 220] width 26 height 13
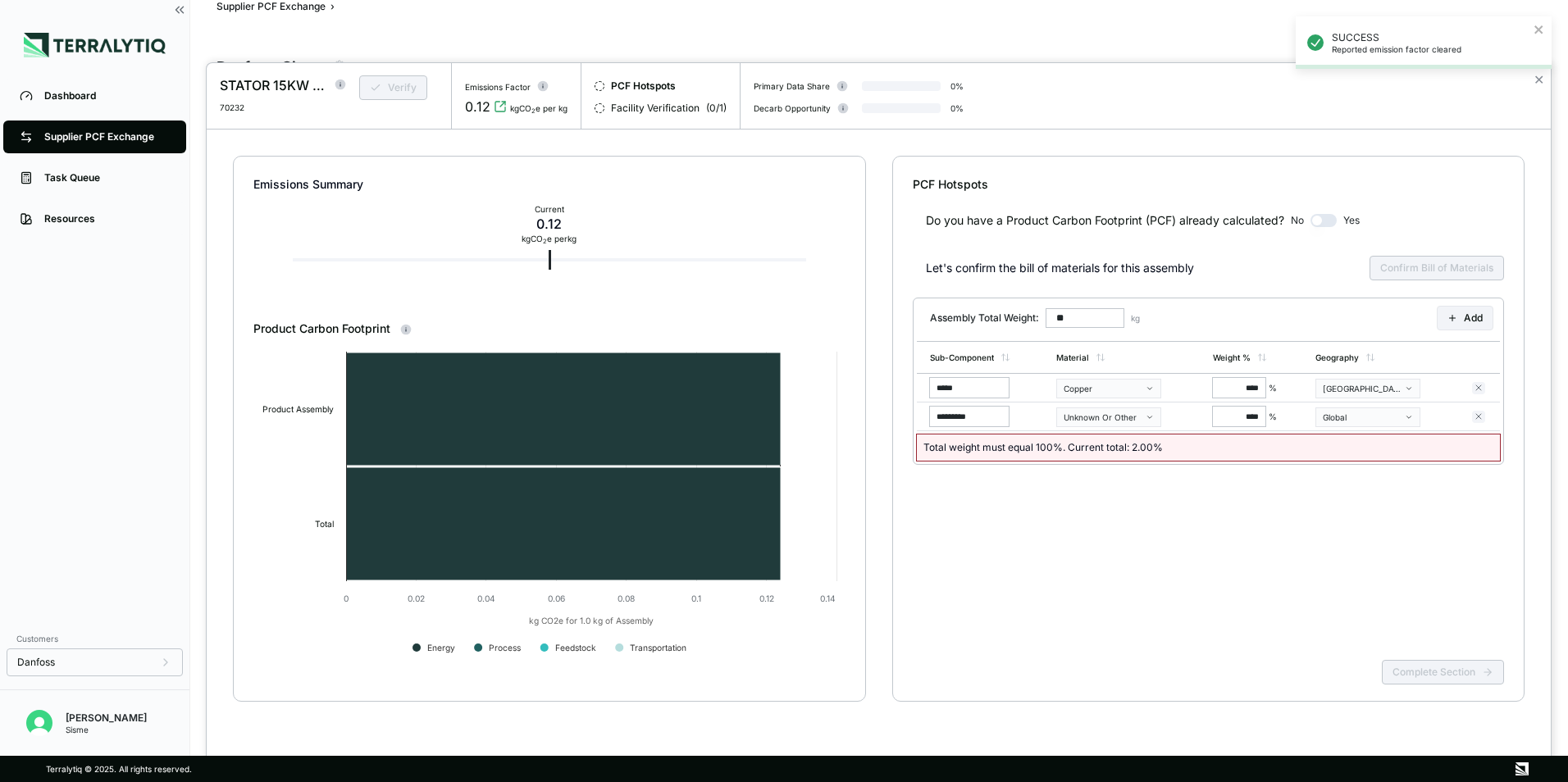
click at [1330, 226] on button "button" at bounding box center [1323, 220] width 26 height 13
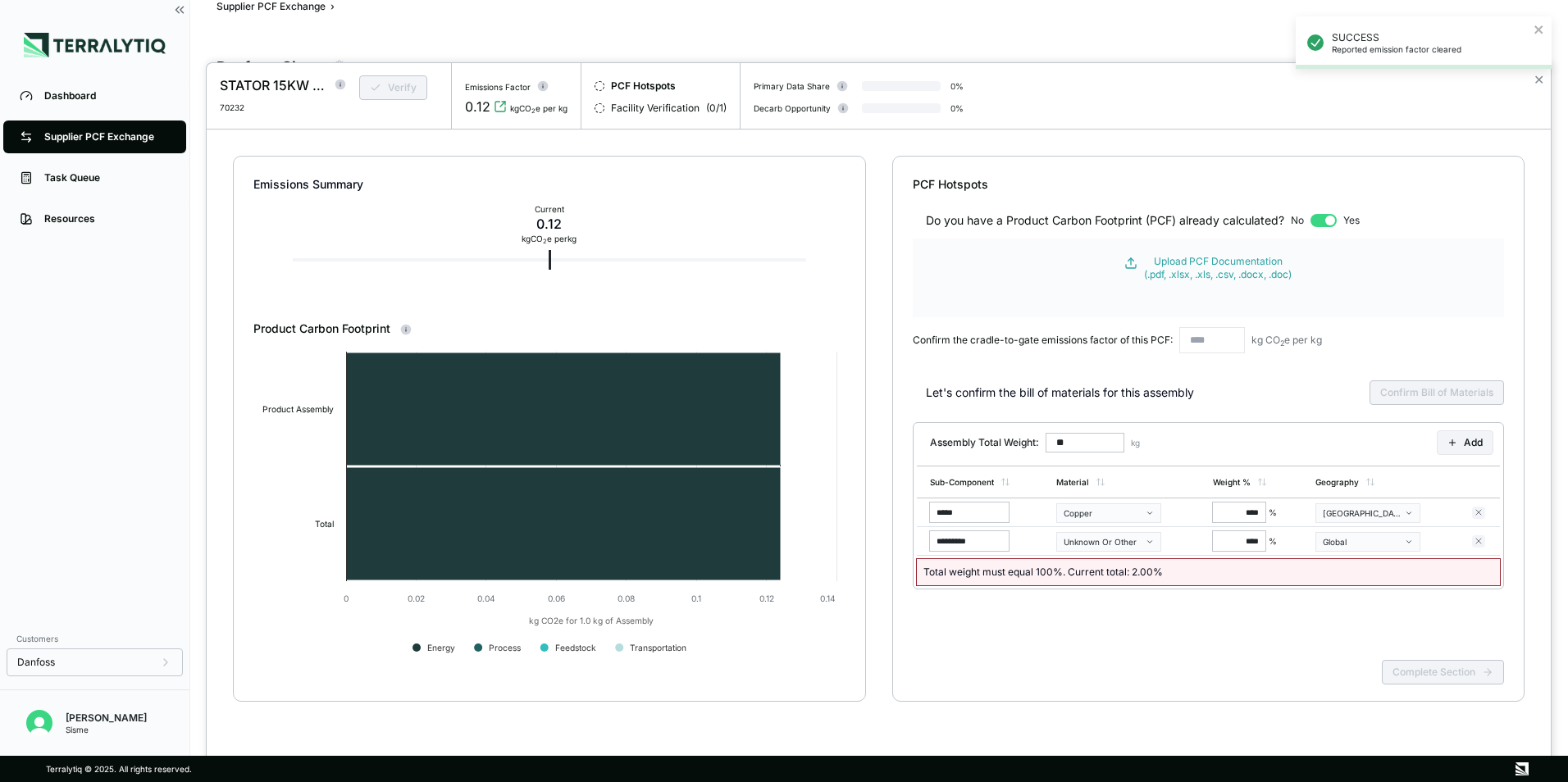
click at [1330, 225] on button "button" at bounding box center [1323, 220] width 26 height 13
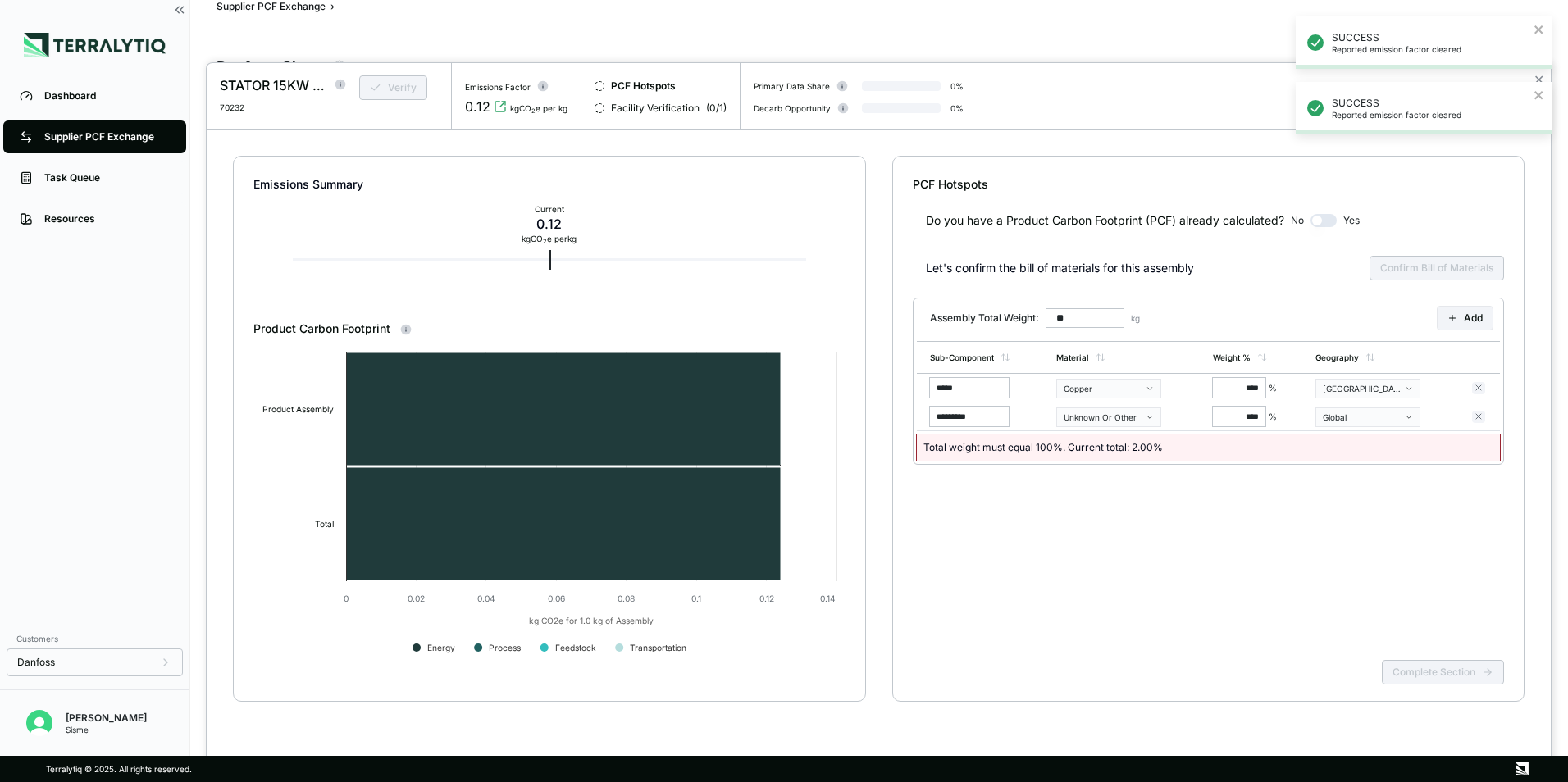
click at [1321, 219] on button "button" at bounding box center [1323, 220] width 26 height 13
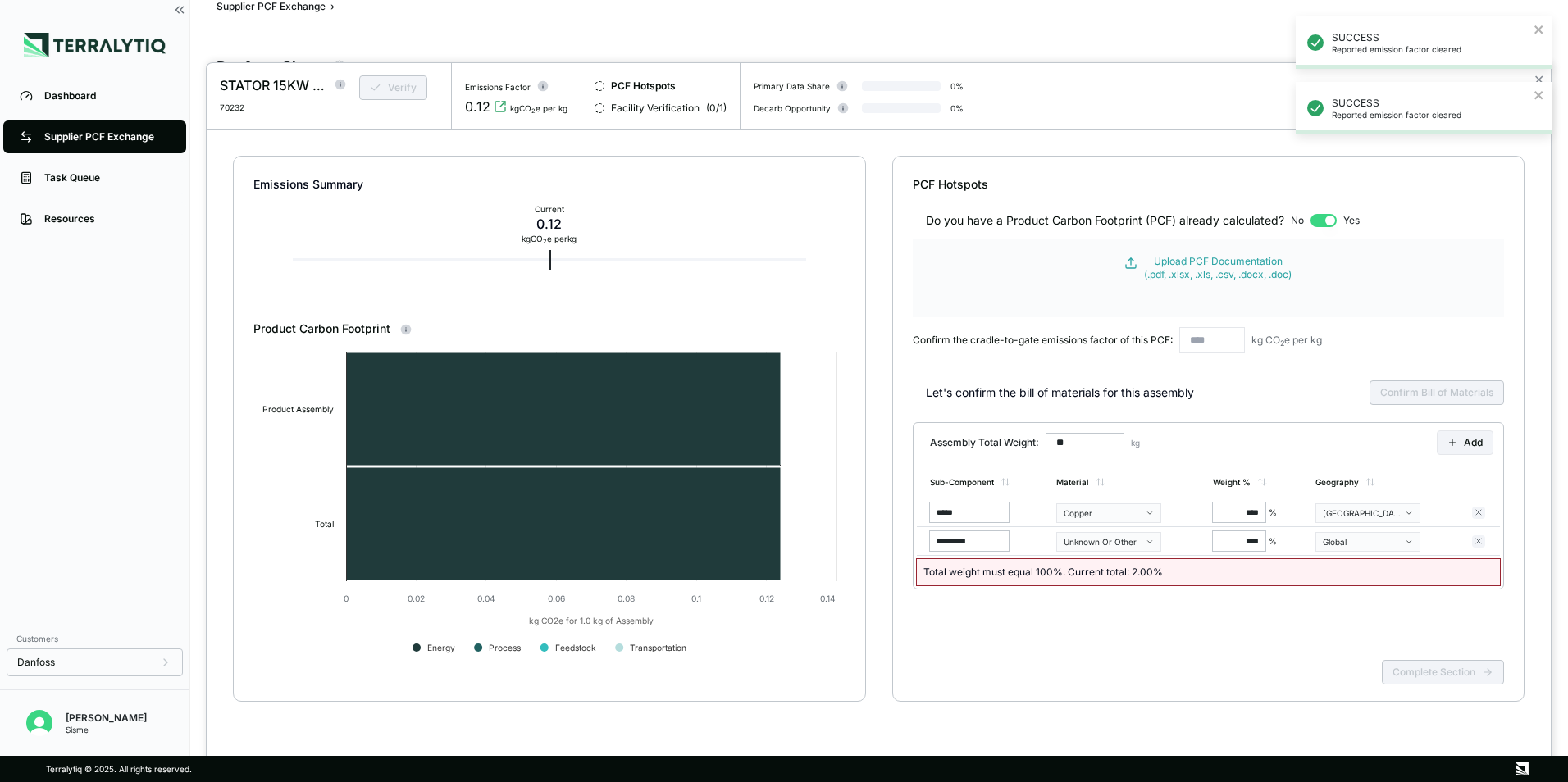
click at [1326, 219] on button "button" at bounding box center [1323, 220] width 26 height 13
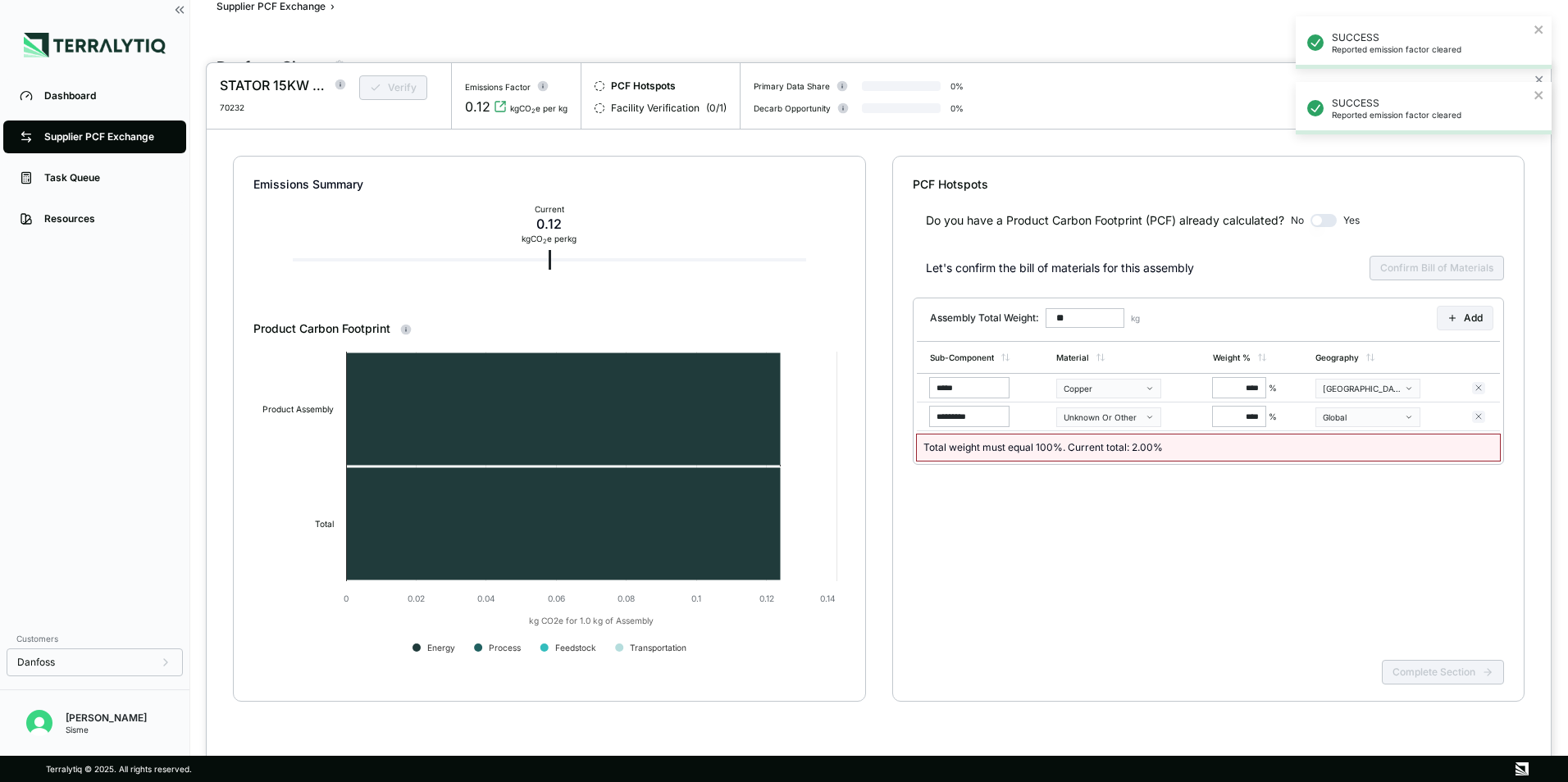
click at [1495, 193] on div "Do you have a Product Carbon Footprint (PCF) already calculated? No Yes" at bounding box center [1208, 210] width 592 height 36
click at [174, 11] on div at bounding box center [784, 391] width 1568 height 782
click at [179, 11] on div at bounding box center [784, 391] width 1568 height 782
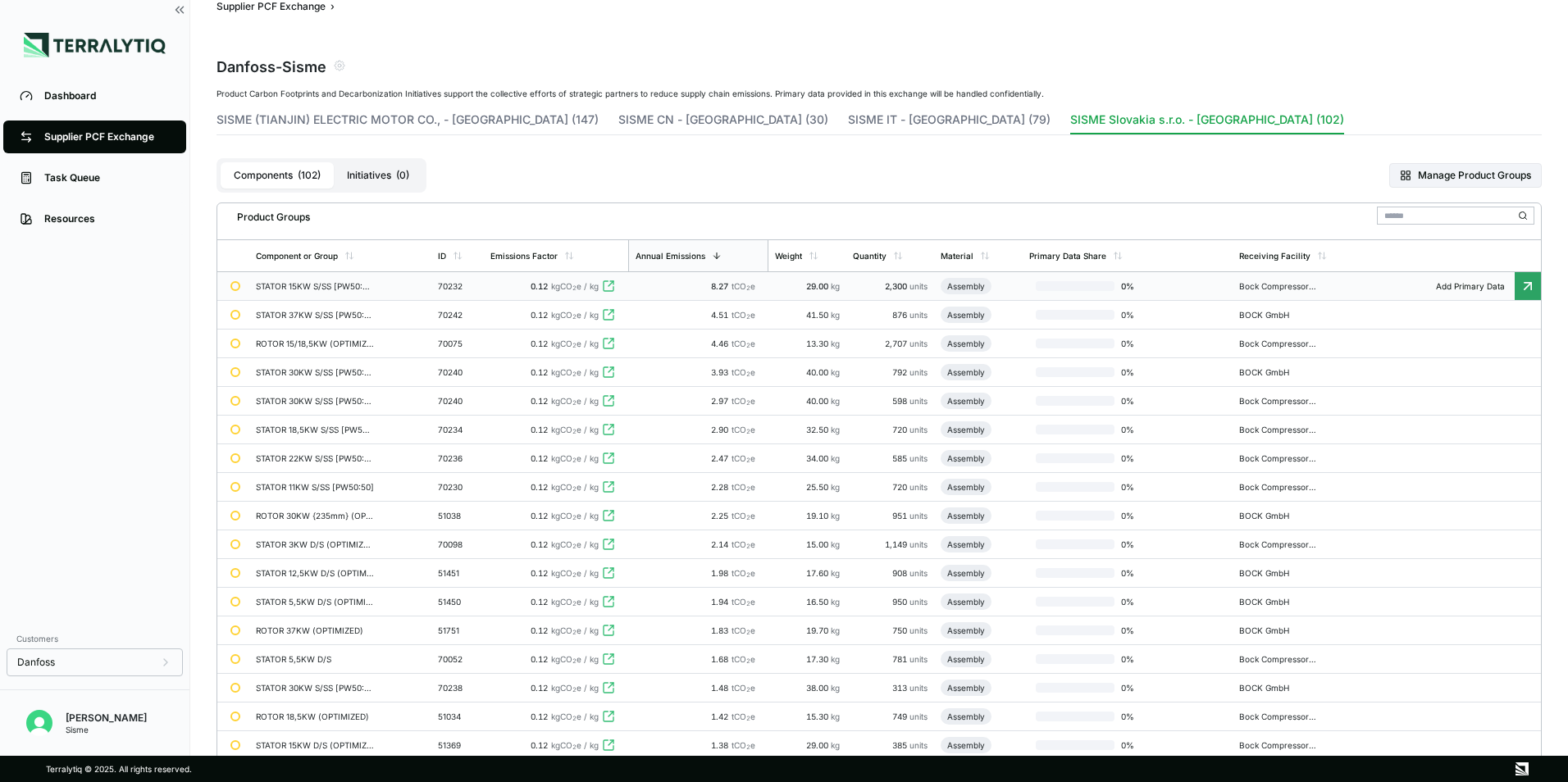
click at [405, 289] on td "STATOR 15KW S/SS [PW50:50]" at bounding box center [340, 286] width 182 height 29
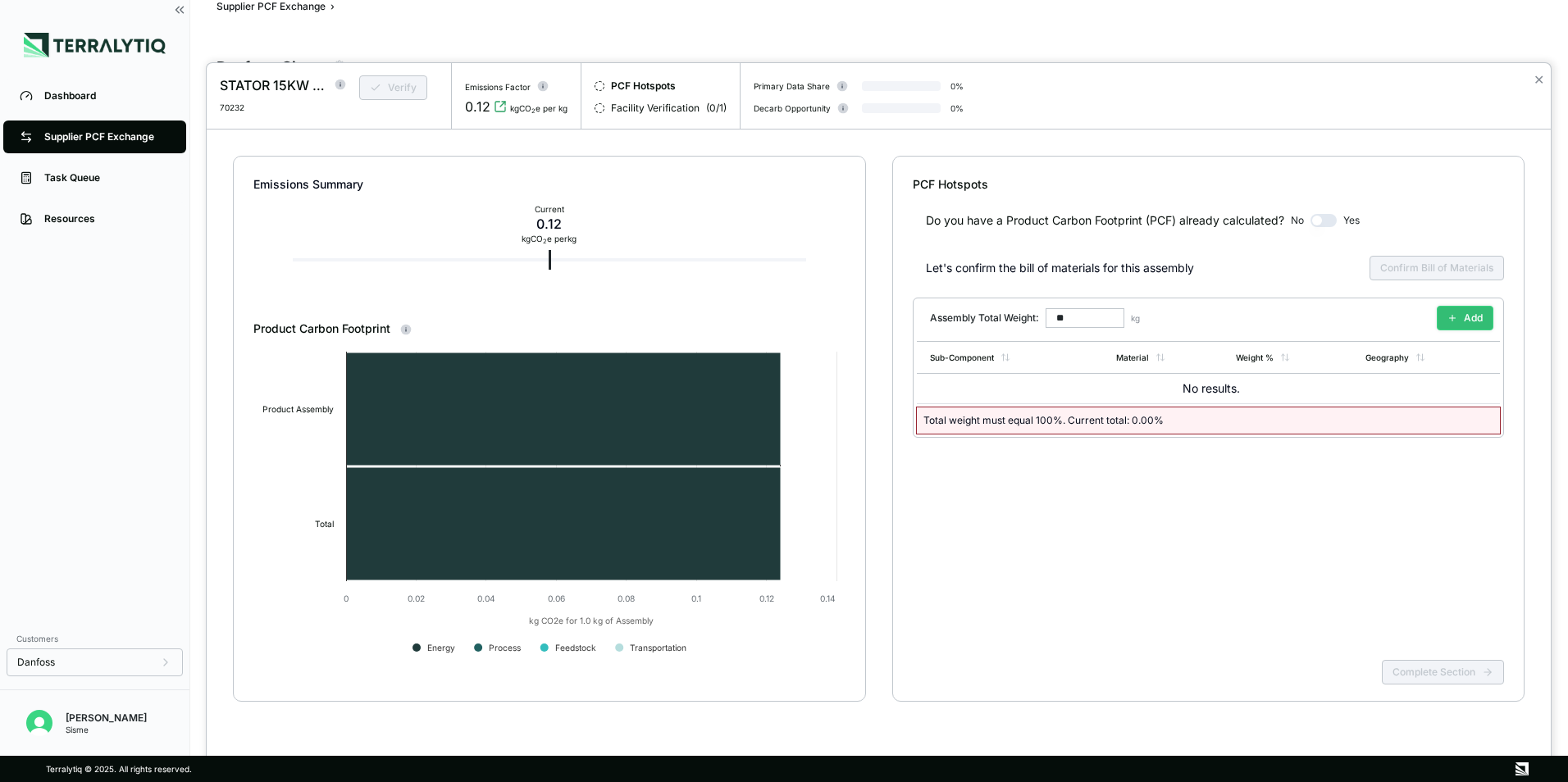
click at [1468, 323] on button "Add" at bounding box center [1464, 318] width 56 height 25
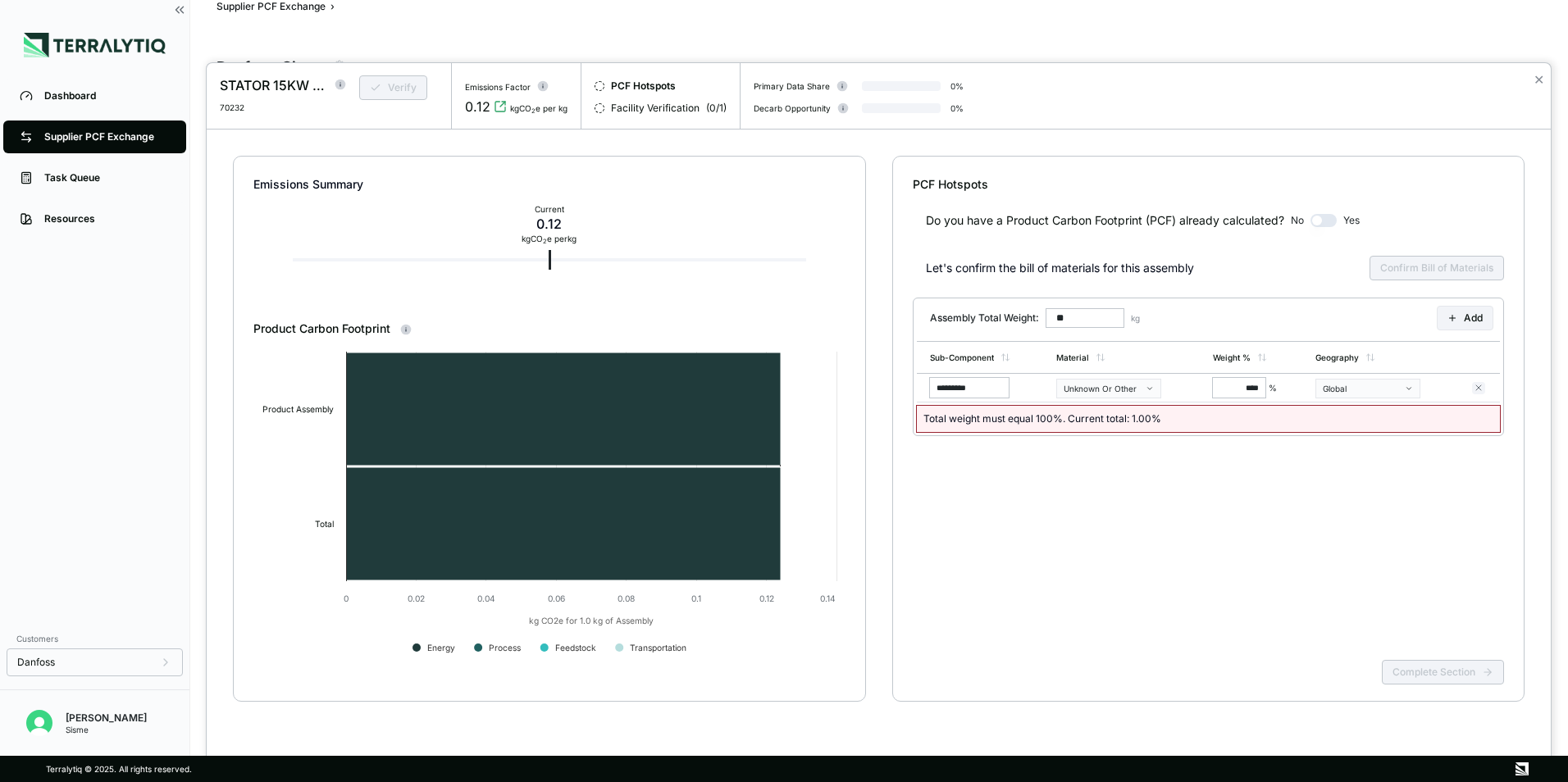
click at [1451, 272] on div "Let's confirm the bill of materials for this assembly Confirm Bill of Materials" at bounding box center [1208, 268] width 592 height 40
click at [1003, 387] on input "*********" at bounding box center [969, 387] width 79 height 19
type input "*"
type input "*****"
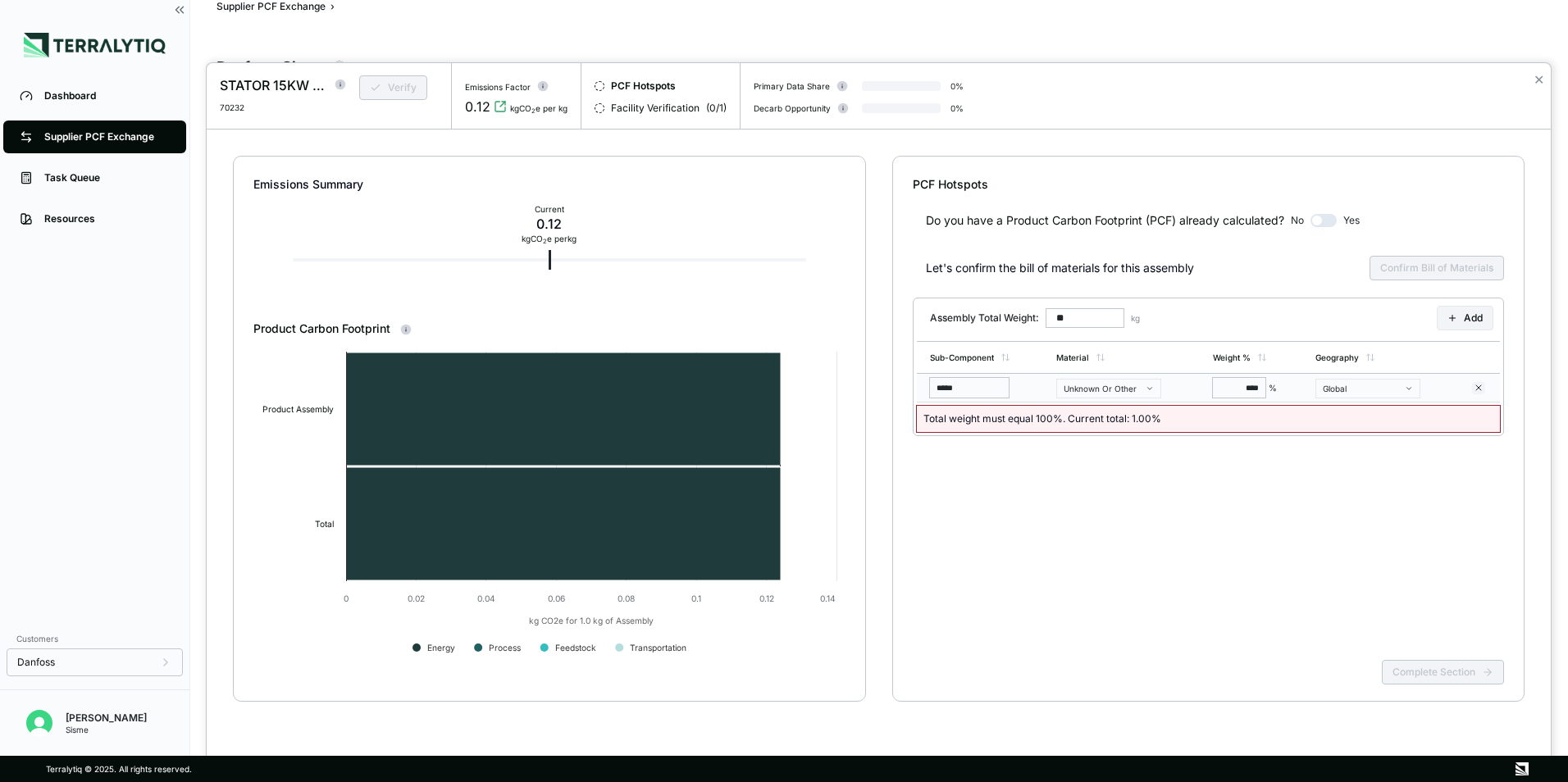
click at [1146, 389] on icon "button" at bounding box center [1149, 388] width 8 height 8
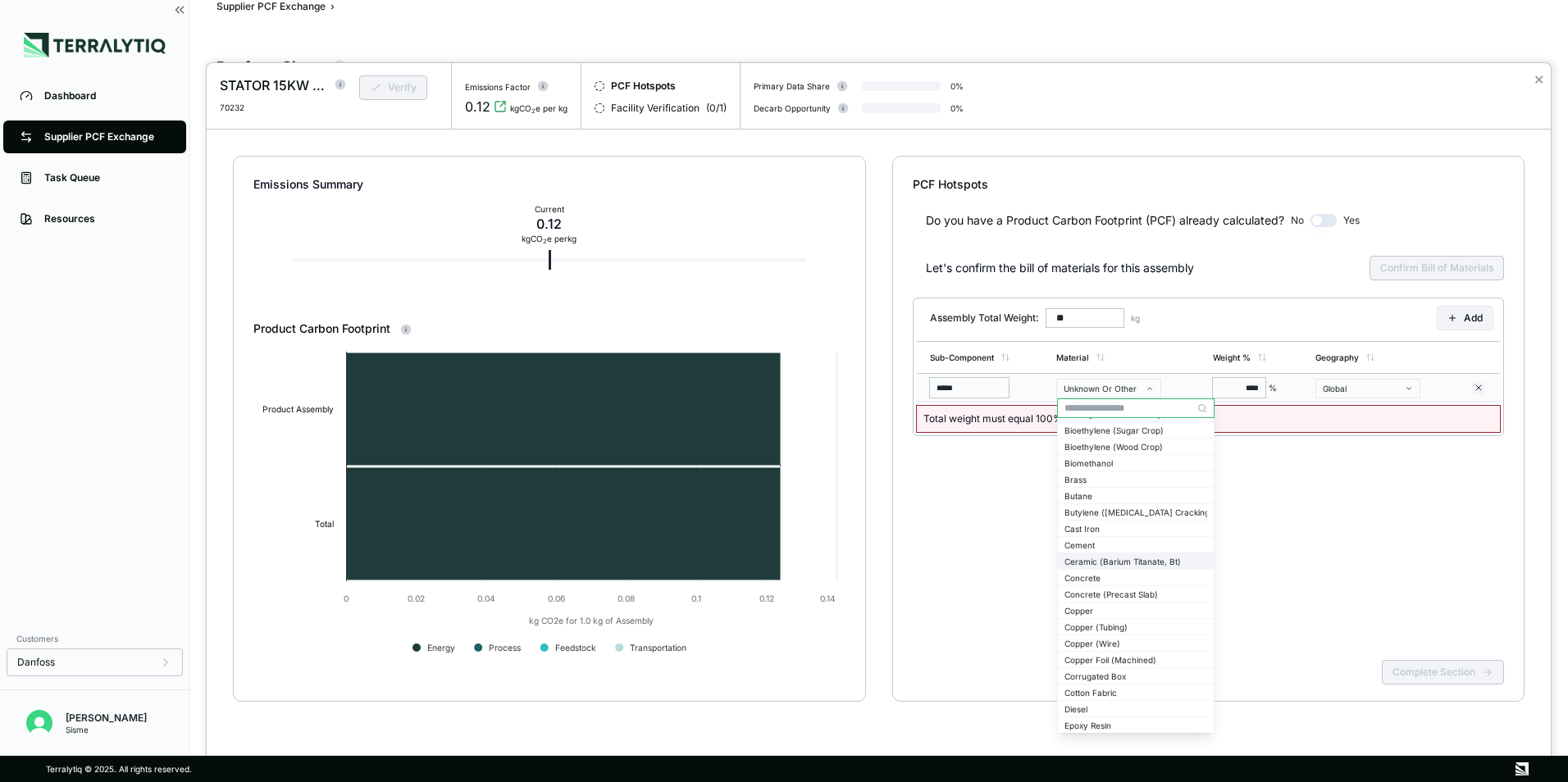
scroll to position [409, 0]
click at [1140, 591] on div "Copper" at bounding box center [1135, 591] width 142 height 10
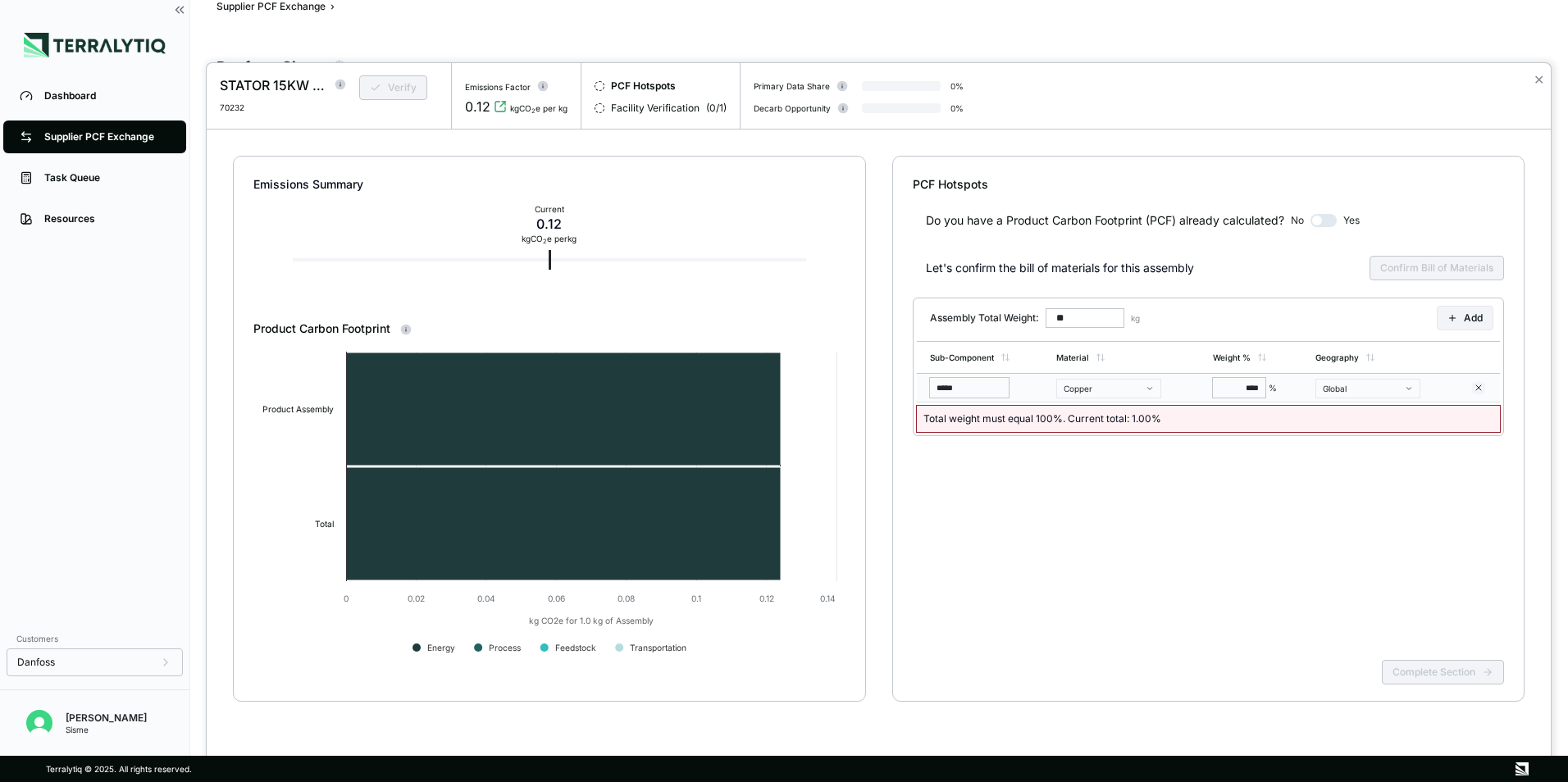
drag, startPoint x: 1249, startPoint y: 438, endPoint x: 1272, endPoint y: 387, distance: 55.9
click at [1272, 387] on div "**** %" at bounding box center [1257, 387] width 90 height 19
type input "**"
drag, startPoint x: 1236, startPoint y: 389, endPoint x: 1269, endPoint y: 385, distance: 33.2
click at [1269, 385] on div "***** %" at bounding box center [1257, 387] width 90 height 19
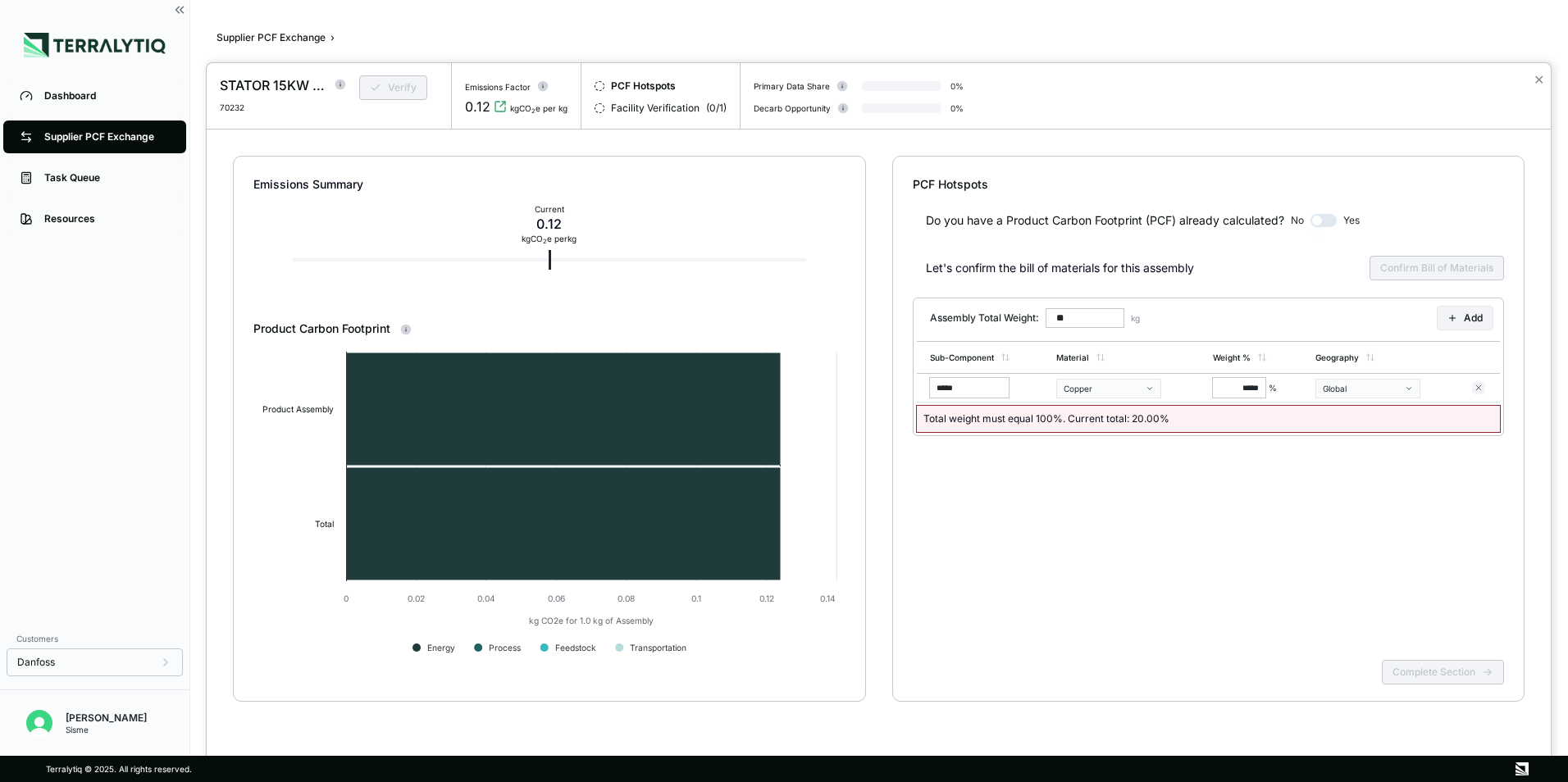
click at [1123, 532] on div "Do you have a Product Carbon Footprint (PCF) already calculated? No Yes Let's c…" at bounding box center [1208, 422] width 592 height 460
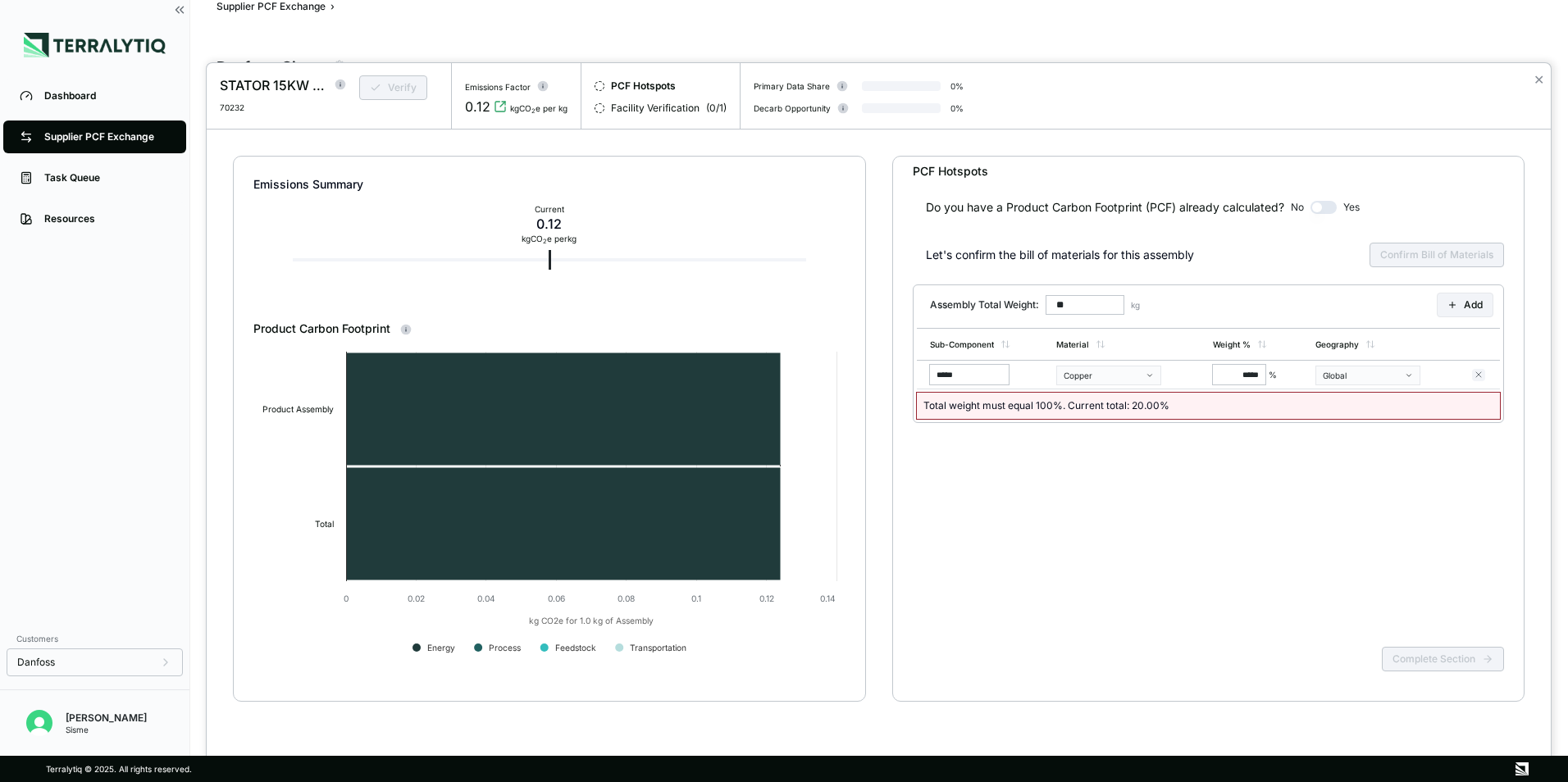
scroll to position [17, 0]
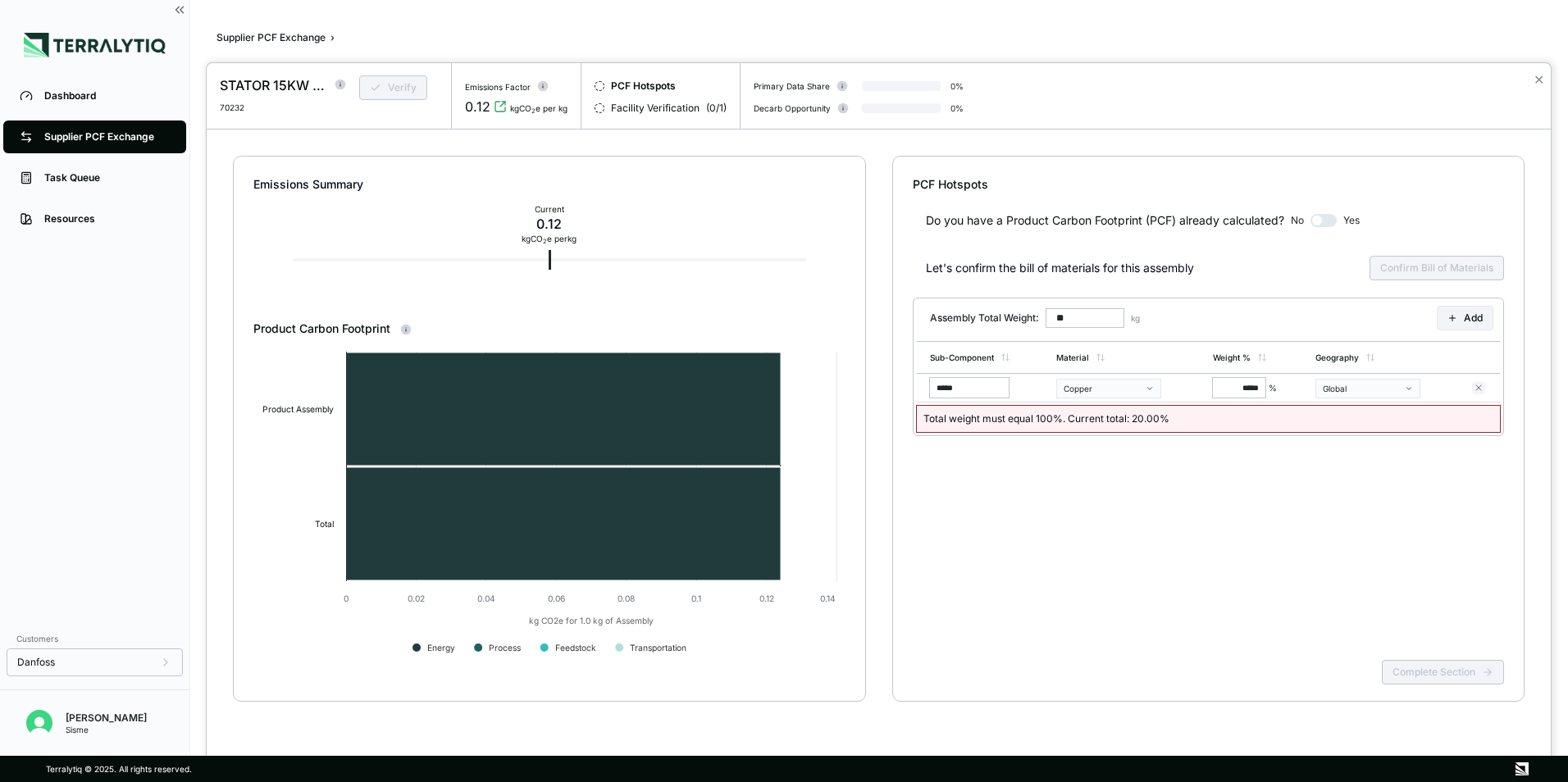
scroll to position [17, 0]
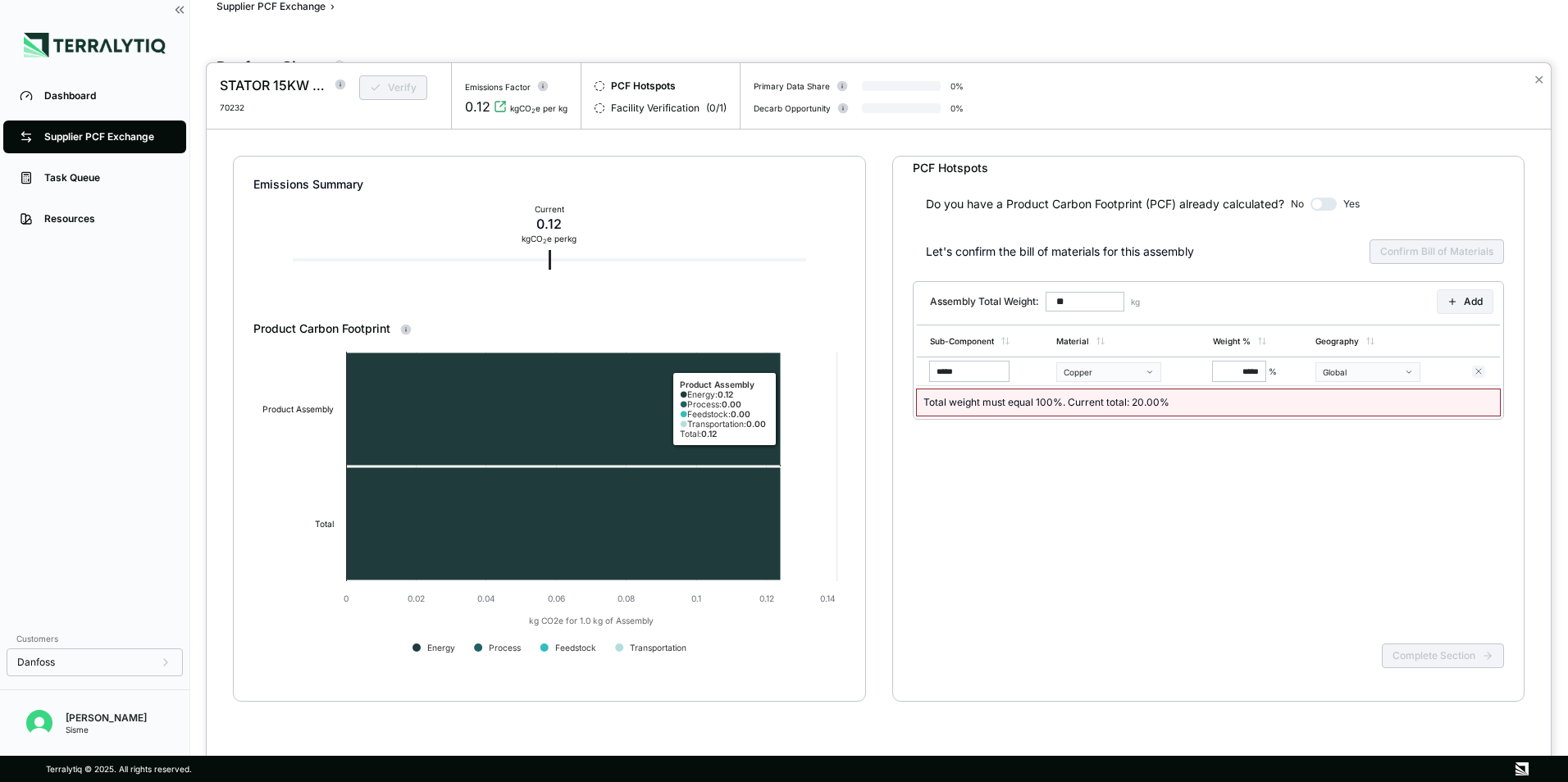
drag, startPoint x: 501, startPoint y: 348, endPoint x: 1234, endPoint y: 300, distance: 734.6
click at [1234, 300] on html "Dashboard Supplier PCF Exchange Task Queue Resources Customers Danfoss [PERSON_…" at bounding box center [784, 391] width 1568 height 782
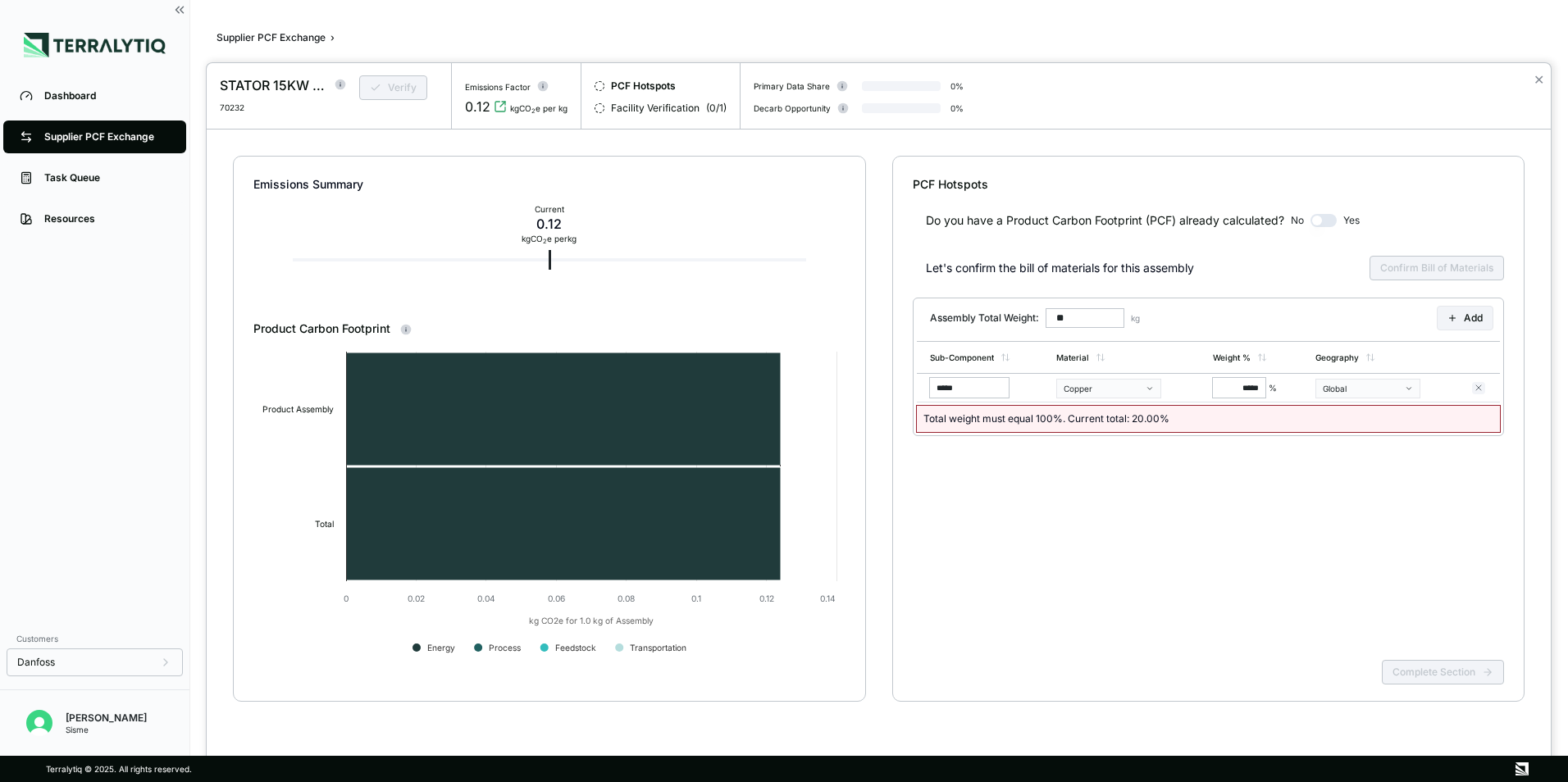
scroll to position [17, 0]
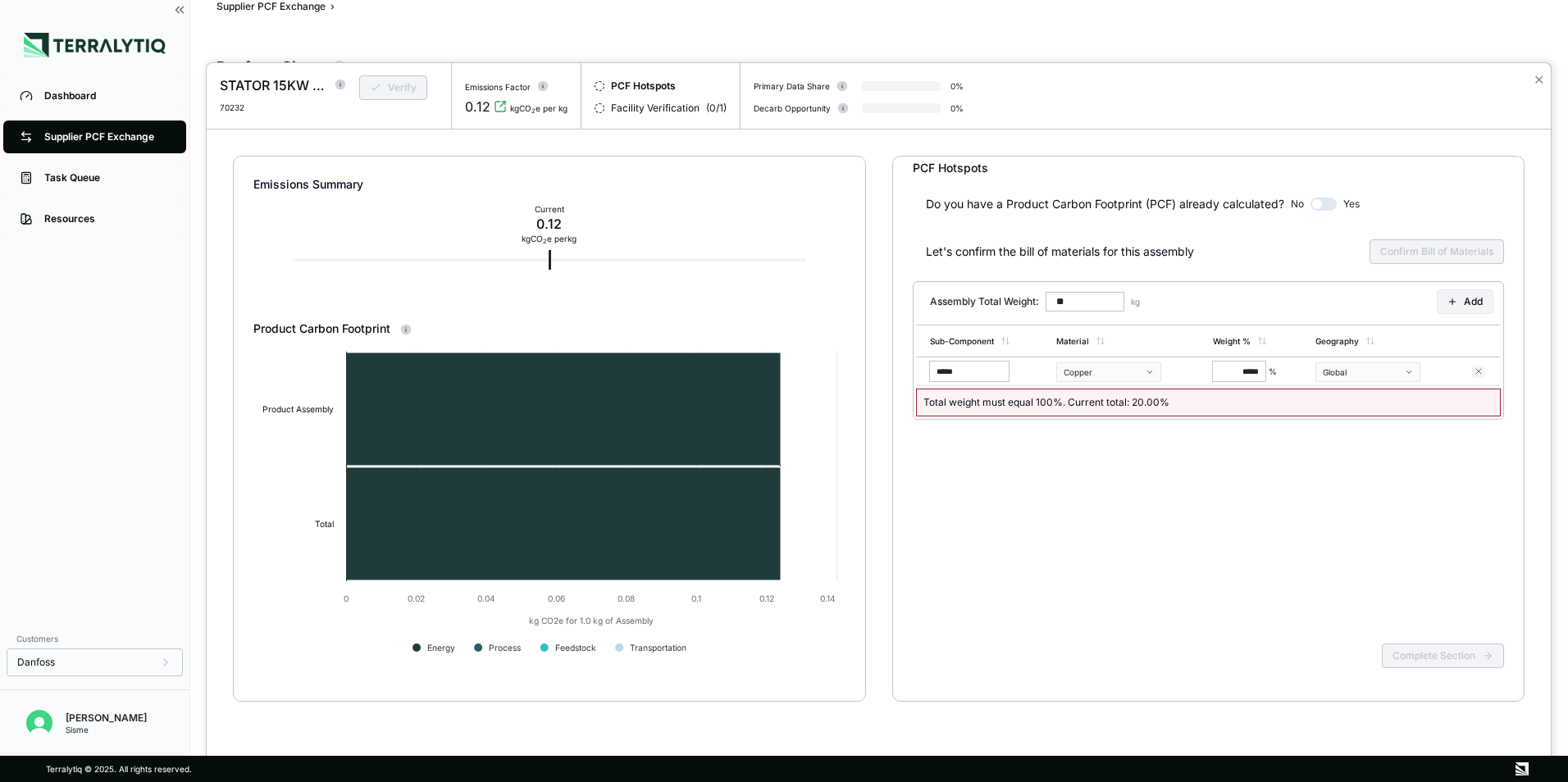
click at [1110, 303] on input "**" at bounding box center [1084, 301] width 79 height 19
